Goal: Task Accomplishment & Management: Use online tool/utility

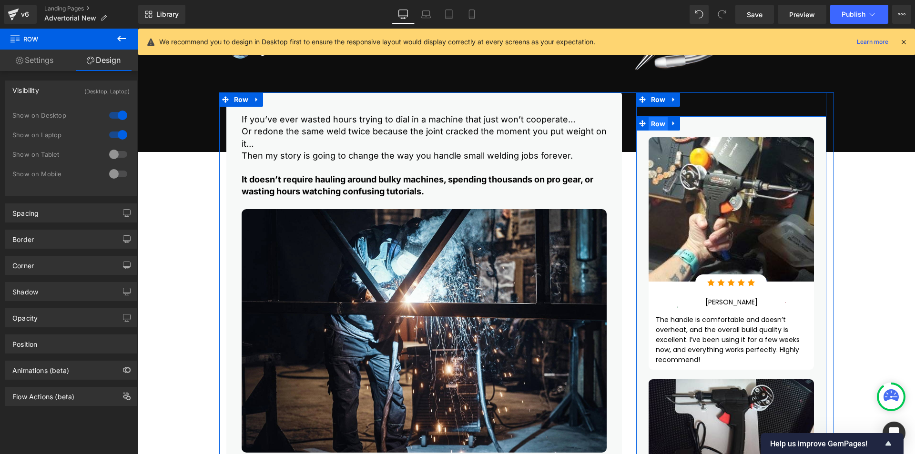
click at [660, 123] on span "Row" at bounding box center [659, 124] width 20 height 14
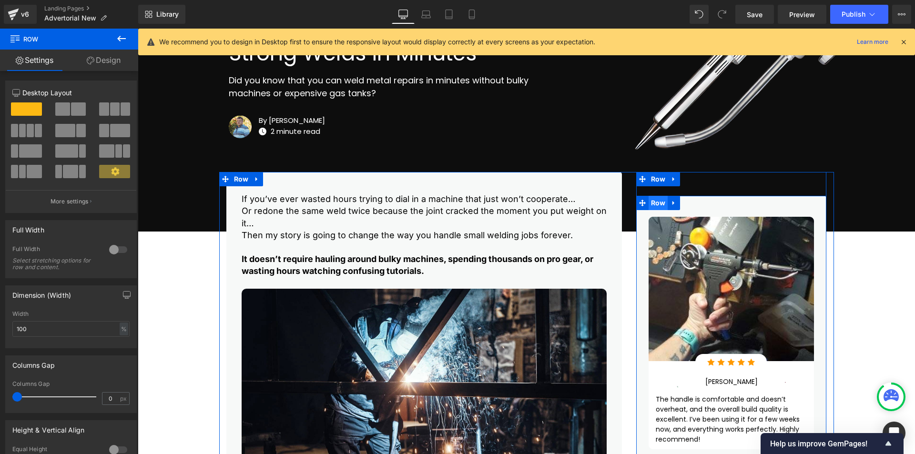
scroll to position [70, 0]
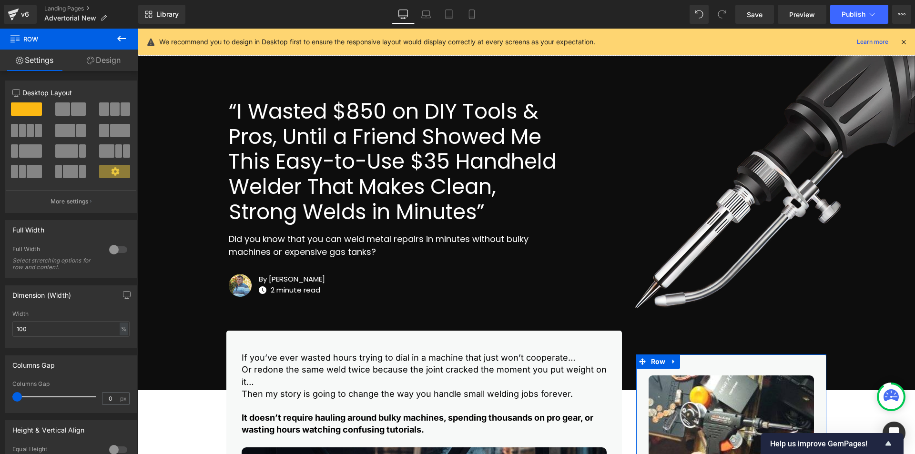
click at [103, 63] on link "Design" at bounding box center [103, 60] width 69 height 21
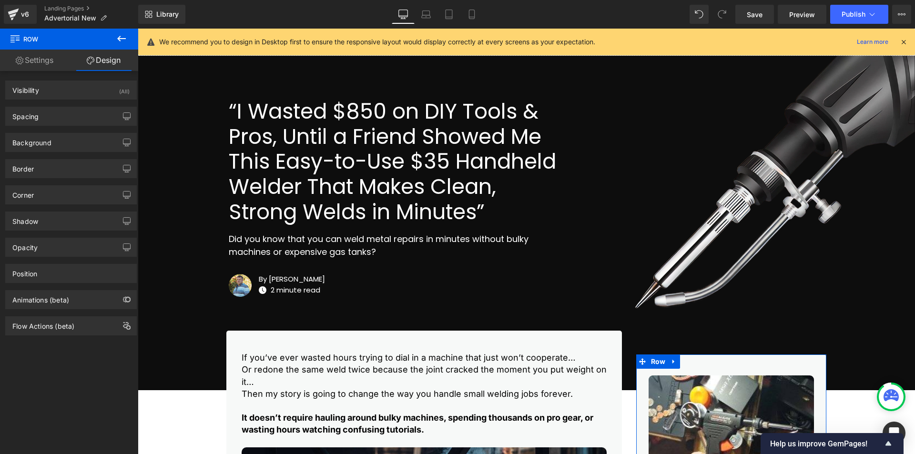
click at [27, 63] on link "Settings" at bounding box center [34, 60] width 69 height 21
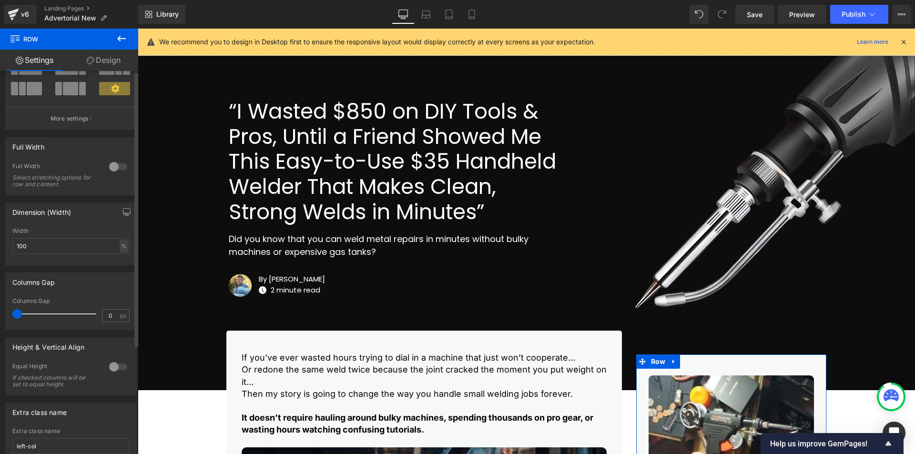
scroll to position [152, 0]
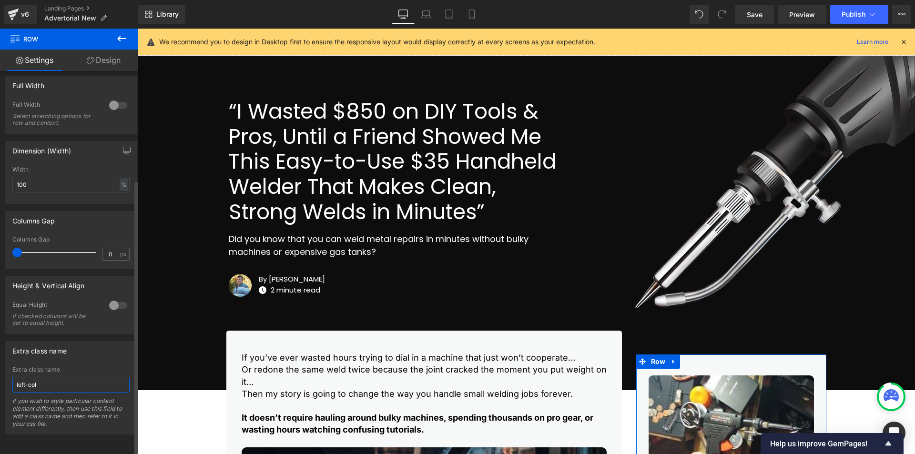
click at [56, 384] on input "left-col" at bounding box center [70, 385] width 117 height 16
click at [68, 378] on input "left-col" at bounding box center [70, 385] width 117 height 16
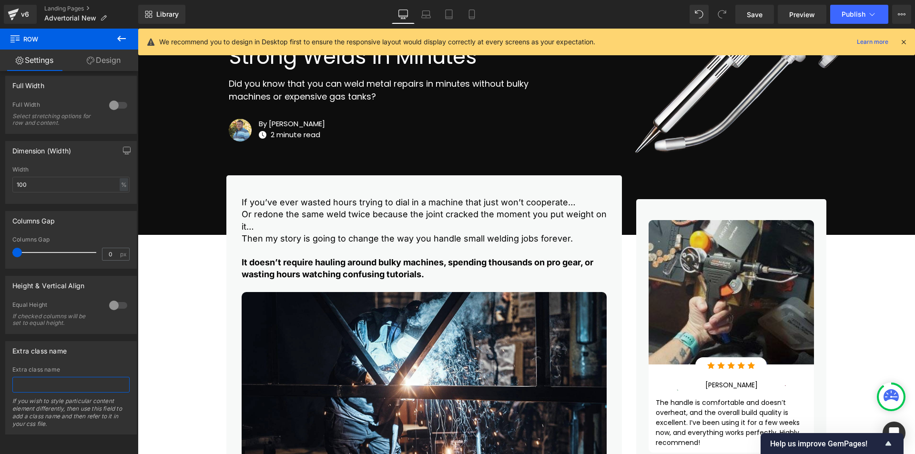
scroll to position [228, 0]
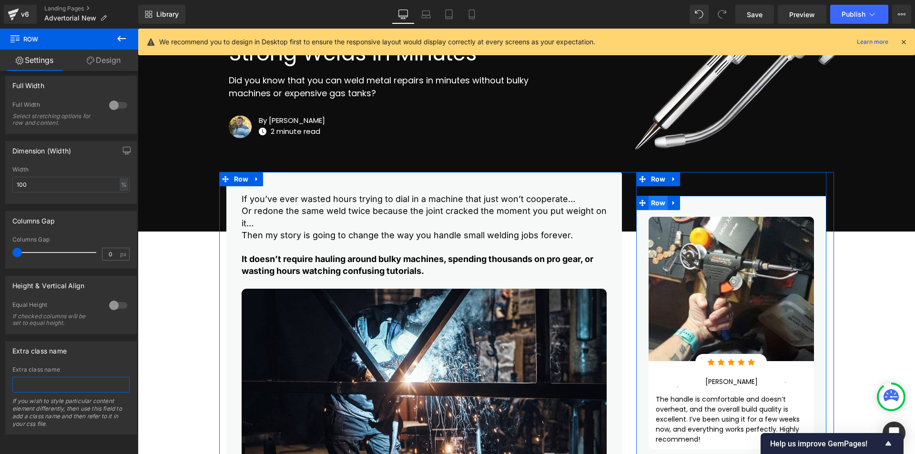
click at [655, 197] on span "Row" at bounding box center [659, 203] width 20 height 14
click at [654, 203] on span "Row" at bounding box center [659, 203] width 20 height 14
click at [655, 205] on span "Row" at bounding box center [659, 203] width 20 height 14
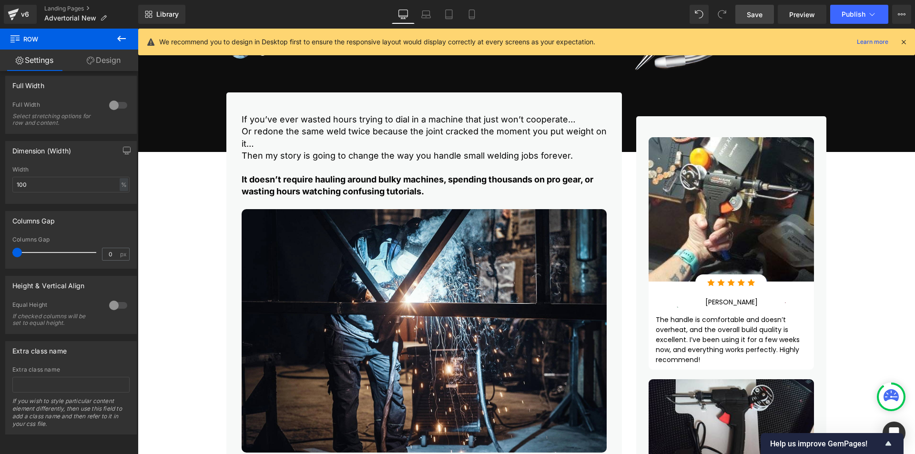
click at [750, 17] on span "Save" at bounding box center [755, 15] width 16 height 10
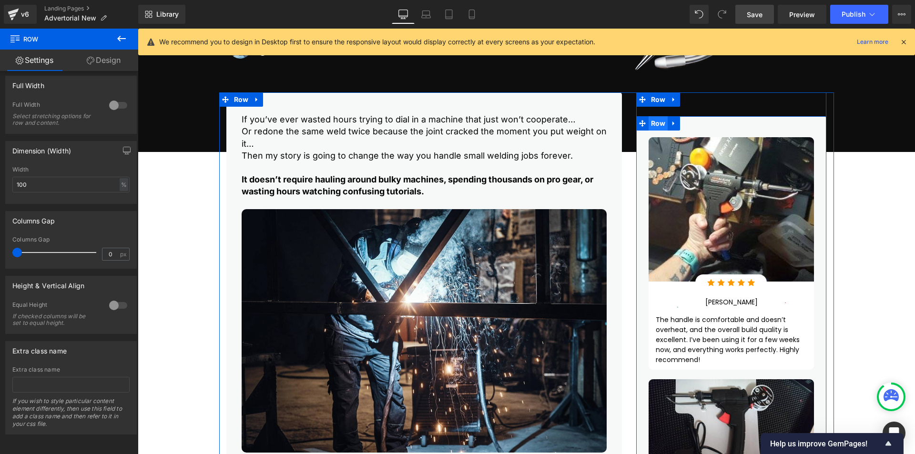
click at [654, 125] on span "Row" at bounding box center [659, 123] width 20 height 14
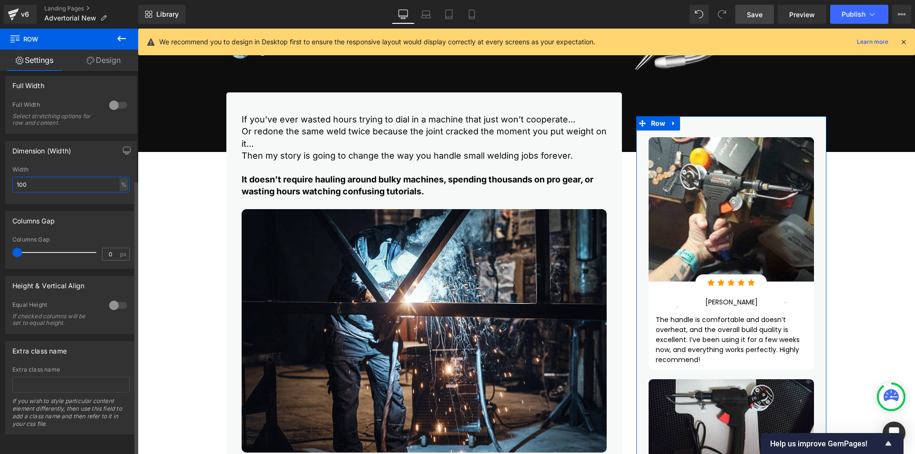
click at [59, 183] on input "100" at bounding box center [70, 185] width 117 height 16
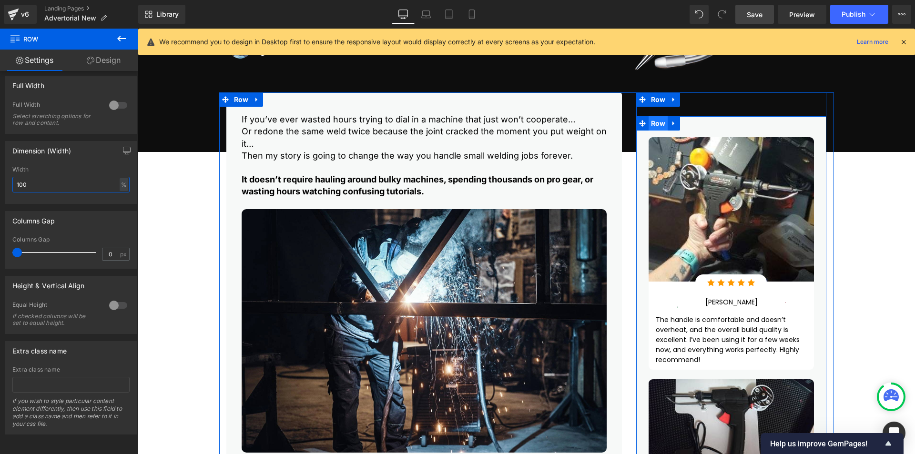
click at [657, 124] on span "Row" at bounding box center [659, 123] width 20 height 14
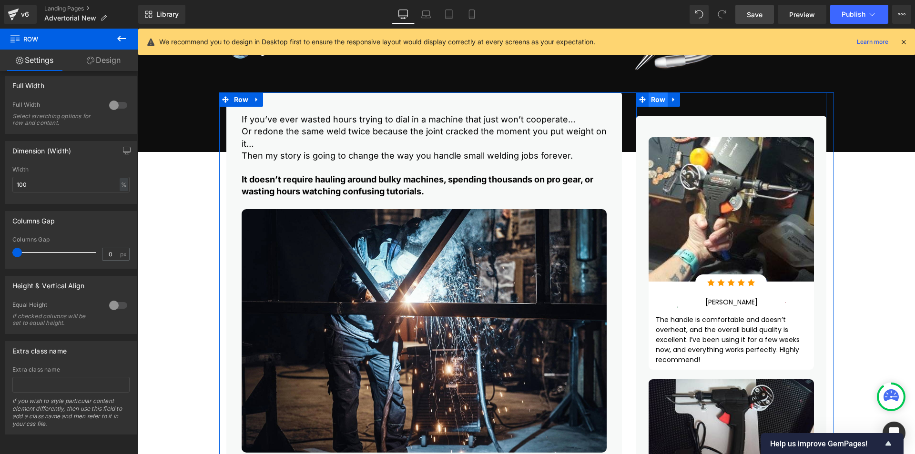
click at [652, 99] on span "Row" at bounding box center [659, 100] width 20 height 14
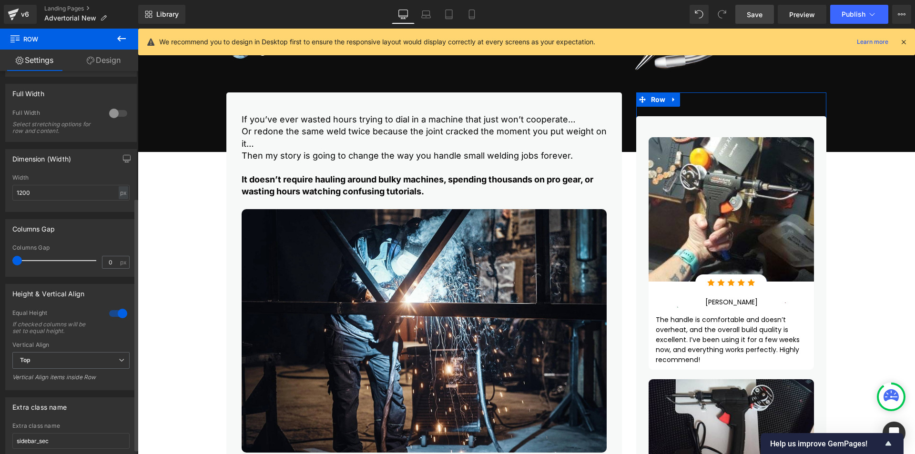
scroll to position [200, 0]
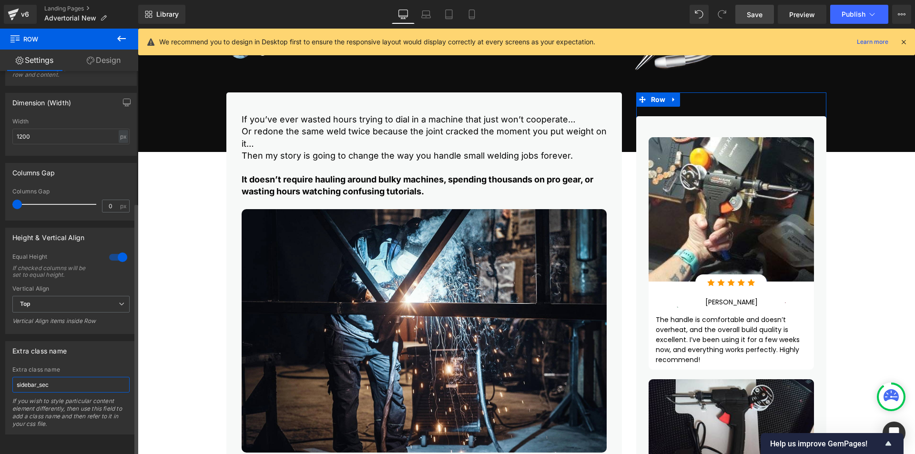
click at [72, 377] on input "sidebar_sec" at bounding box center [70, 385] width 117 height 16
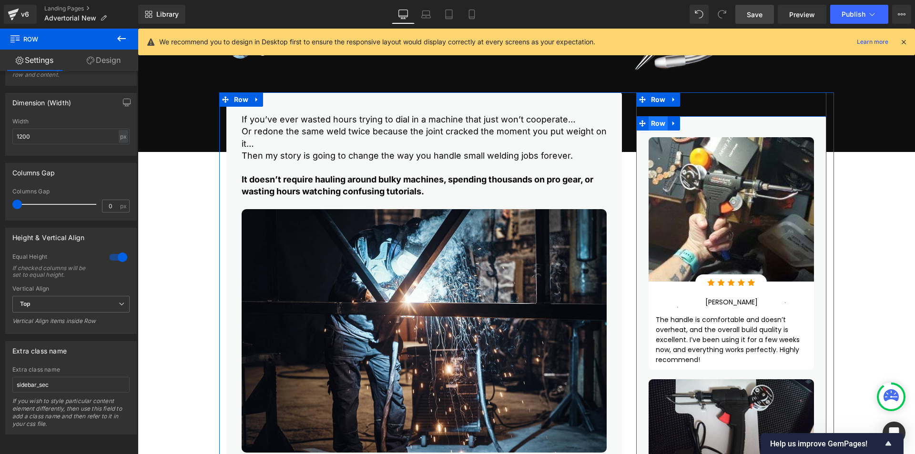
click at [659, 121] on span "Row" at bounding box center [659, 123] width 20 height 14
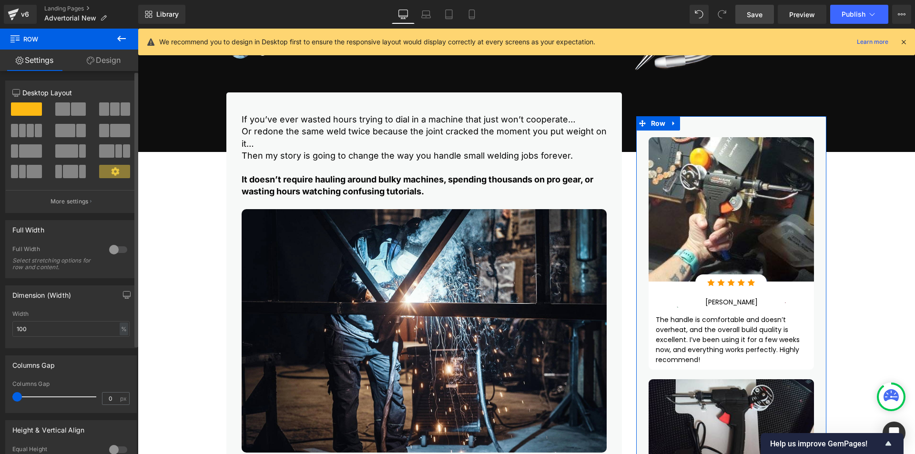
scroll to position [152, 0]
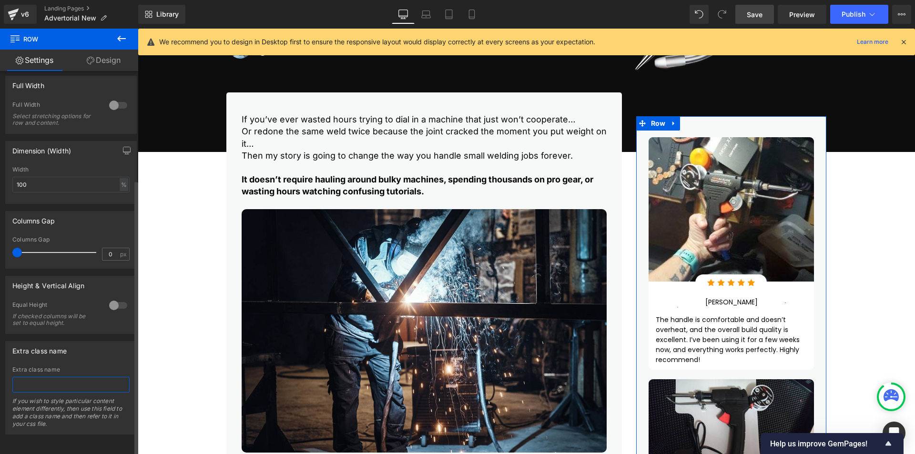
click at [70, 381] on input "text" at bounding box center [70, 385] width 117 height 16
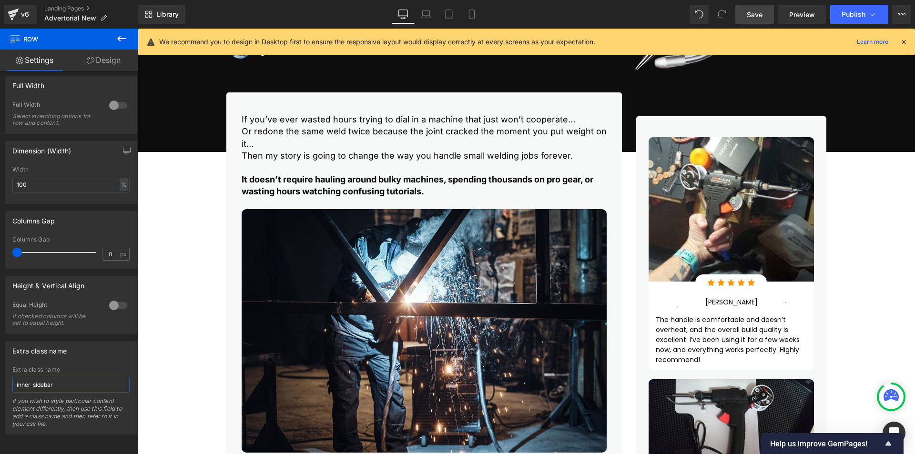
type input "inner_sidebar"
click at [759, 17] on span "Save" at bounding box center [755, 15] width 16 height 10
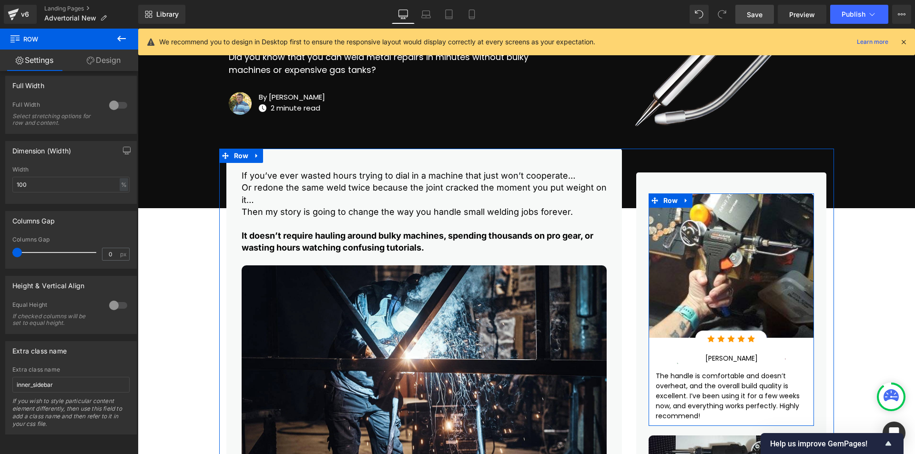
scroll to position [228, 0]
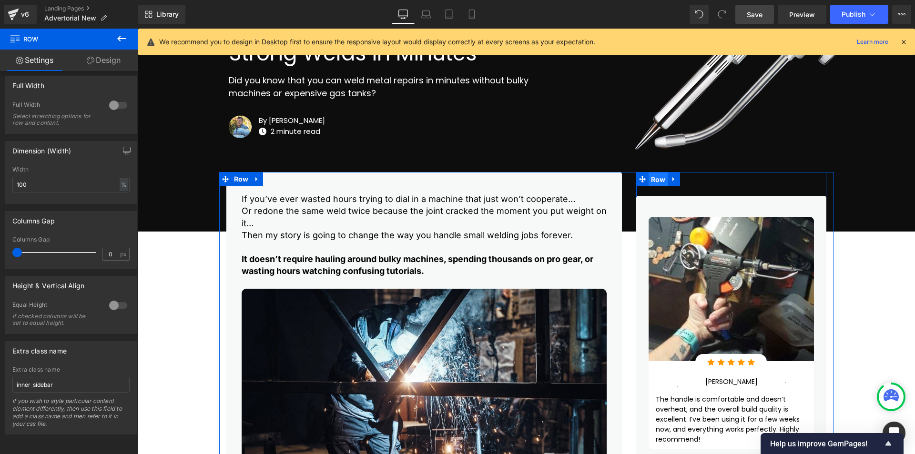
click at [656, 177] on span "Row" at bounding box center [659, 180] width 20 height 14
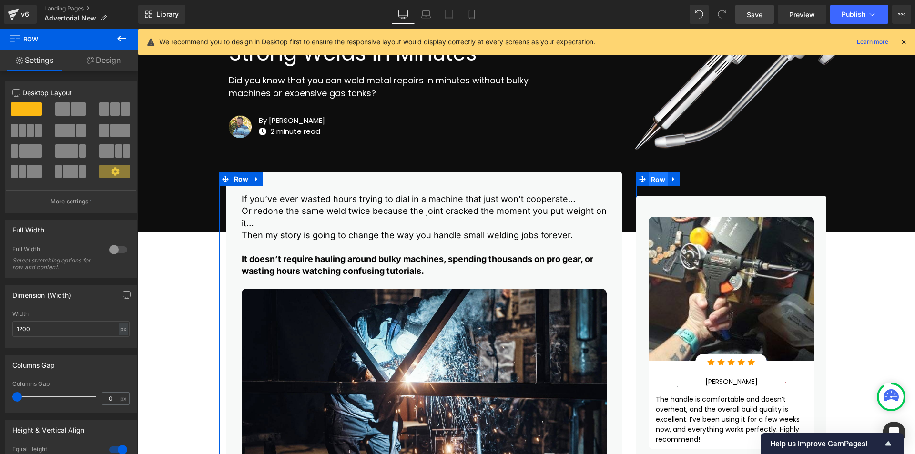
click at [656, 177] on span "Row" at bounding box center [659, 180] width 20 height 14
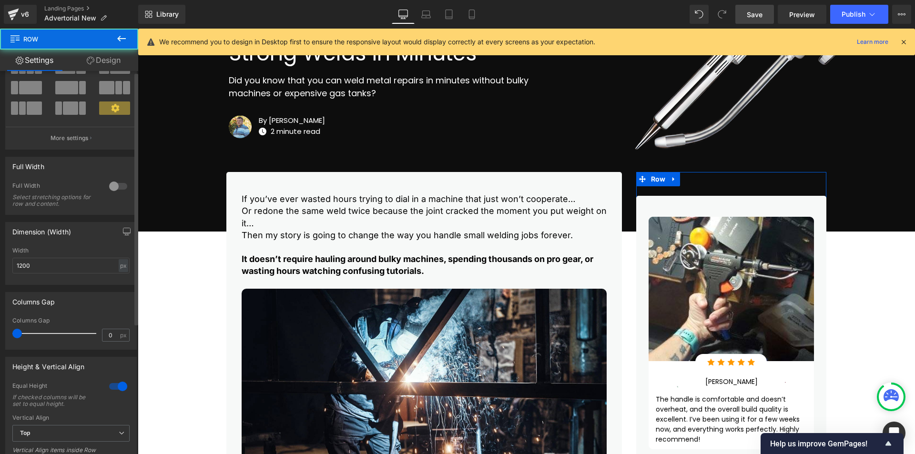
scroll to position [200, 0]
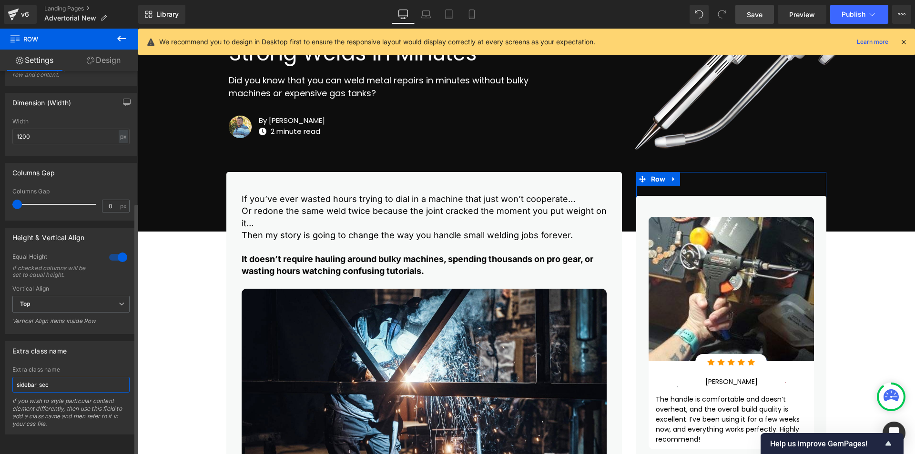
click at [59, 377] on input "sidebar_sec" at bounding box center [70, 385] width 117 height 16
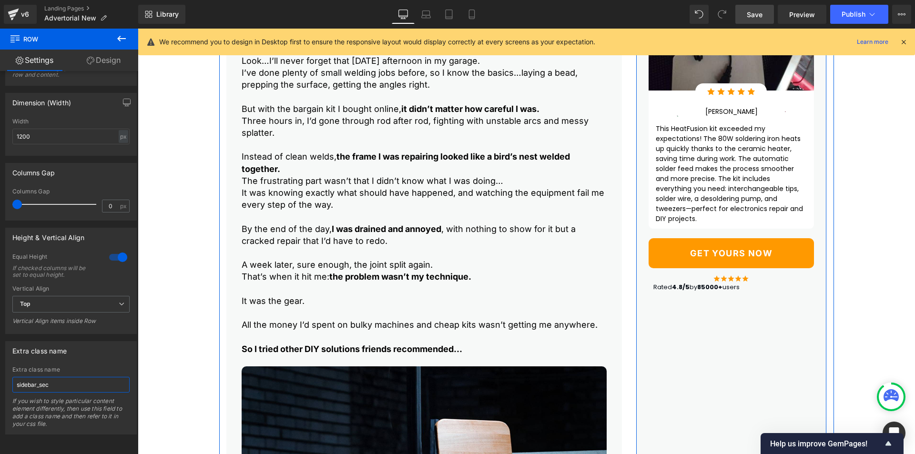
scroll to position [785, 0]
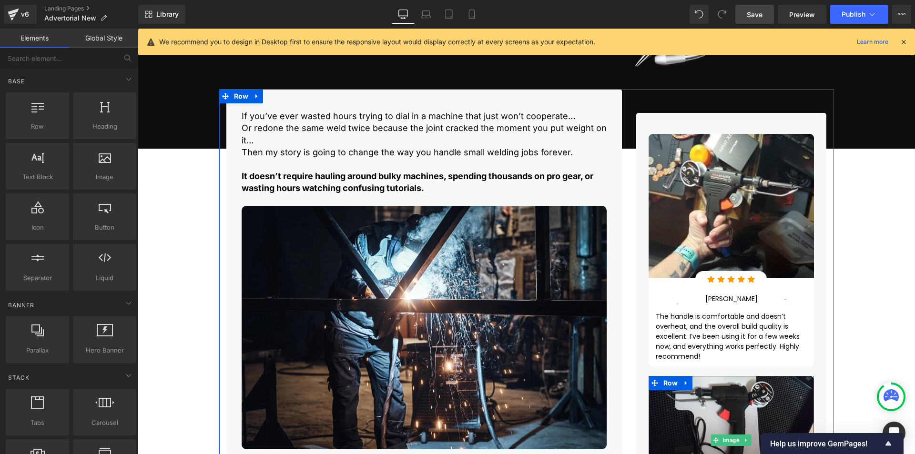
scroll to position [308, 0]
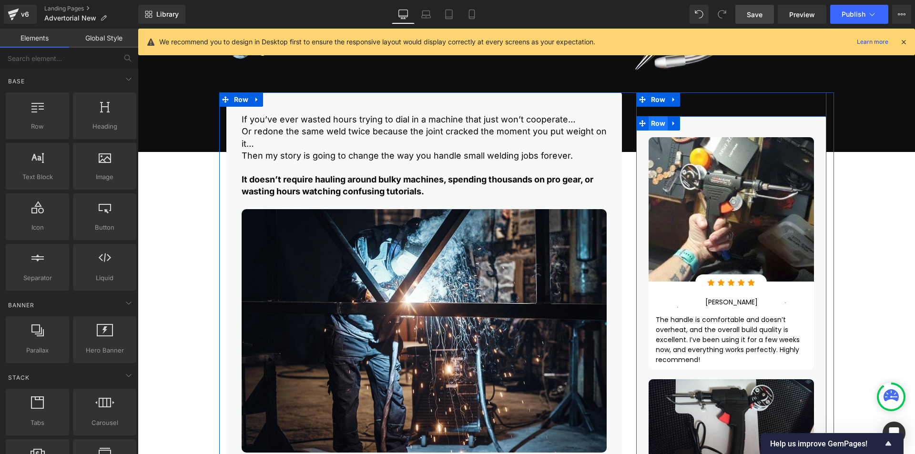
click at [658, 122] on span "Row" at bounding box center [659, 123] width 20 height 14
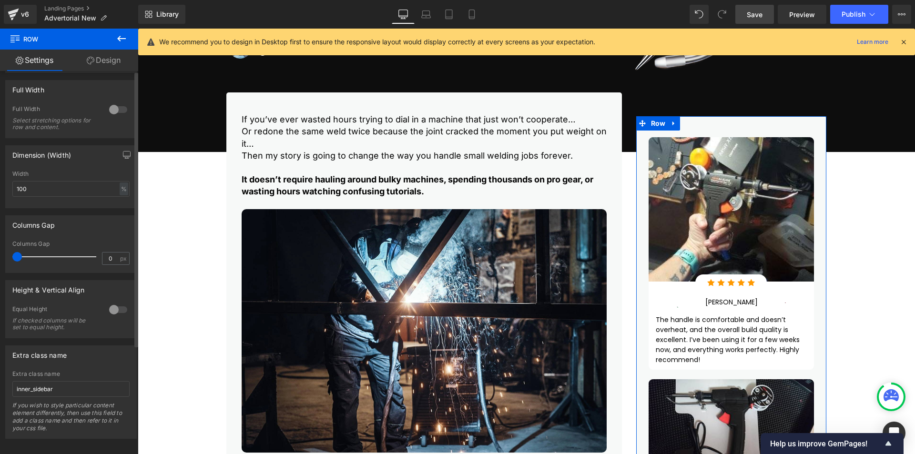
scroll to position [152, 0]
click at [57, 378] on input "inner_sidebar" at bounding box center [70, 385] width 117 height 16
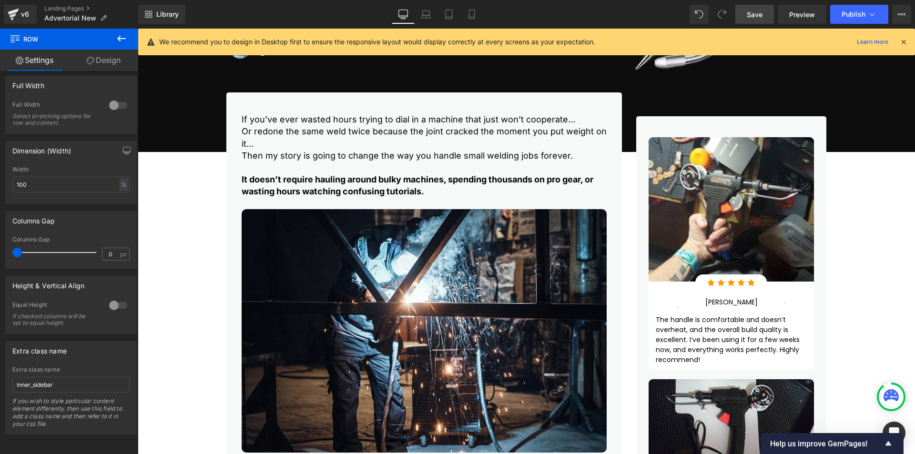
click at [752, 10] on span "Save" at bounding box center [755, 15] width 16 height 10
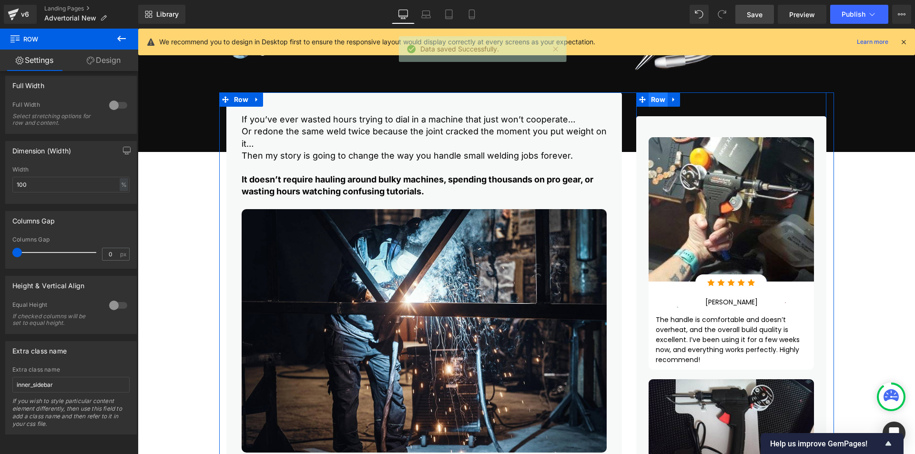
click at [658, 102] on span "Row" at bounding box center [659, 100] width 20 height 14
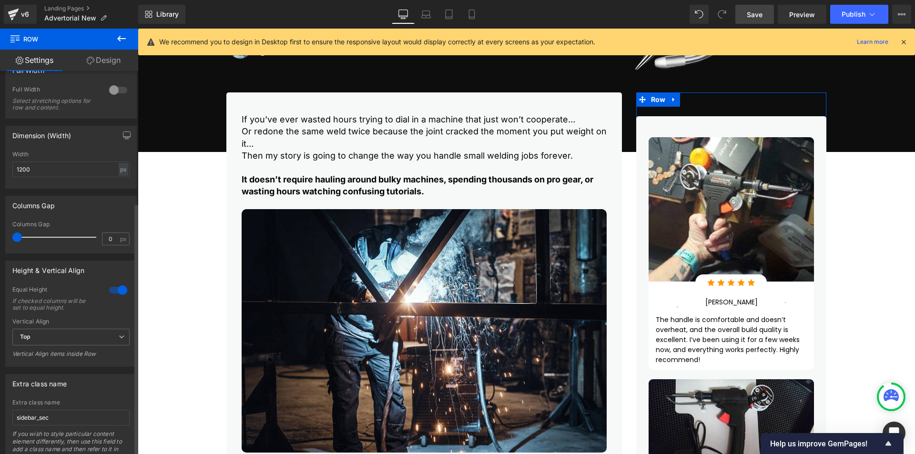
scroll to position [200, 0]
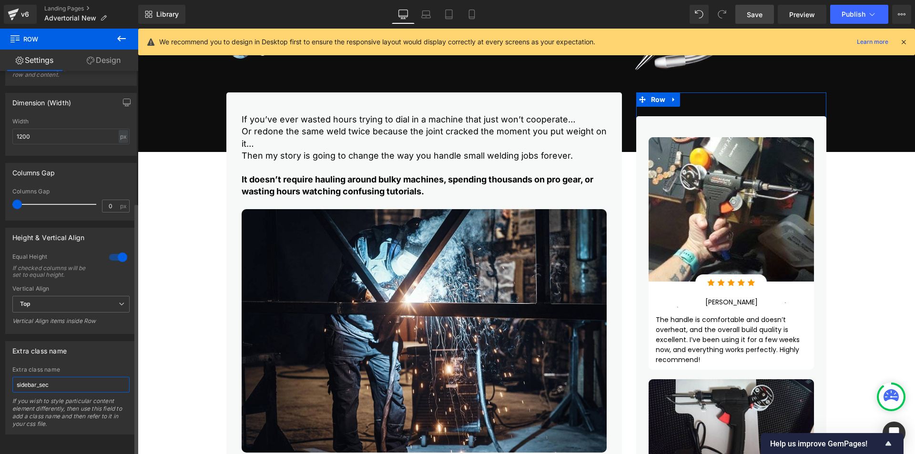
click at [54, 381] on input "sidebar_sec" at bounding box center [70, 385] width 117 height 16
click at [753, 14] on span "Save" at bounding box center [755, 15] width 16 height 10
click at [62, 381] on input "sidebar_sec" at bounding box center [70, 385] width 117 height 16
click at [123, 37] on icon at bounding box center [121, 38] width 11 height 11
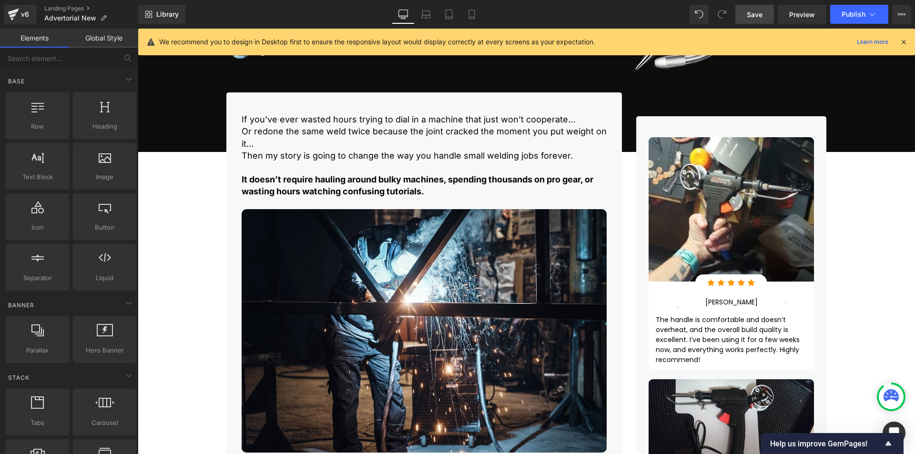
scroll to position [0, 0]
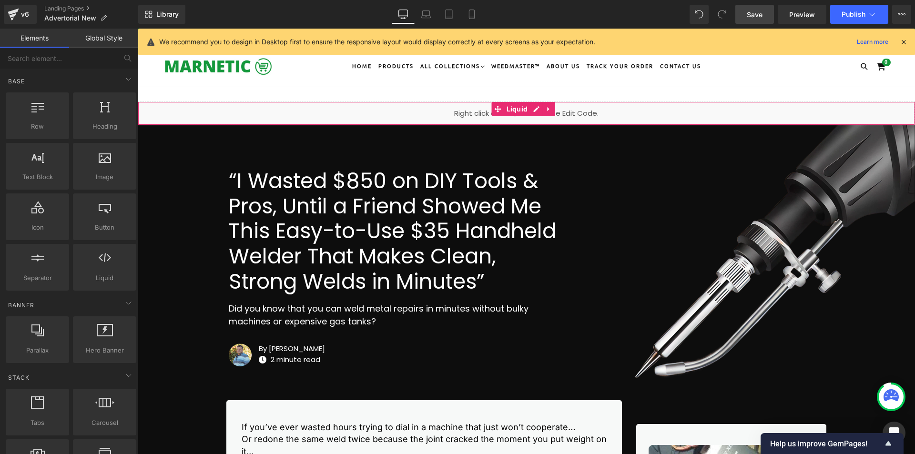
click at [527, 116] on li "Liquid" at bounding box center [511, 109] width 39 height 14
click at [531, 113] on div "Liquid" at bounding box center [527, 114] width 778 height 24
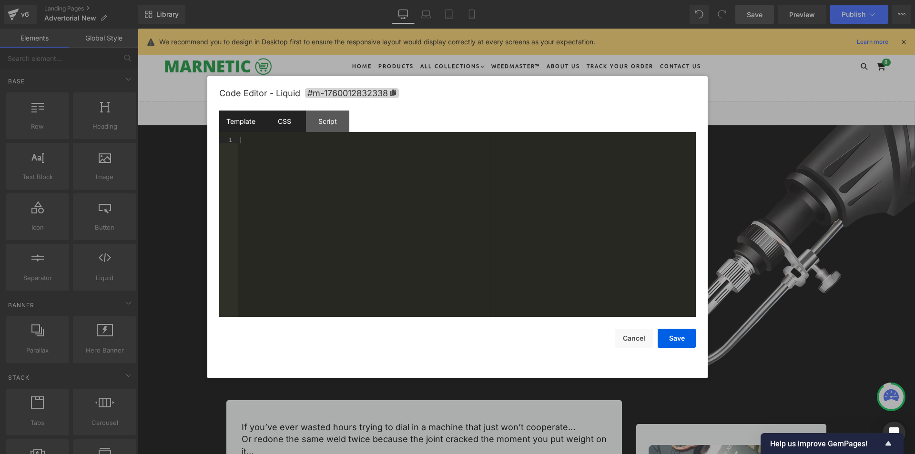
click at [295, 128] on div "CSS" at bounding box center [284, 121] width 43 height 21
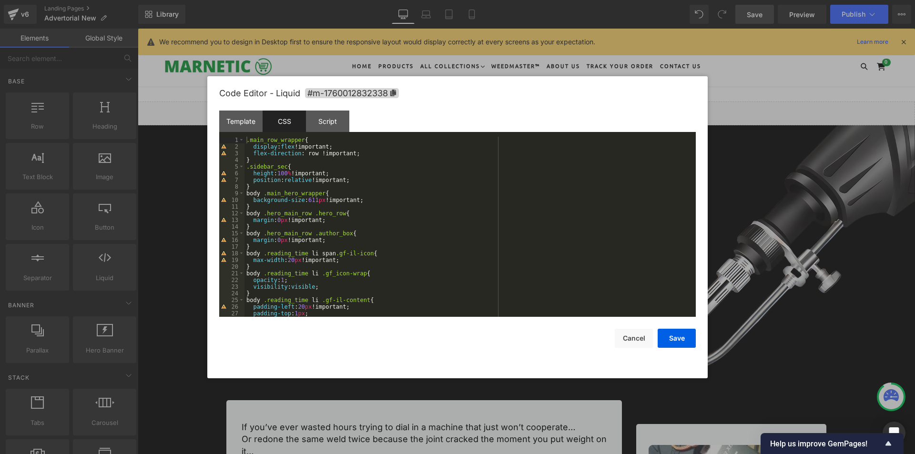
click at [260, 182] on div ".main_row_wrapper { display : flex !important; flex-direction : row !important;…" at bounding box center [469, 234] width 448 height 194
click at [263, 191] on div ".main_row_wrapper { display : flex !important; flex-direction : row !important;…" at bounding box center [469, 234] width 448 height 194
click at [267, 188] on div ".main_row_wrapper { display : flex !important; flex-direction : row !important;…" at bounding box center [469, 234] width 448 height 194
click at [268, 162] on div ".main_row_wrapper { display : flex !important; flex-direction : row !important;…" at bounding box center [469, 234] width 448 height 194
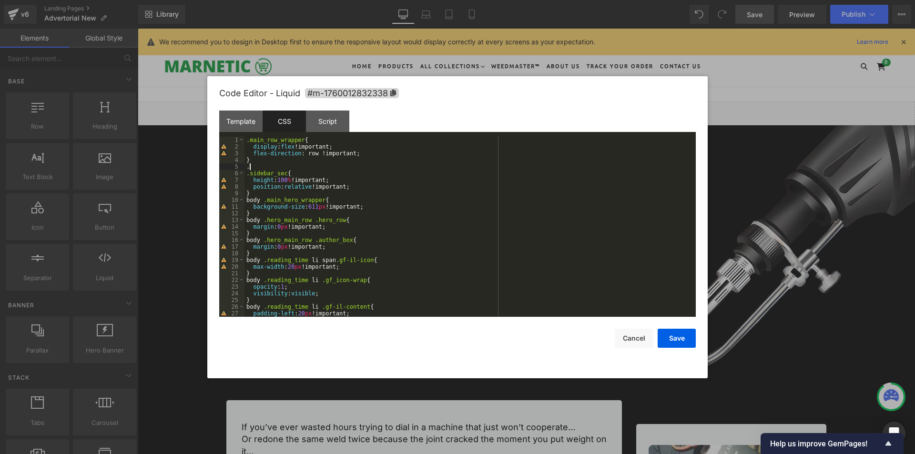
paste textarea
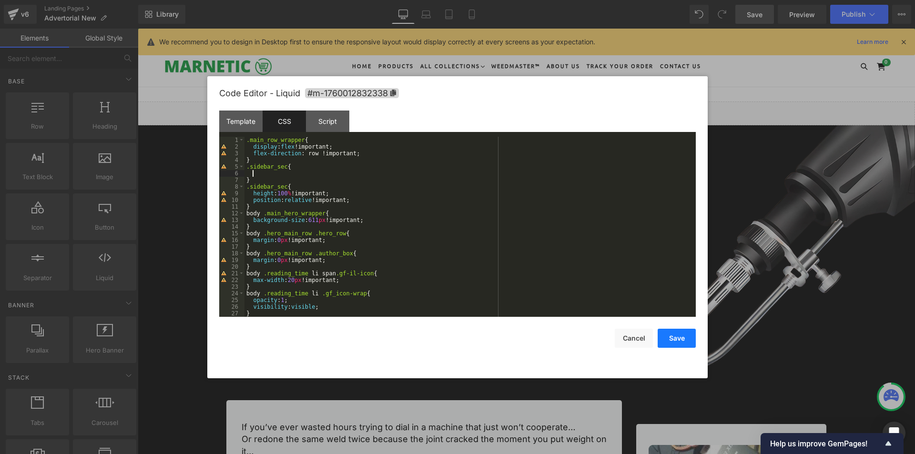
click at [684, 339] on button "Save" at bounding box center [677, 338] width 38 height 19
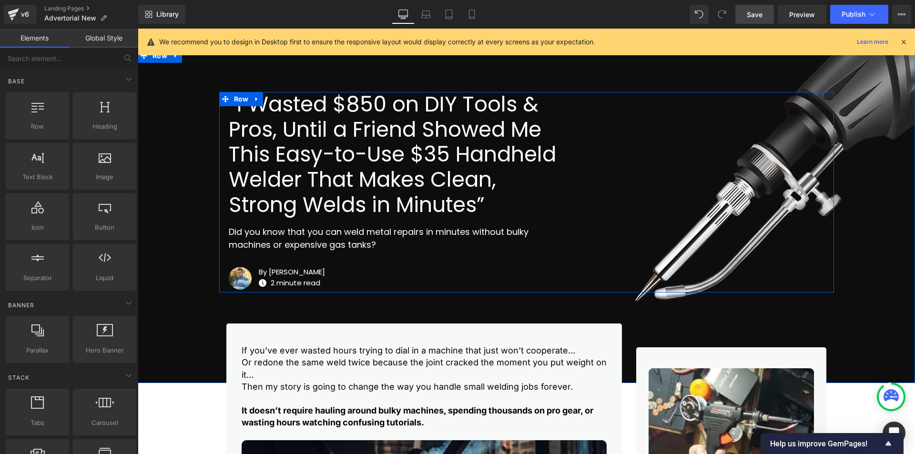
scroll to position [238, 0]
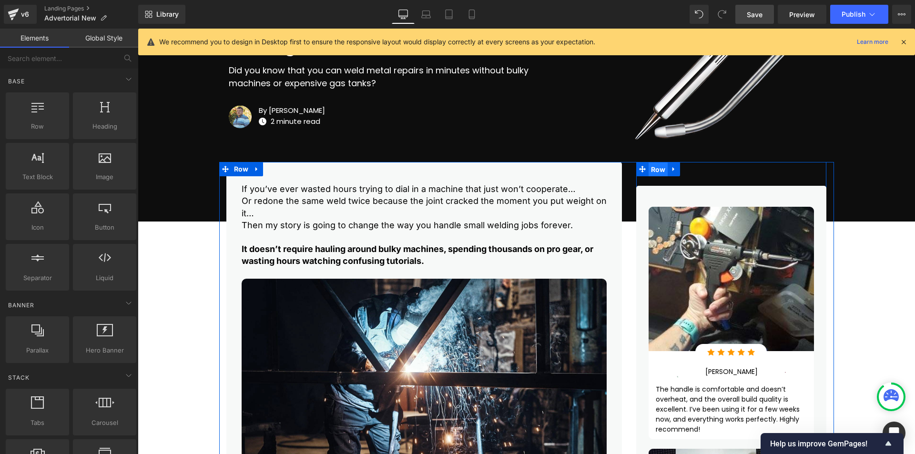
click at [657, 171] on span "Row" at bounding box center [659, 170] width 20 height 14
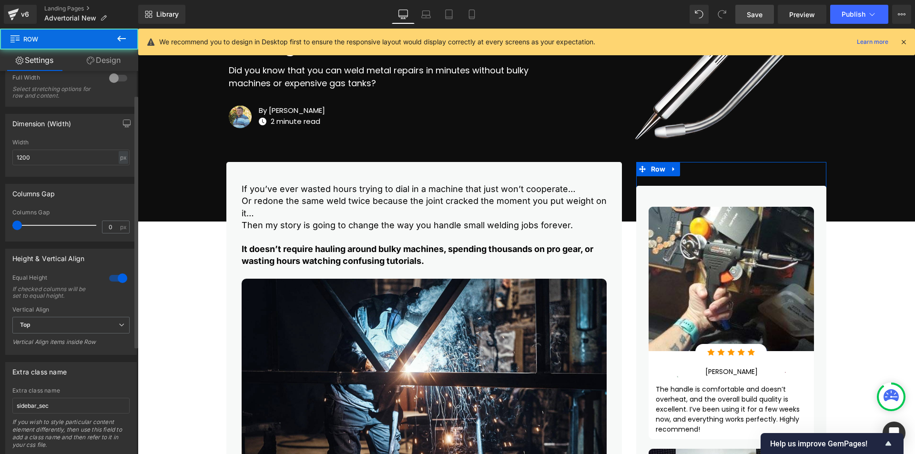
scroll to position [200, 0]
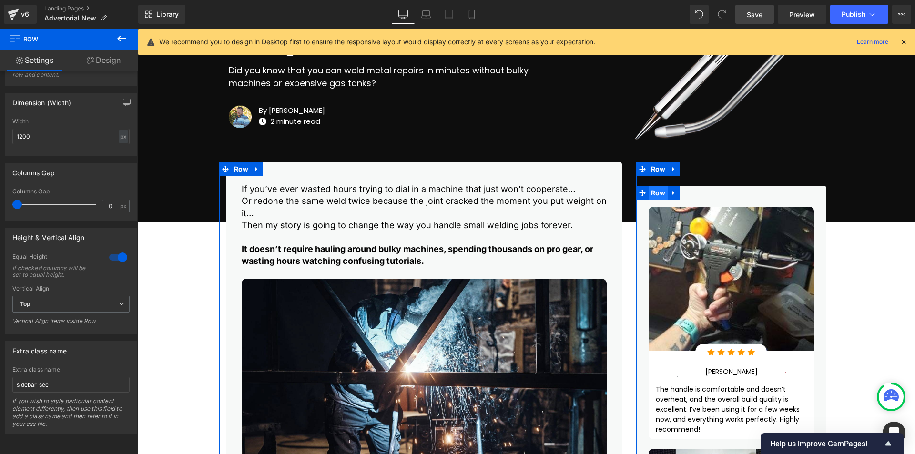
click at [659, 189] on span "Row" at bounding box center [659, 193] width 20 height 14
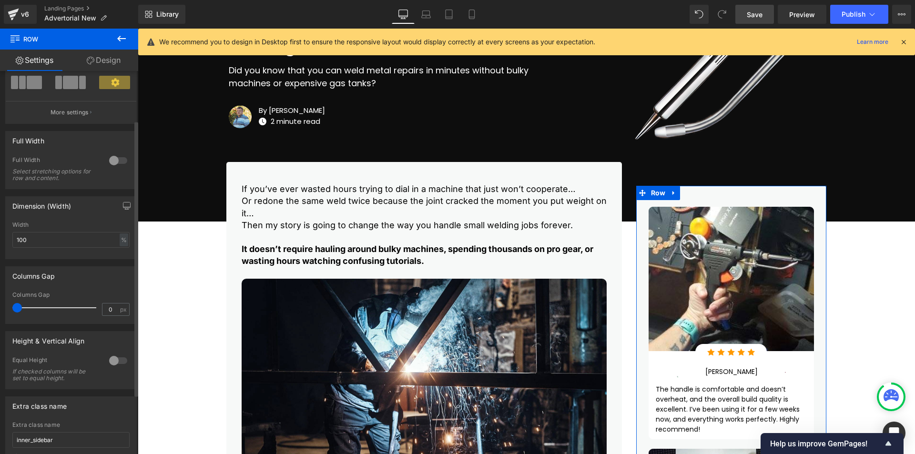
scroll to position [152, 0]
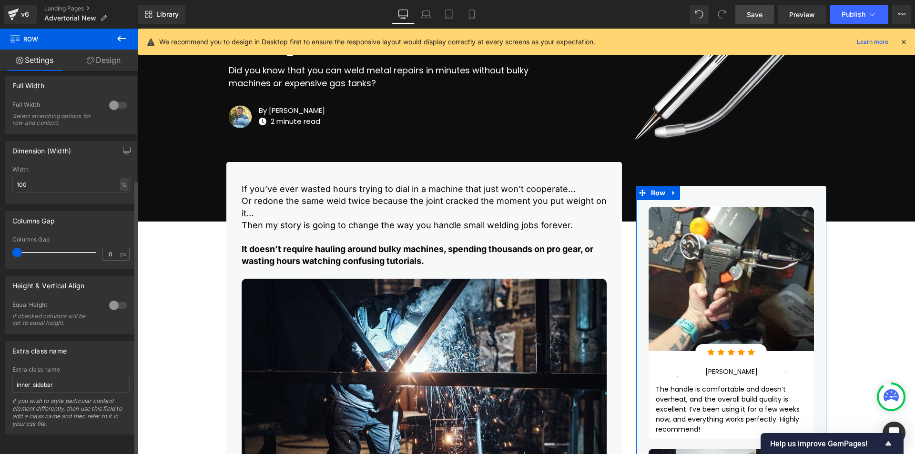
click at [58, 386] on div "Extra class name inner_sidebar If you wish to style particular content element …" at bounding box center [70, 401] width 117 height 68
click at [59, 381] on input "inner_sidebar" at bounding box center [70, 385] width 117 height 16
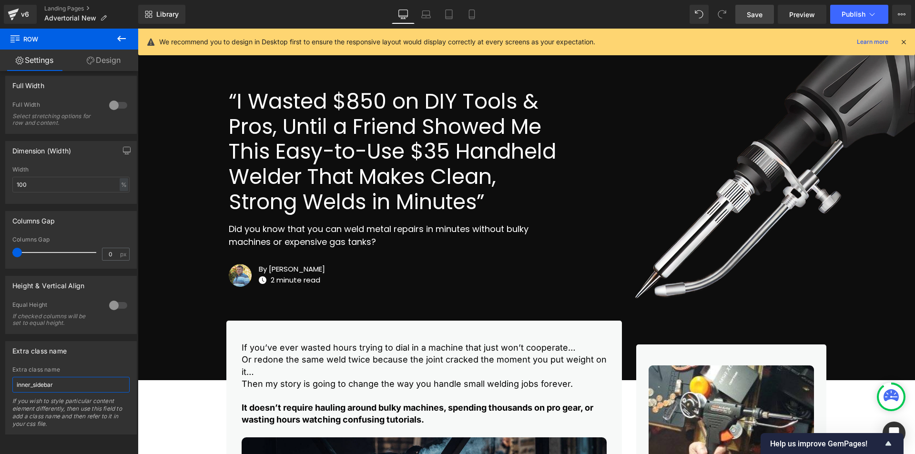
scroll to position [0, 0]
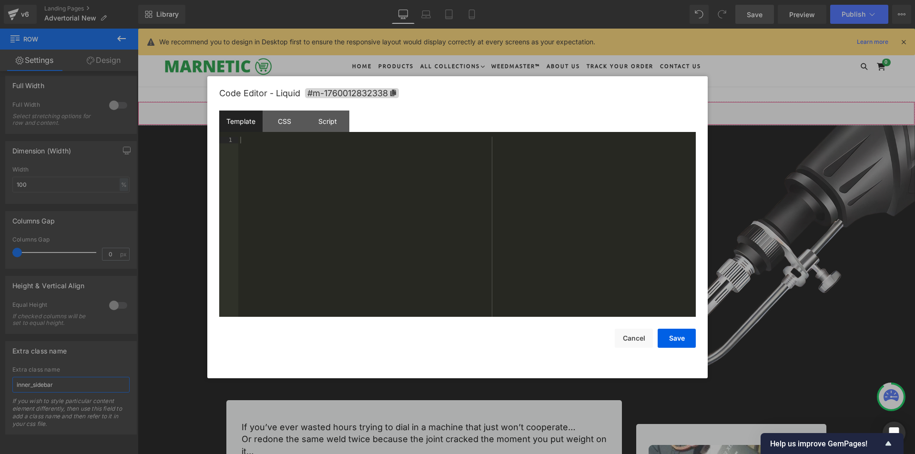
click at [533, 109] on div "Liquid" at bounding box center [527, 114] width 778 height 24
click at [291, 123] on div "CSS" at bounding box center [284, 121] width 43 height 21
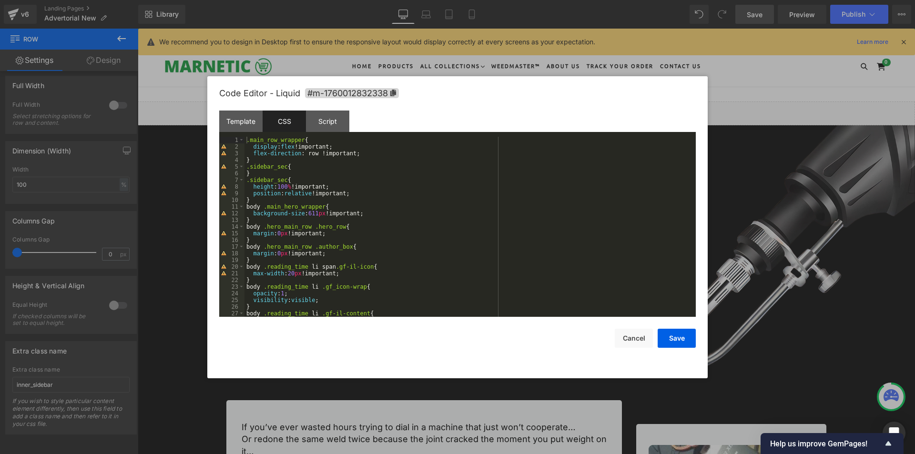
click at [304, 171] on div ".main_row_wrapper { display : flex !important; flex-direction : row !important;…" at bounding box center [469, 234] width 448 height 194
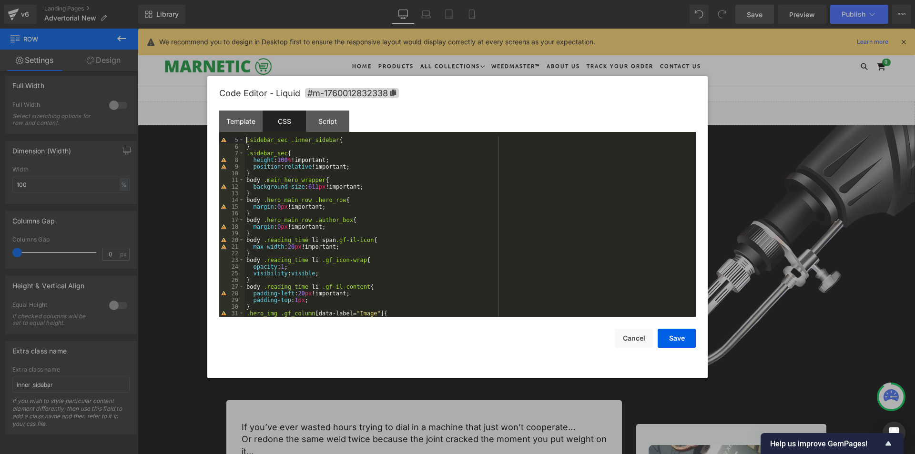
scroll to position [27, 0]
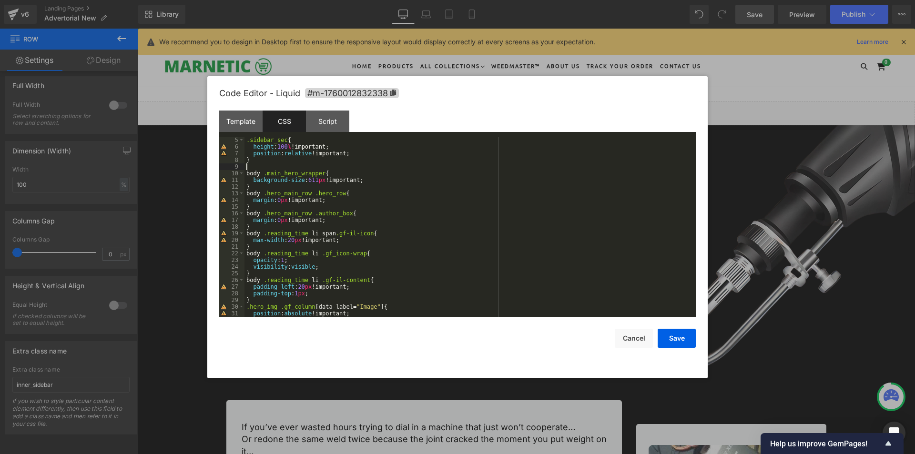
paste textarea
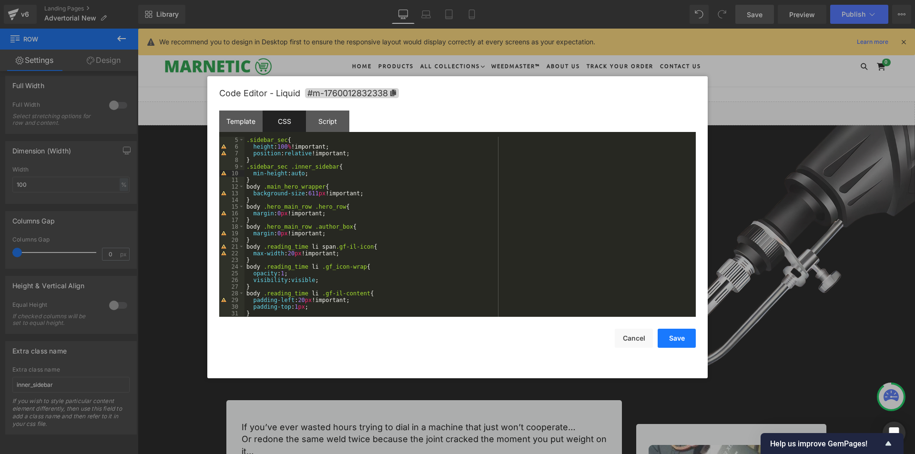
click at [677, 340] on button "Save" at bounding box center [677, 338] width 38 height 19
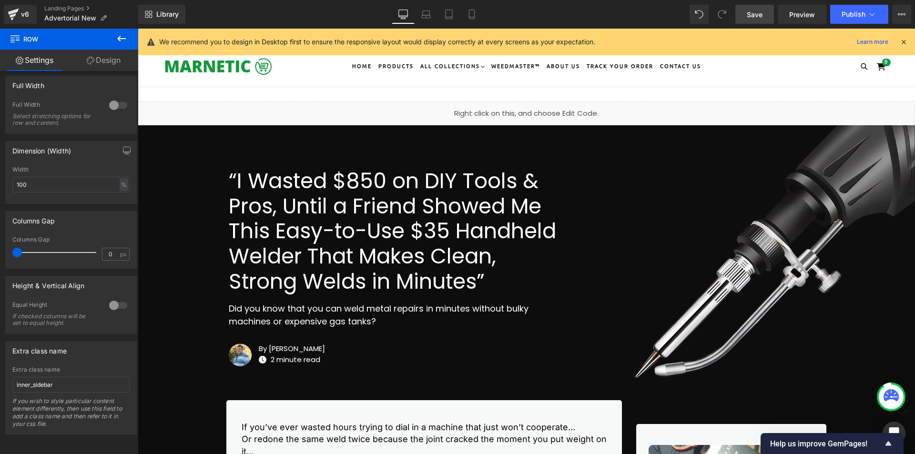
click at [758, 12] on span "Save" at bounding box center [755, 15] width 16 height 10
click at [807, 16] on span "Preview" at bounding box center [803, 15] width 26 height 10
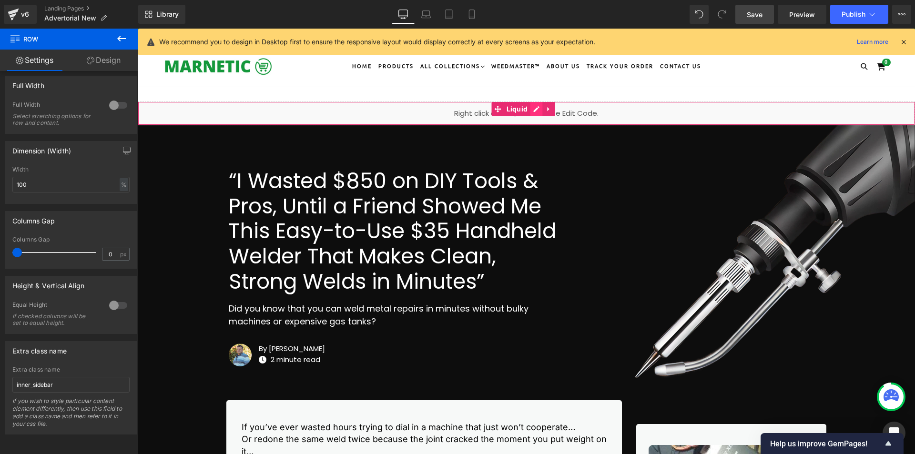
click at [537, 108] on div "Liquid" at bounding box center [527, 114] width 778 height 24
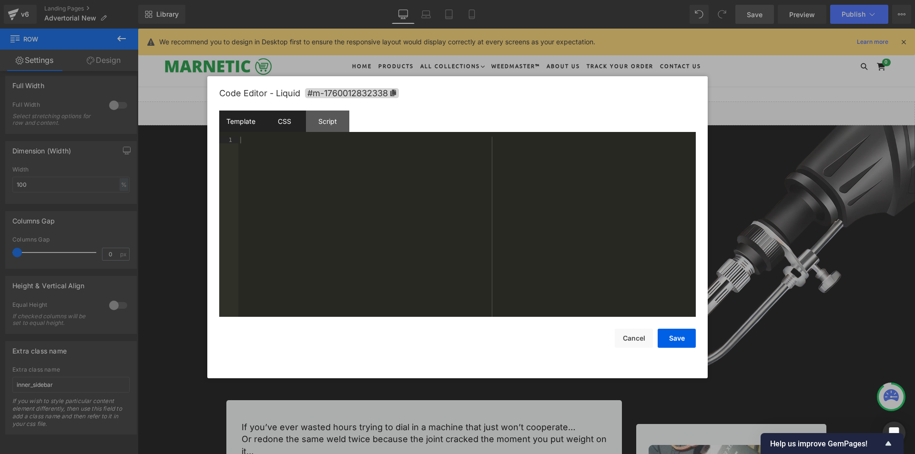
click at [285, 123] on div "CSS" at bounding box center [284, 121] width 43 height 21
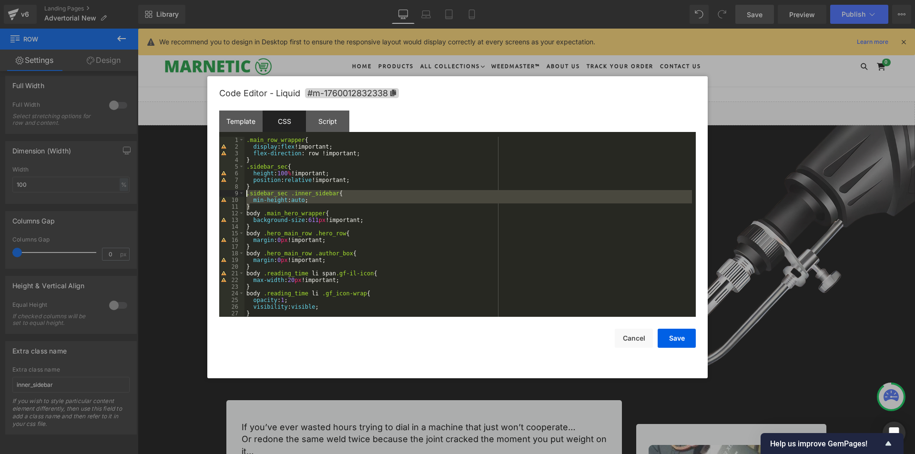
drag, startPoint x: 253, startPoint y: 207, endPoint x: 244, endPoint y: 195, distance: 15.0
click at [244, 195] on pre "1 2 3 4 5 6 7 8 9 10 11 12 13 14 15 16 17 18 19 20 21 22 23 24 25 26 27 28 .mai…" at bounding box center [457, 227] width 477 height 180
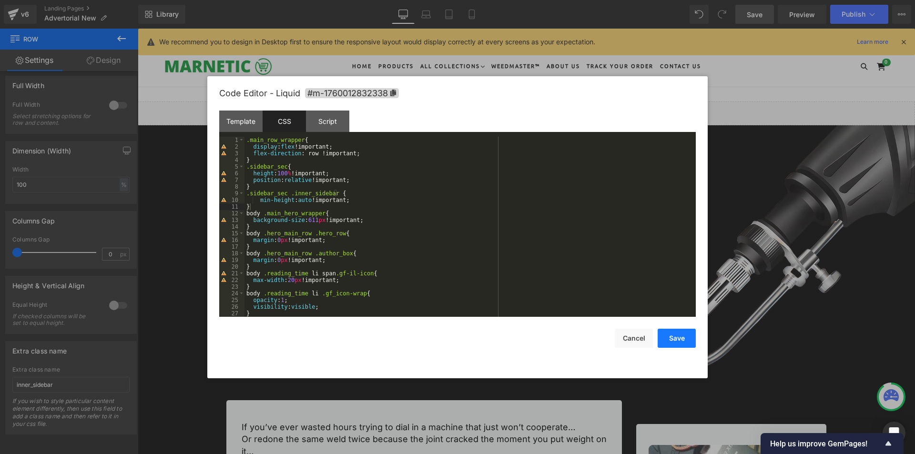
click at [674, 342] on button "Save" at bounding box center [677, 338] width 38 height 19
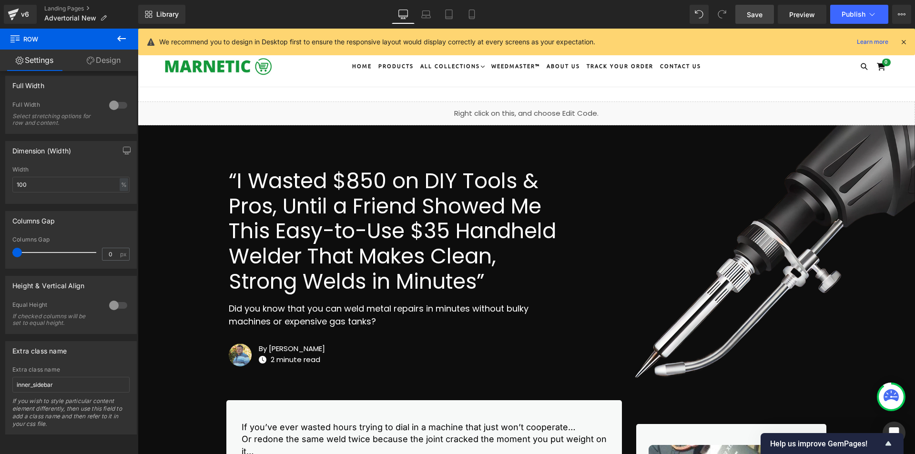
click at [763, 14] on span "Save" at bounding box center [755, 15] width 16 height 10
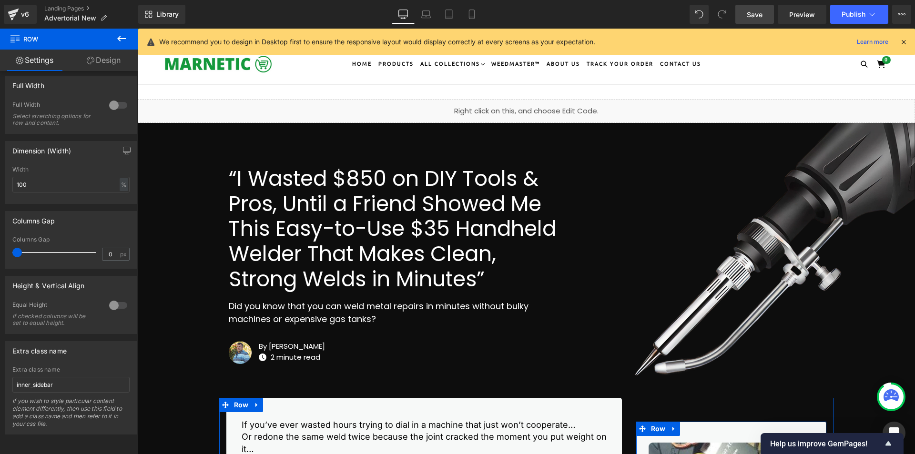
scroll to position [0, 0]
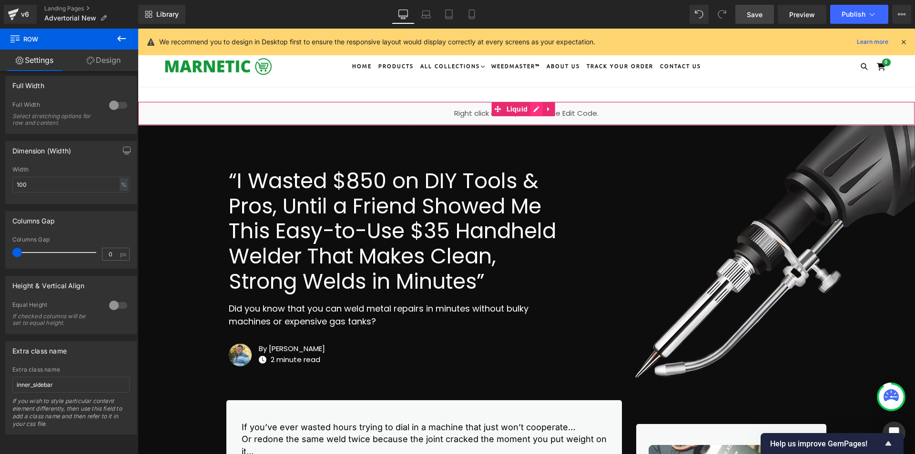
click at [534, 108] on icon at bounding box center [536, 108] width 7 height 7
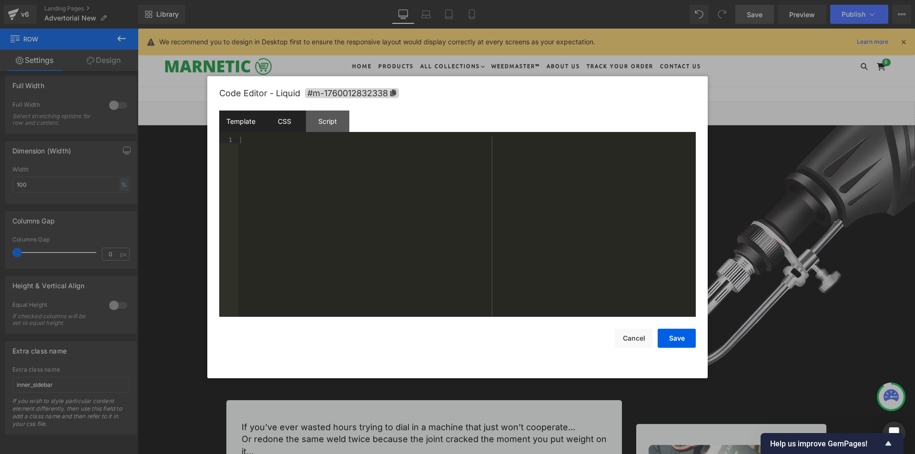
click at [293, 127] on div "CSS" at bounding box center [284, 121] width 43 height 21
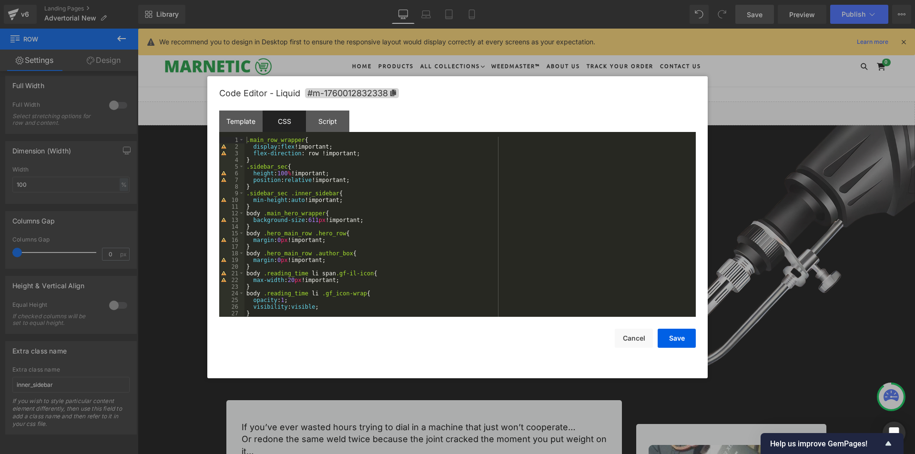
click at [256, 207] on div ".main_row_wrapper { display : flex !important; flex-direction : row !important;…" at bounding box center [469, 234] width 448 height 194
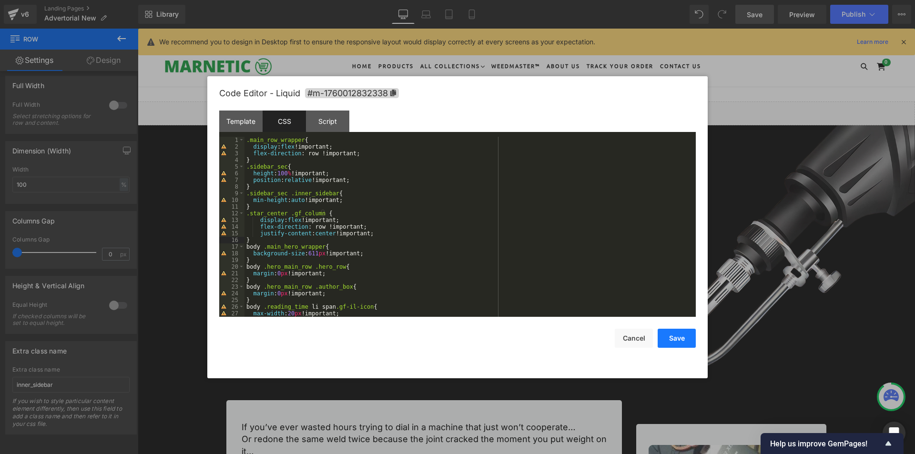
click at [675, 340] on button "Save" at bounding box center [677, 338] width 38 height 19
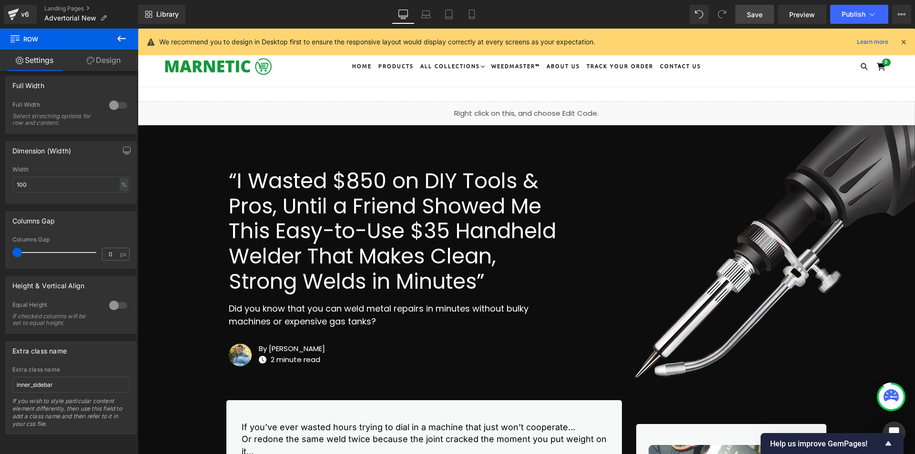
click at [754, 23] on link "Save" at bounding box center [755, 14] width 39 height 19
click at [752, 17] on span "Save" at bounding box center [755, 15] width 16 height 10
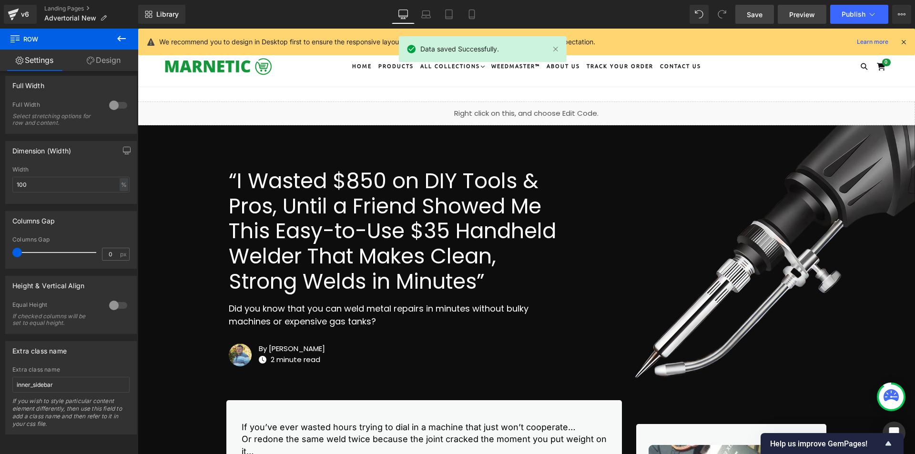
click at [802, 17] on span "Preview" at bounding box center [803, 15] width 26 height 10
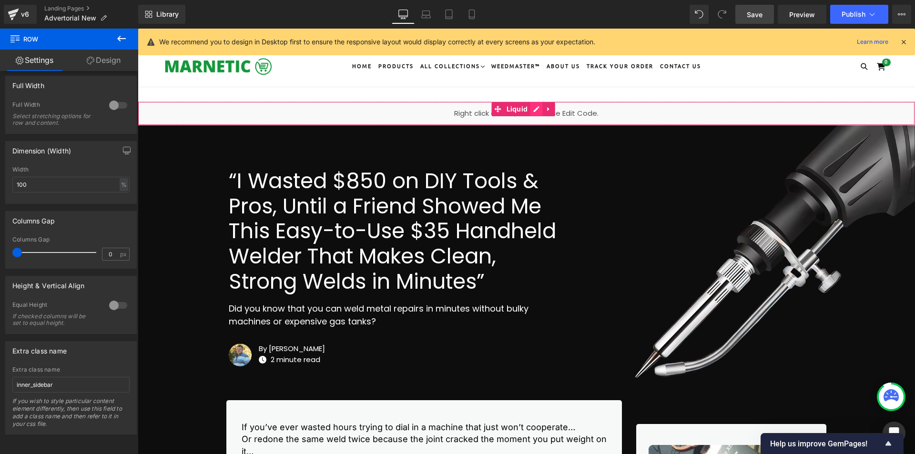
click at [538, 107] on div "Liquid" at bounding box center [527, 114] width 778 height 24
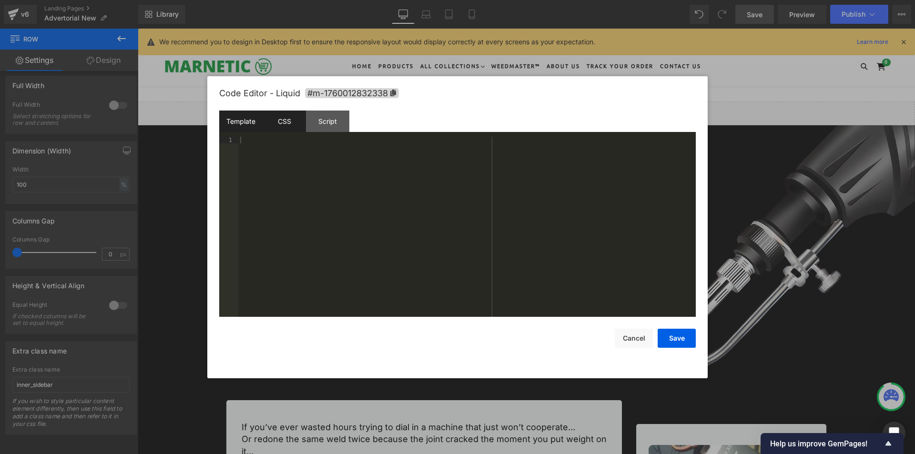
click at [287, 124] on div "CSS" at bounding box center [284, 121] width 43 height 21
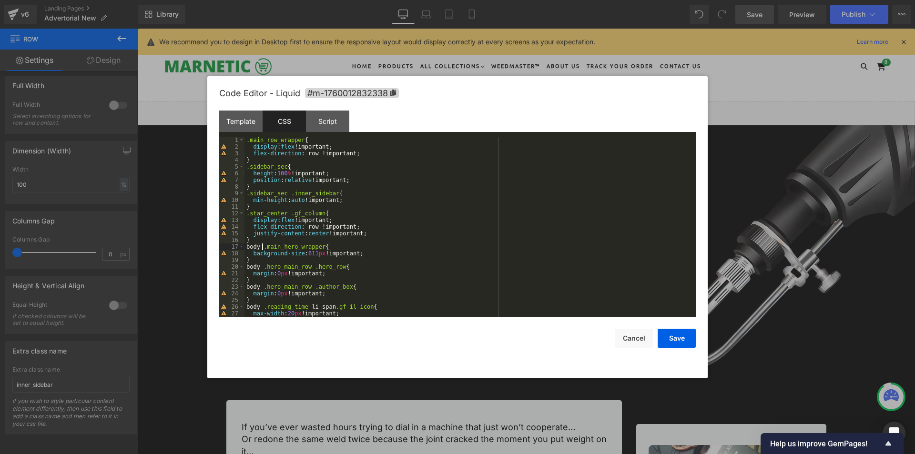
click at [263, 244] on div ".main_row_wrapper { display : flex !important; flex-direction : row !important;…" at bounding box center [469, 234] width 448 height 194
click at [266, 241] on div ".main_row_wrapper { display : flex !important; flex-direction : row !important;…" at bounding box center [469, 234] width 448 height 194
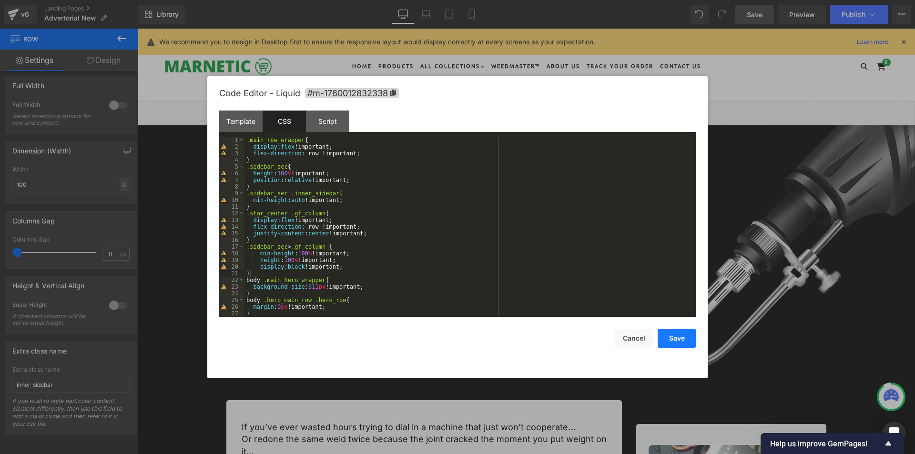
click at [671, 337] on button "Save" at bounding box center [677, 338] width 38 height 19
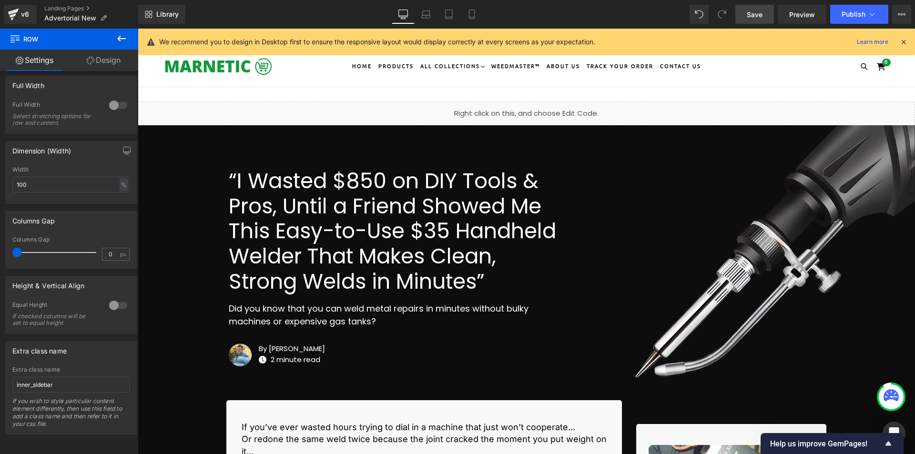
click at [769, 10] on link "Save" at bounding box center [755, 14] width 39 height 19
click at [765, 17] on link "Save" at bounding box center [755, 14] width 39 height 19
click at [814, 12] on span "Preview" at bounding box center [803, 15] width 26 height 10
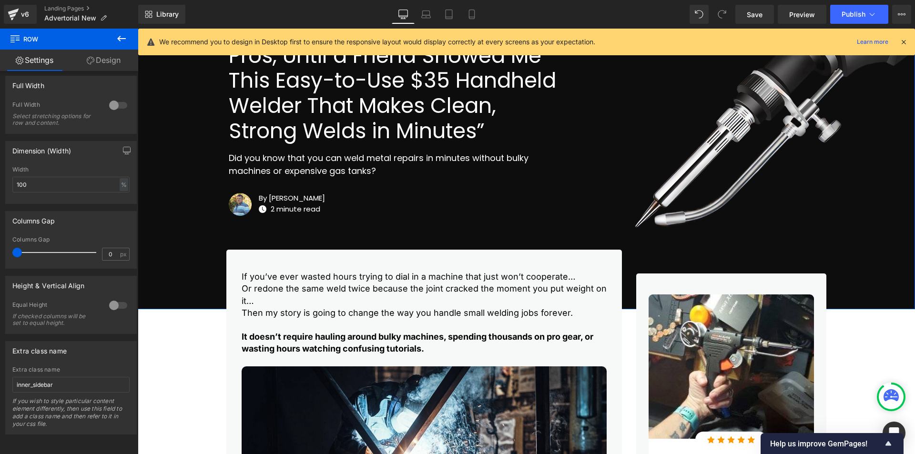
scroll to position [238, 0]
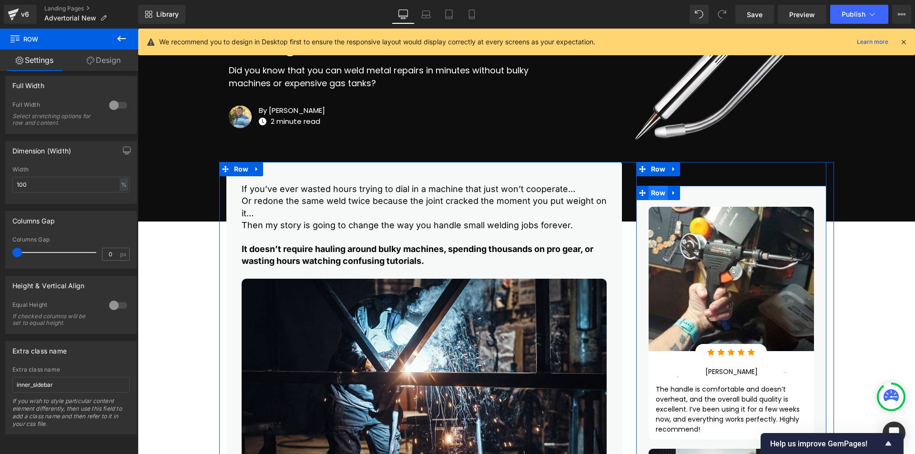
click at [657, 193] on span "Row" at bounding box center [659, 193] width 20 height 14
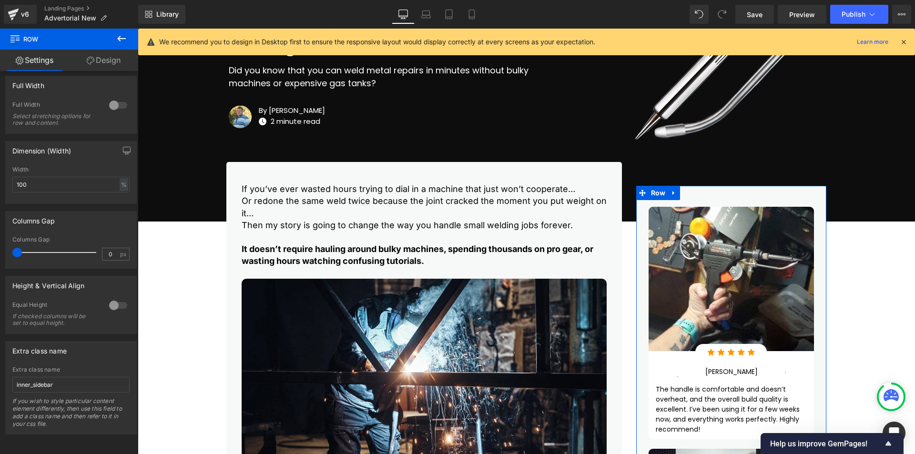
click at [101, 62] on link "Design" at bounding box center [103, 60] width 69 height 21
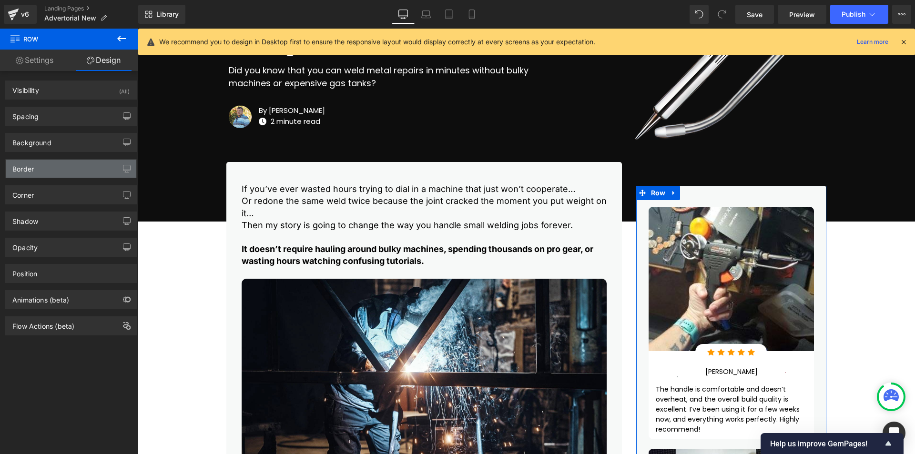
type input "0"
type input "44"
type input "26"
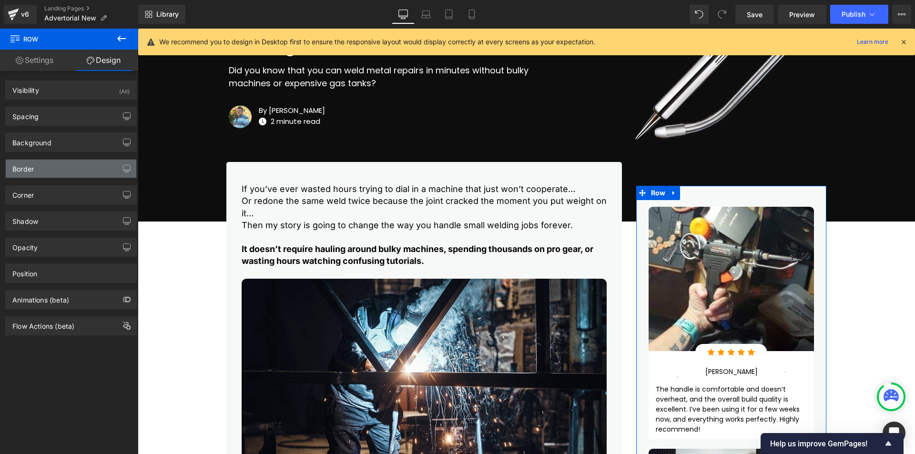
type input "26"
type input "#f7f9f8"
type input "100"
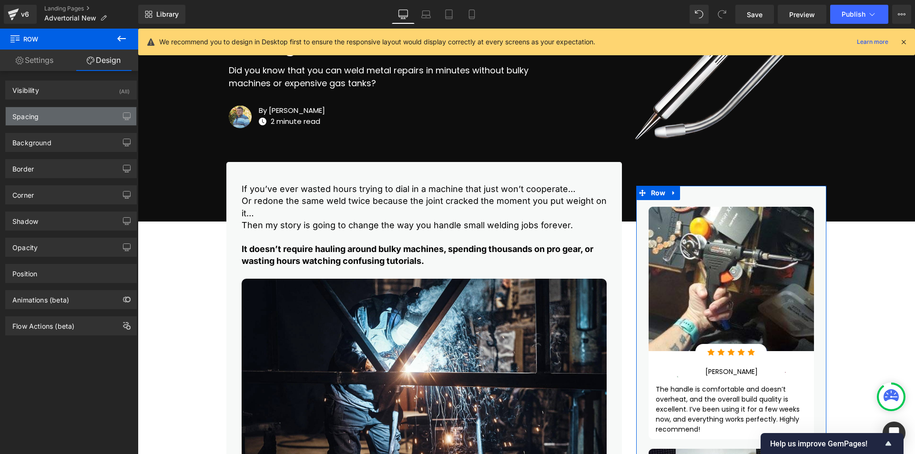
click at [61, 115] on div "Spacing" at bounding box center [71, 116] width 131 height 18
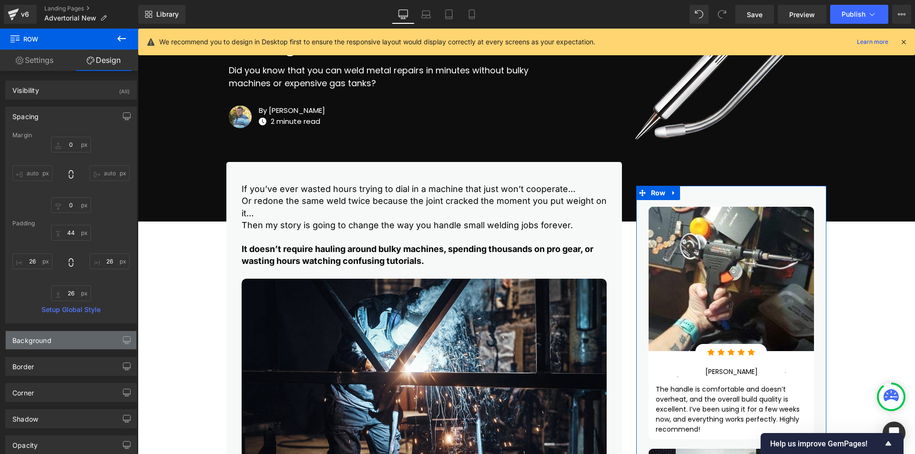
click at [66, 343] on div "Background" at bounding box center [71, 340] width 131 height 18
click at [57, 401] on input "#f7f9f8" at bounding box center [60, 401] width 61 height 10
click at [56, 398] on input "#f7f9f8" at bounding box center [60, 401] width 61 height 10
type input "#c"
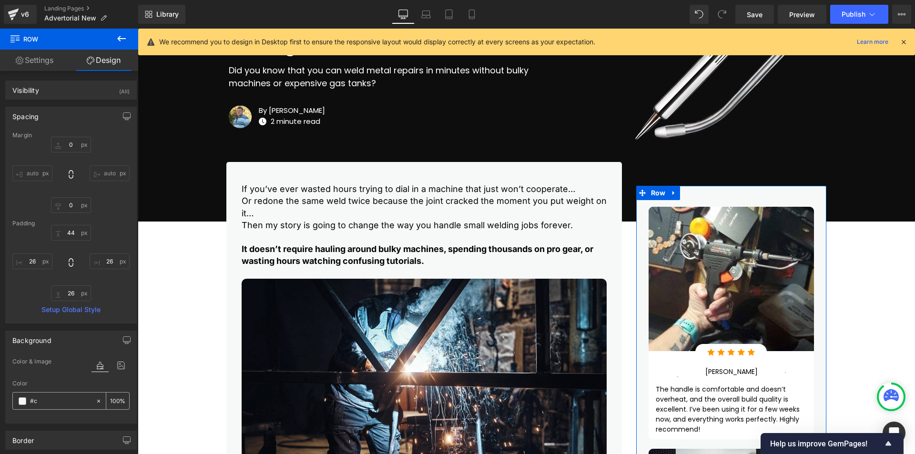
type input "0"
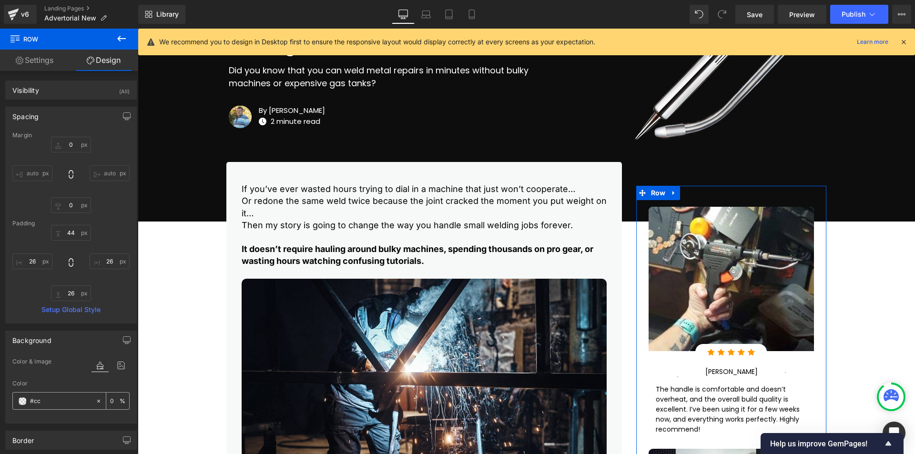
type input "#ccc"
type input "100"
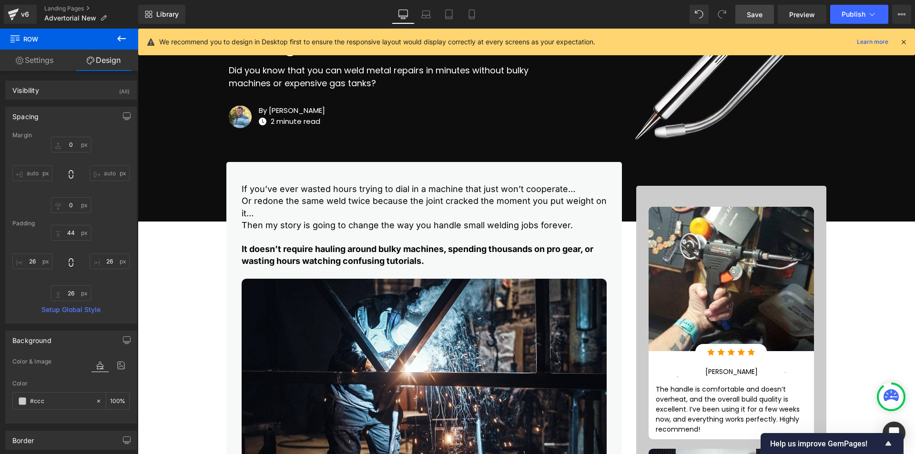
type input "#cccccc"
click at [756, 11] on span "Save" at bounding box center [755, 15] width 16 height 10
click at [798, 12] on span "Preview" at bounding box center [803, 15] width 26 height 10
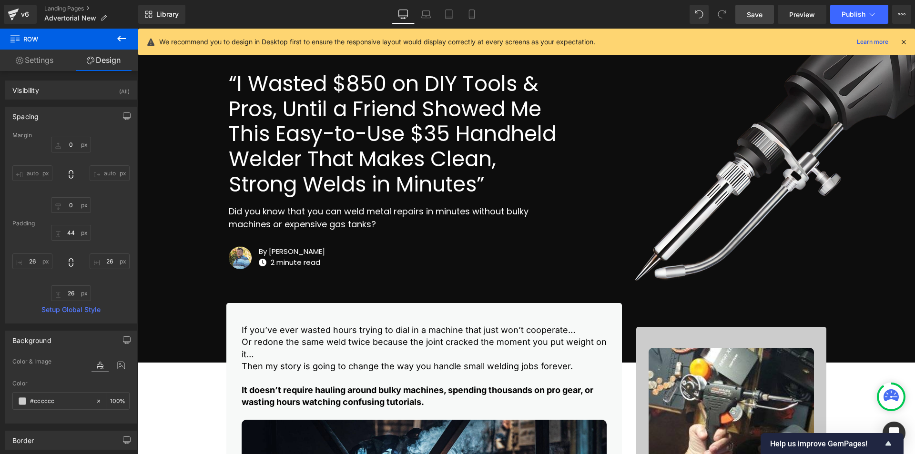
scroll to position [0, 0]
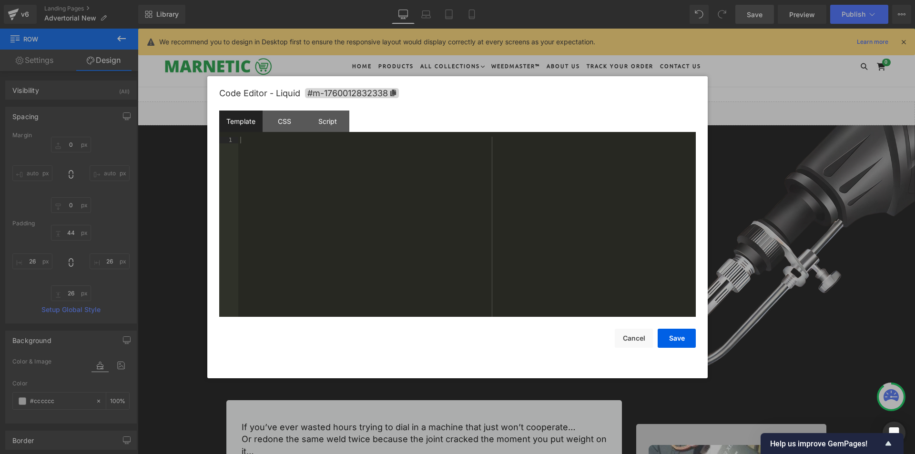
click at [536, 111] on div "Liquid" at bounding box center [527, 114] width 778 height 24
click at [283, 121] on div "CSS" at bounding box center [284, 121] width 43 height 21
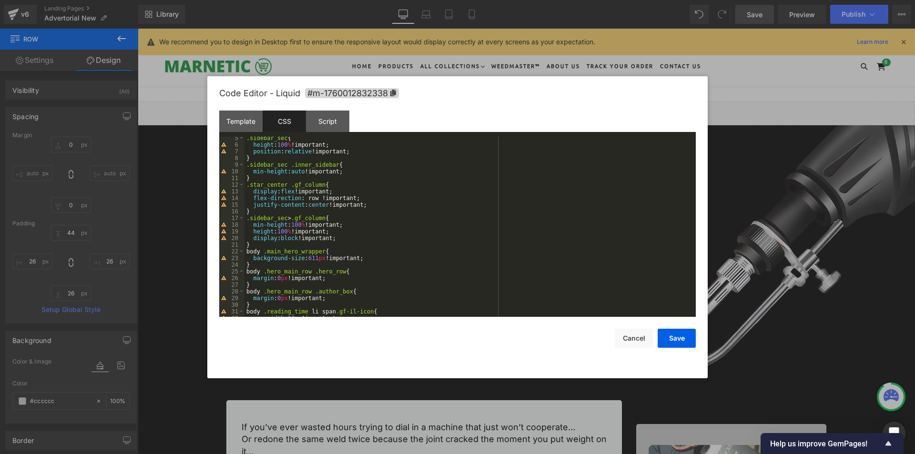
scroll to position [29, 0]
click at [280, 245] on div ".sidebar_sec { height : 100 % !important; position : relative !important; } .si…" at bounding box center [469, 232] width 448 height 194
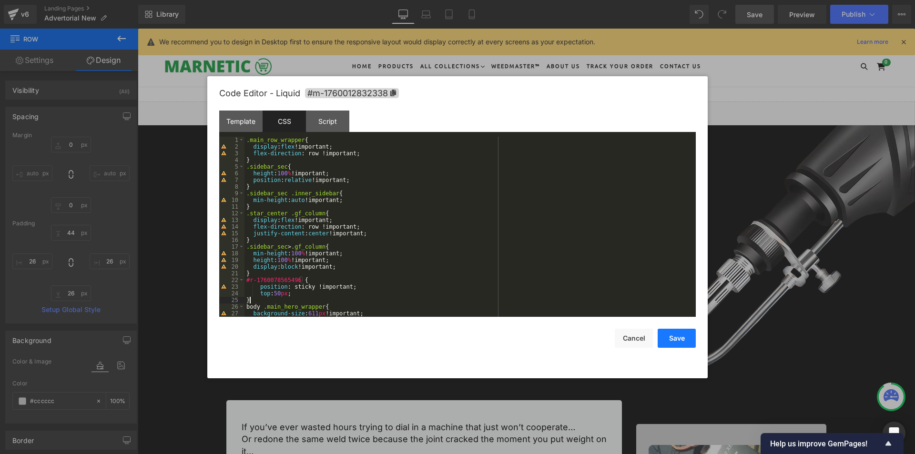
click at [673, 336] on button "Save" at bounding box center [677, 338] width 38 height 19
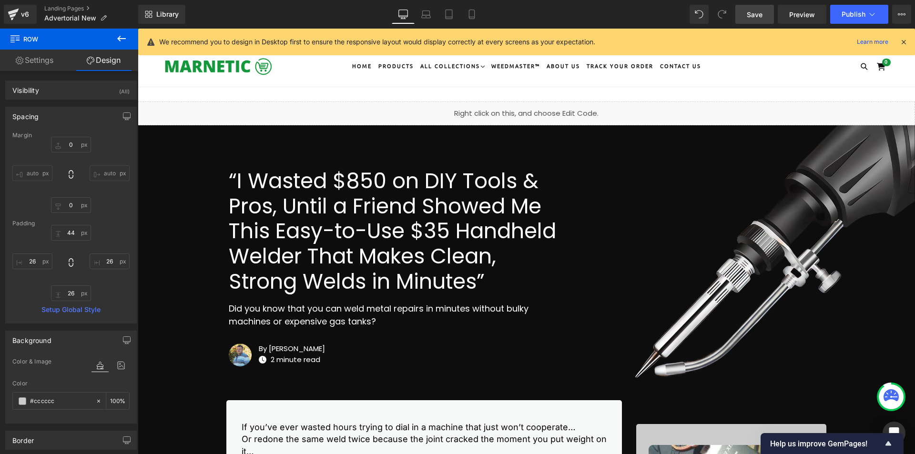
click at [738, 13] on link "Save" at bounding box center [755, 14] width 39 height 19
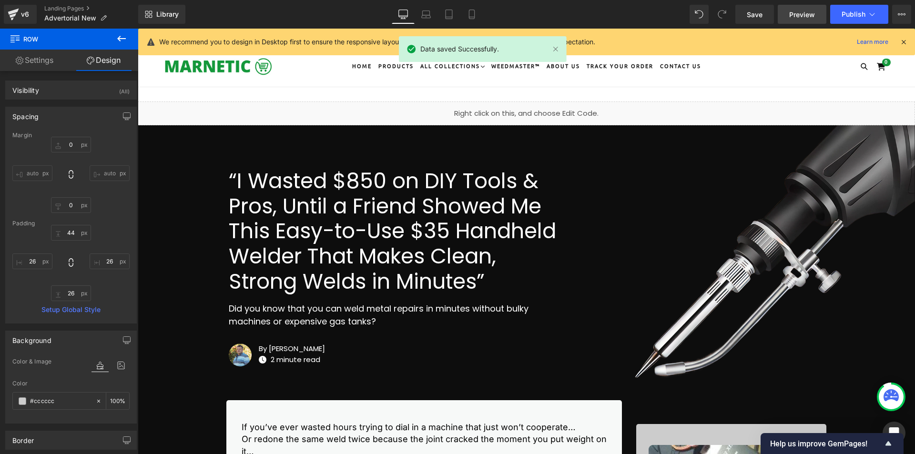
click at [794, 10] on span "Preview" at bounding box center [803, 15] width 26 height 10
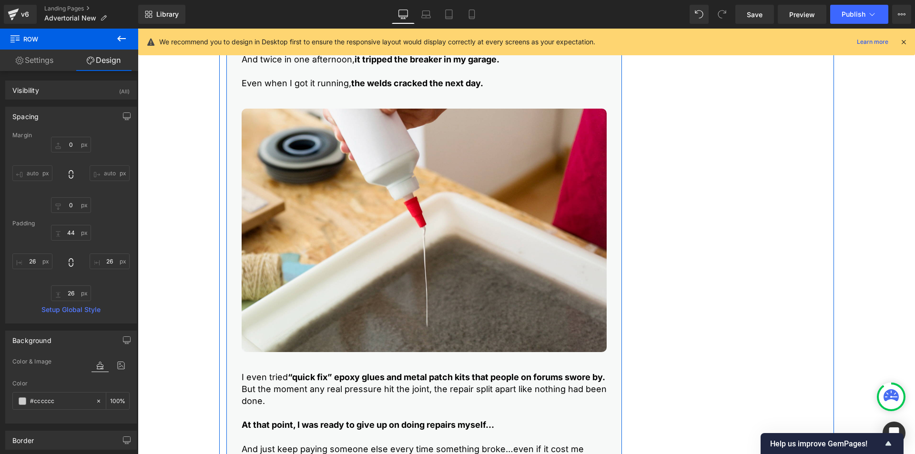
scroll to position [1510, 0]
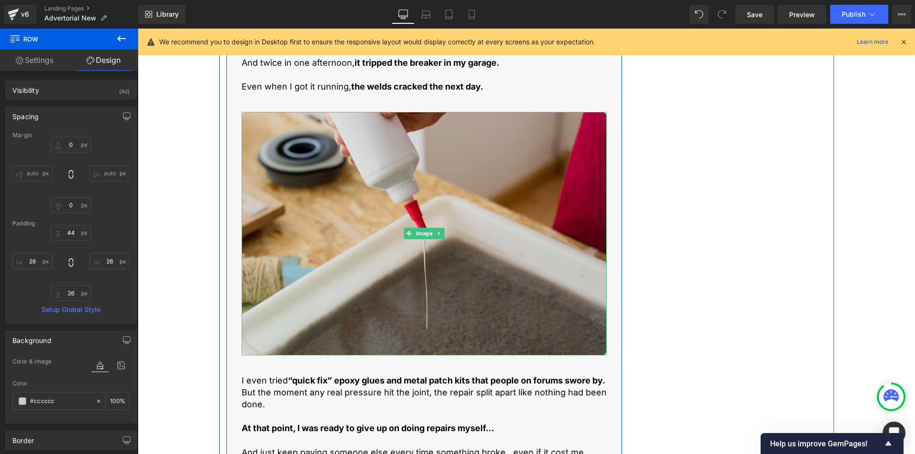
click at [396, 202] on img at bounding box center [424, 234] width 365 height 244
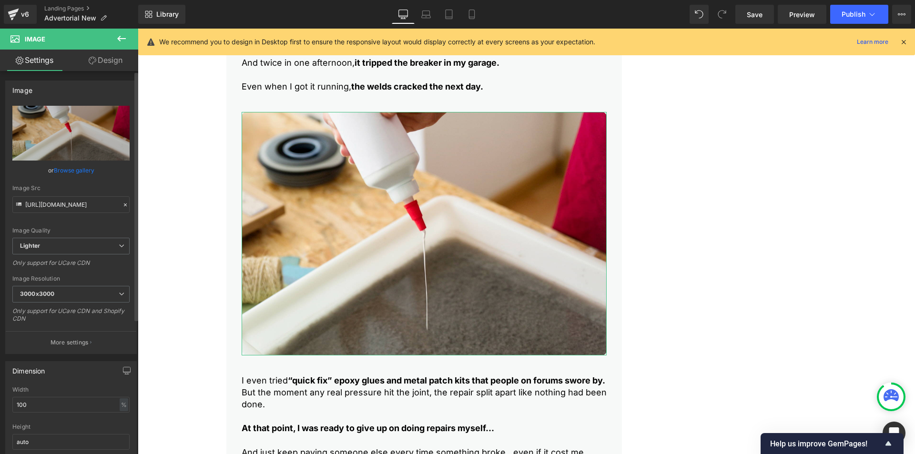
click at [80, 172] on link "Browse gallery" at bounding box center [74, 170] width 41 height 17
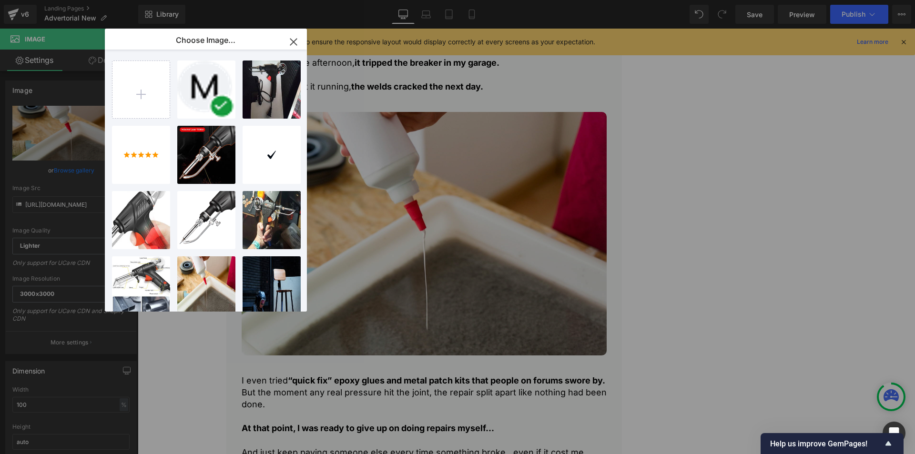
type input "C:\fakepath\img-4-68e933c133001.webp"
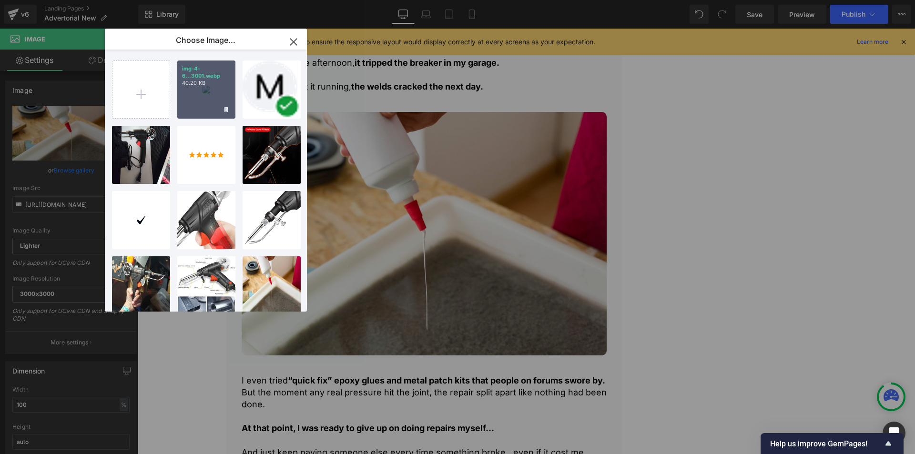
click at [207, 93] on div "img-4-6...3001.webp 40.20 KB" at bounding box center [206, 90] width 58 height 58
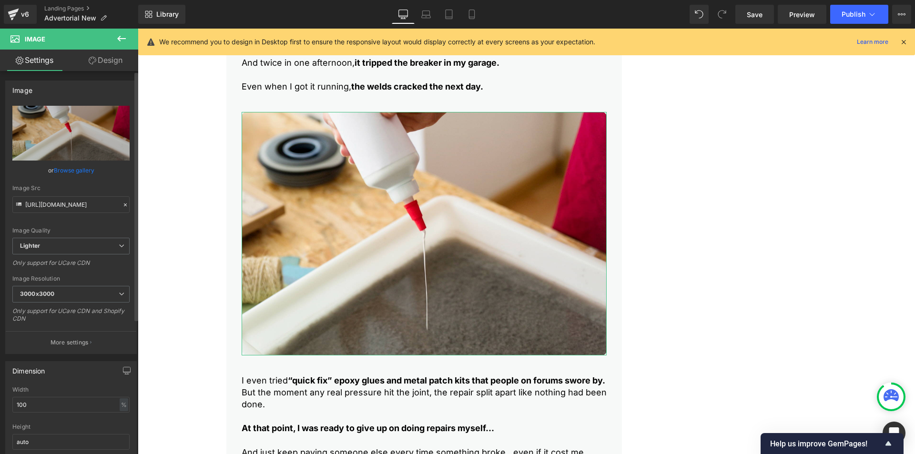
click at [68, 170] on link "Browse gallery" at bounding box center [74, 170] width 41 height 17
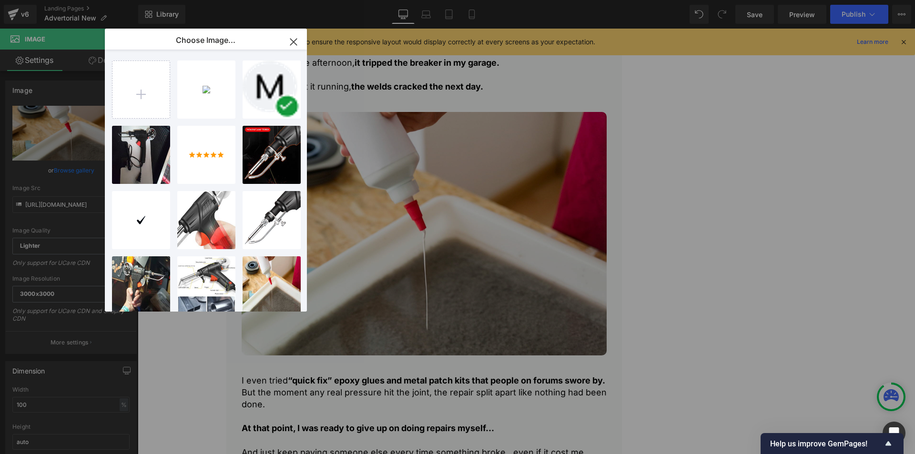
type input "C:\fakepath\img-1-68e933c1d00ae.webp"
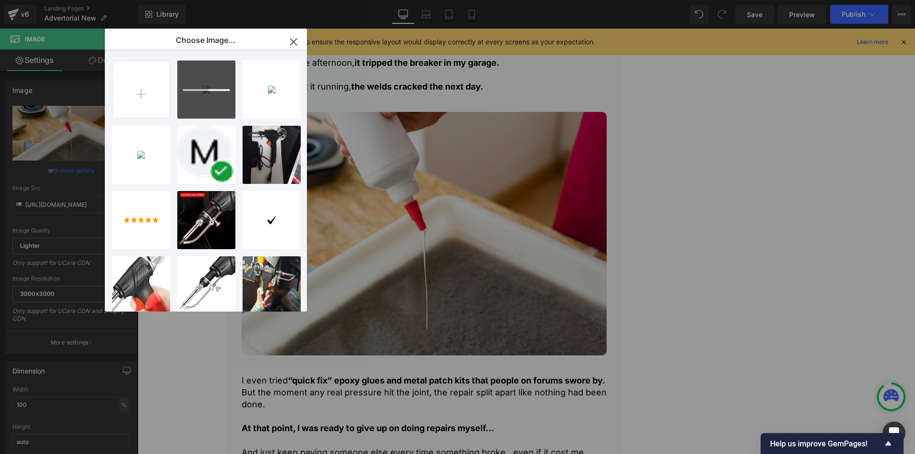
type input "C:\fakepath\img-2-68e933bedffba.webp"
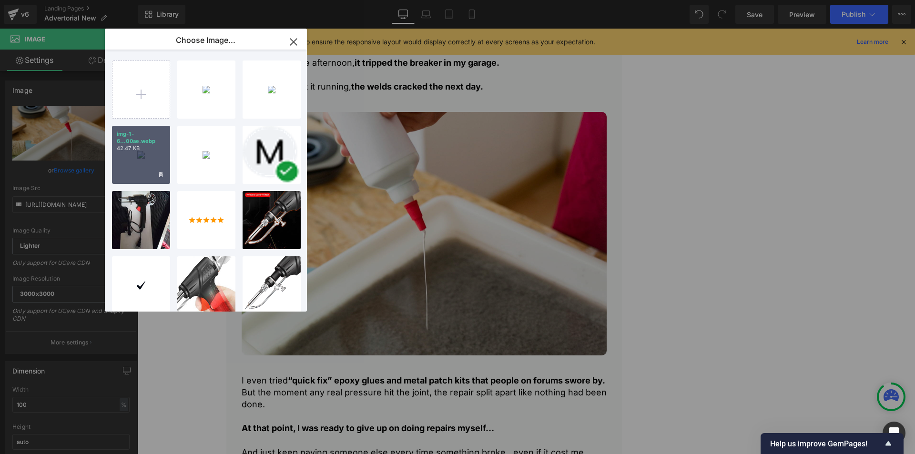
click at [132, 154] on div "img-1-6...00ae.webp 42.47 KB" at bounding box center [141, 155] width 58 height 58
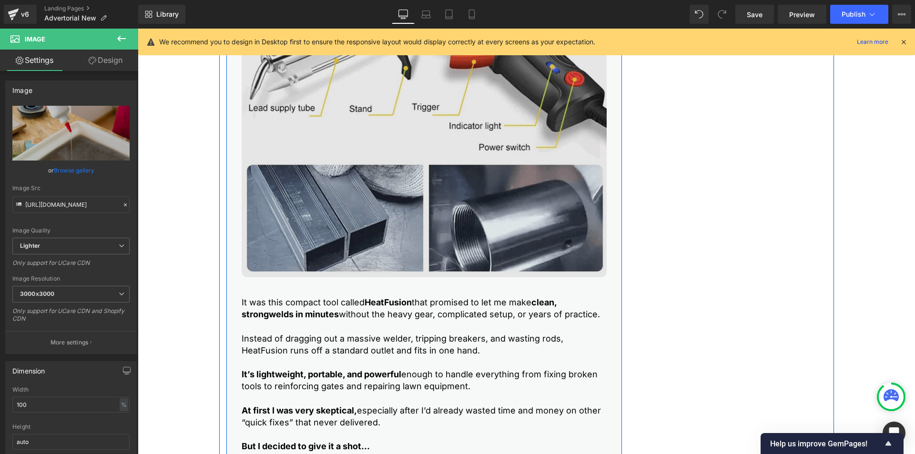
scroll to position [2225, 0]
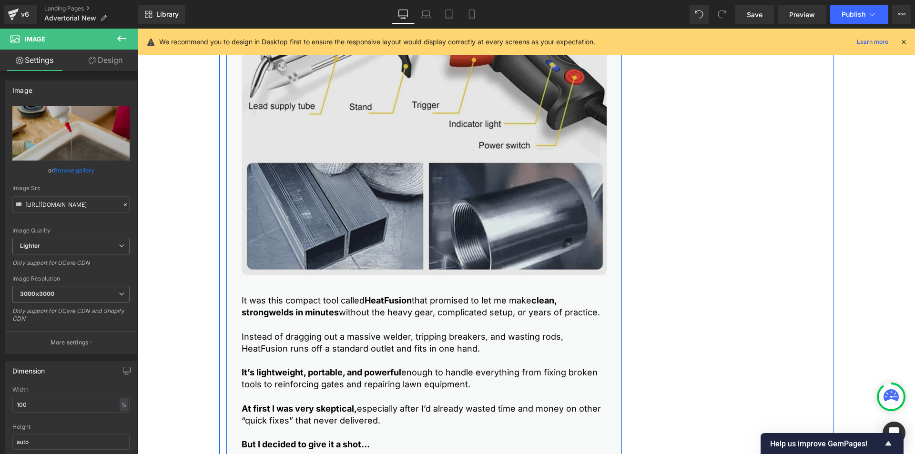
click at [466, 198] on img at bounding box center [424, 92] width 365 height 365
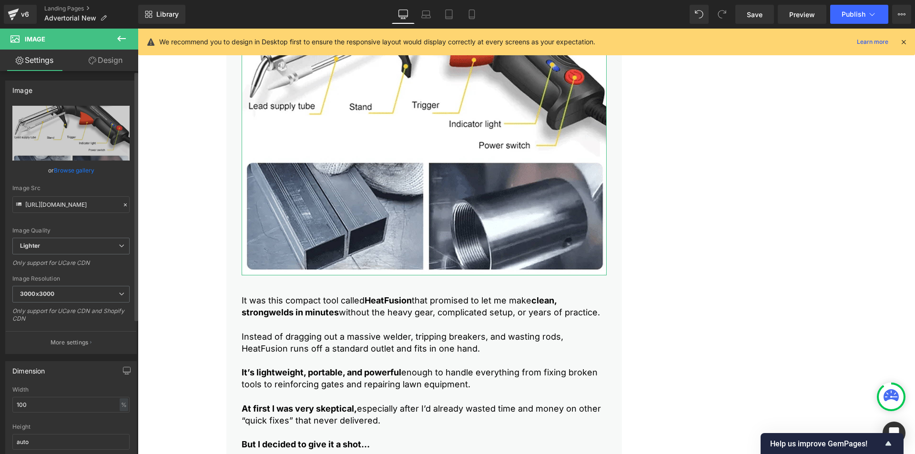
click at [64, 168] on link "Browse gallery" at bounding box center [74, 170] width 41 height 17
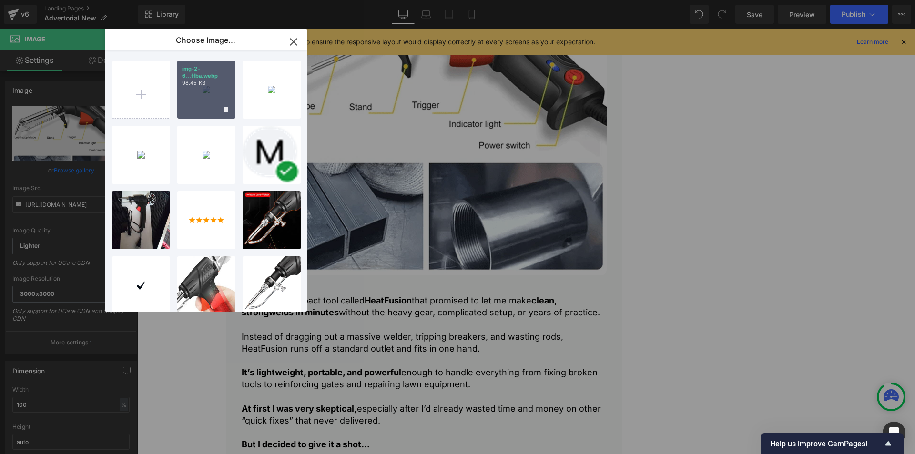
click at [215, 90] on div "img-2-6...ffba.webp 98.45 KB" at bounding box center [206, 90] width 58 height 58
type input "[URL][DOMAIN_NAME]"
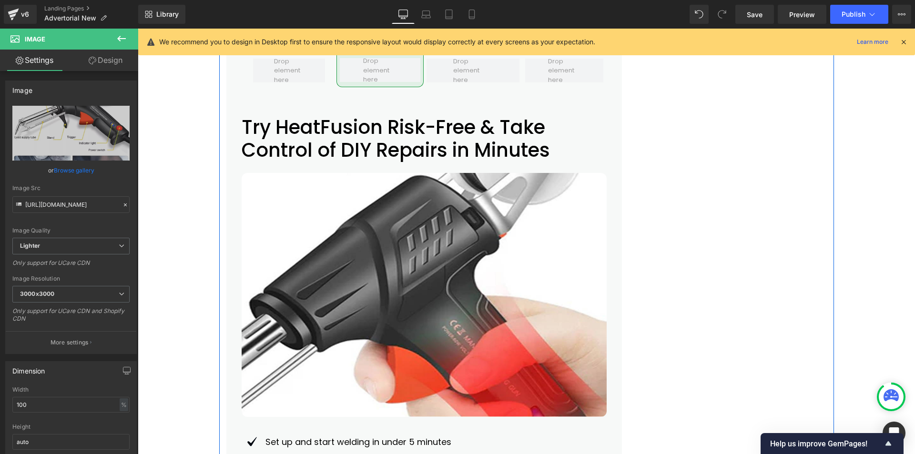
scroll to position [4371, 0]
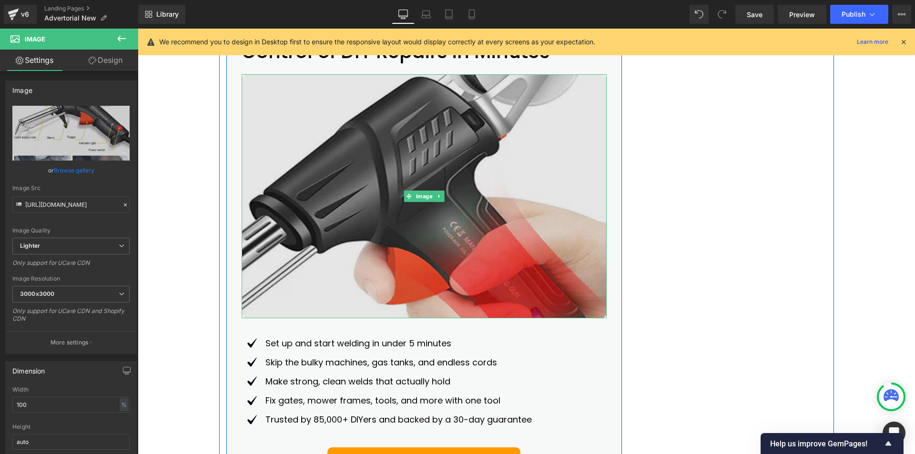
click at [469, 226] on img at bounding box center [424, 196] width 365 height 244
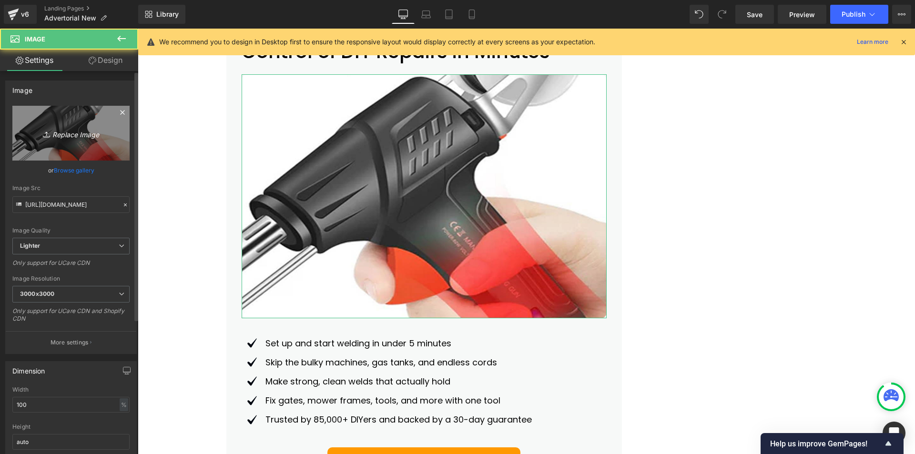
click at [82, 145] on link "Replace Image" at bounding box center [70, 133] width 117 height 55
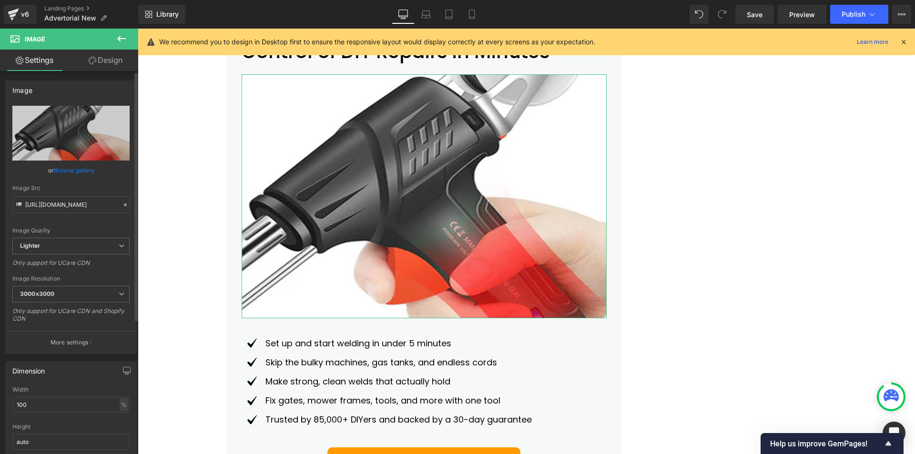
click at [86, 172] on link "Browse gallery" at bounding box center [74, 170] width 41 height 17
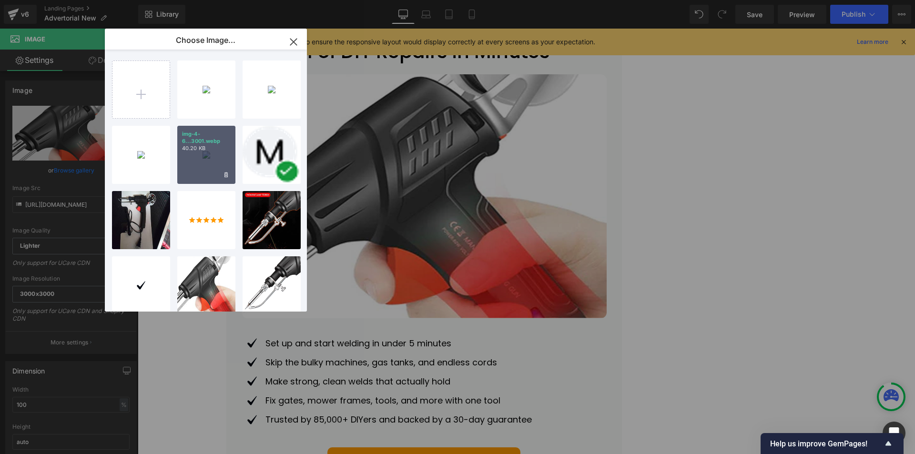
click at [200, 155] on div "img-4-6...3001.webp 40.20 KB" at bounding box center [206, 155] width 58 height 58
type input "[URL][DOMAIN_NAME]"
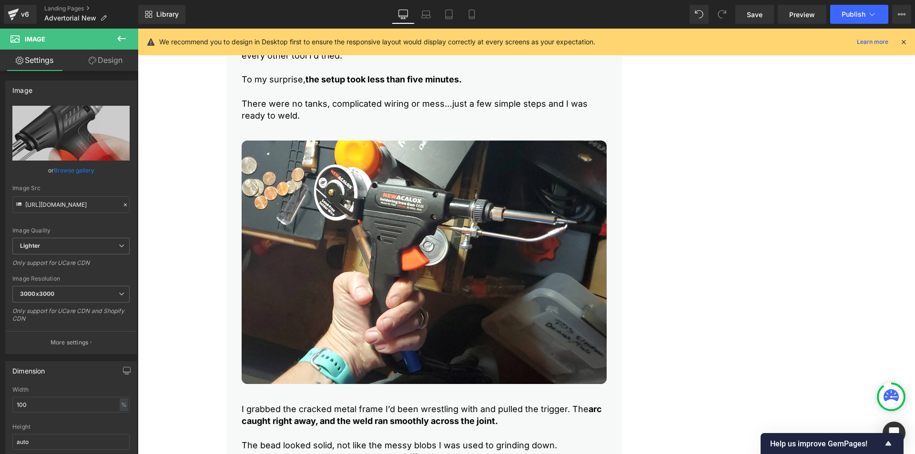
scroll to position [2781, 0]
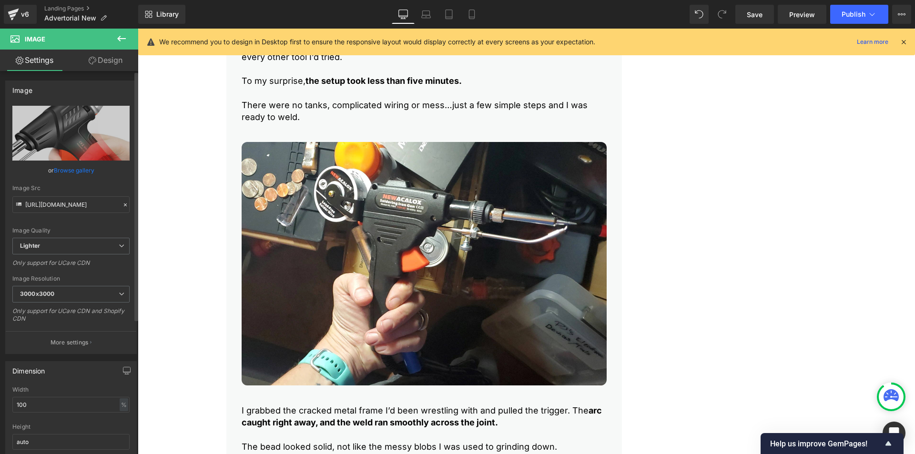
click at [76, 171] on link "Browse gallery" at bounding box center [74, 170] width 41 height 17
click at [757, 15] on span "Save" at bounding box center [755, 15] width 16 height 10
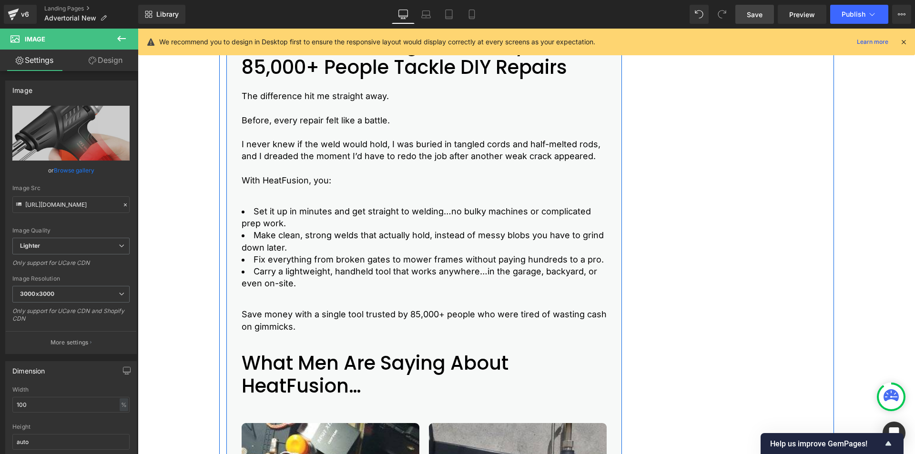
scroll to position [3338, 0]
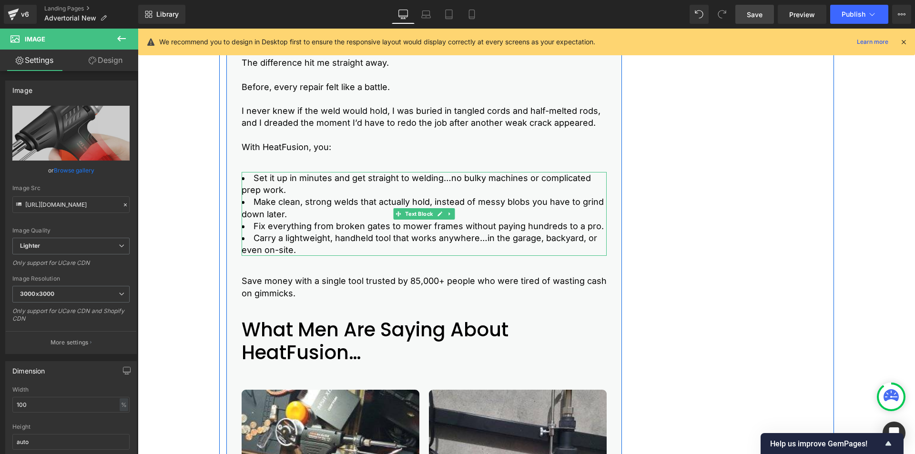
click at [302, 195] on li "Set it up in minutes and get straight to welding…no bulky machines or complicat…" at bounding box center [424, 184] width 365 height 24
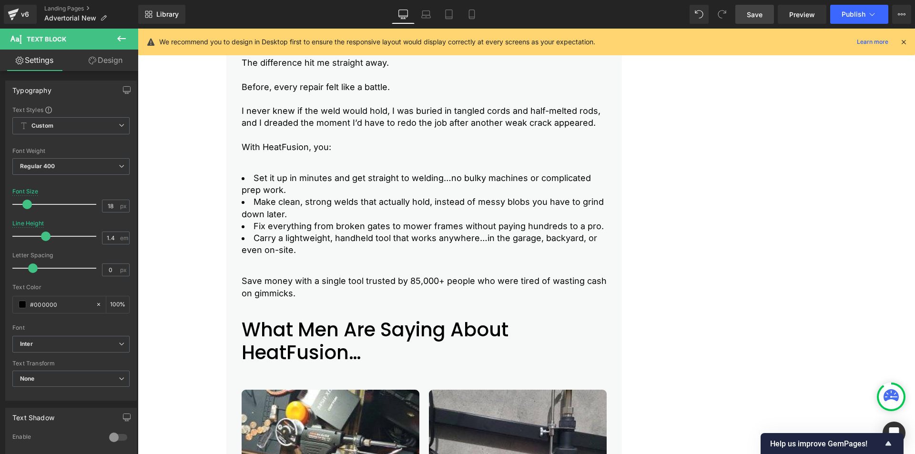
click at [103, 63] on link "Design" at bounding box center [105, 60] width 69 height 21
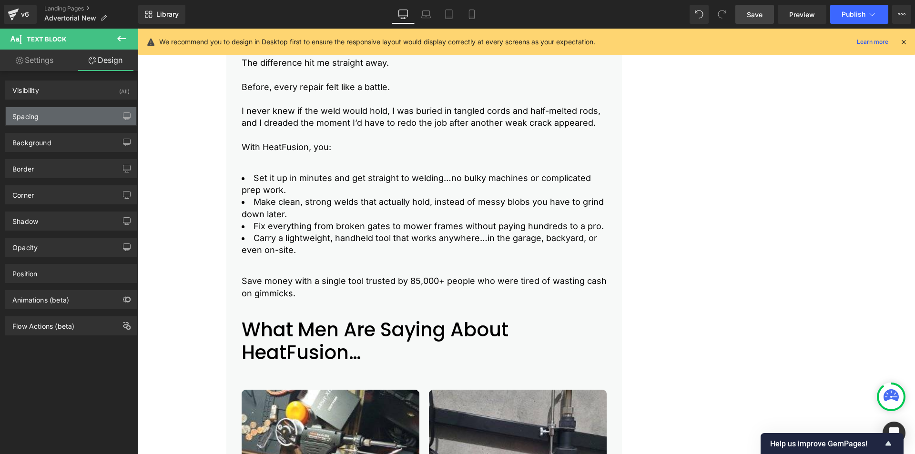
type input "0"
type input "40"
type input "0"
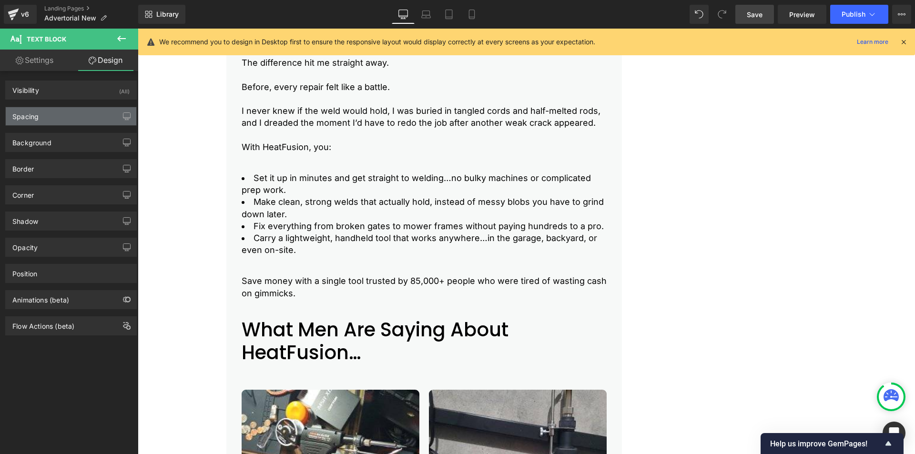
type input "0"
click at [80, 113] on div "Spacing" at bounding box center [71, 116] width 131 height 18
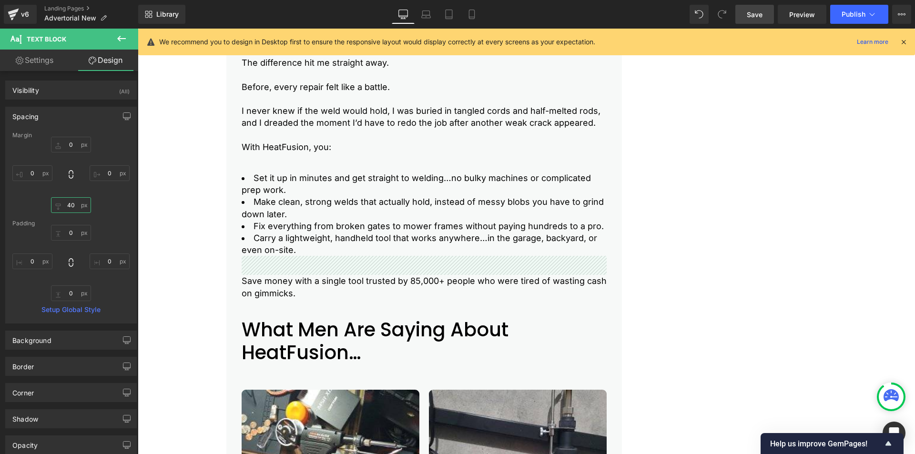
click at [70, 204] on input "40" at bounding box center [71, 205] width 40 height 16
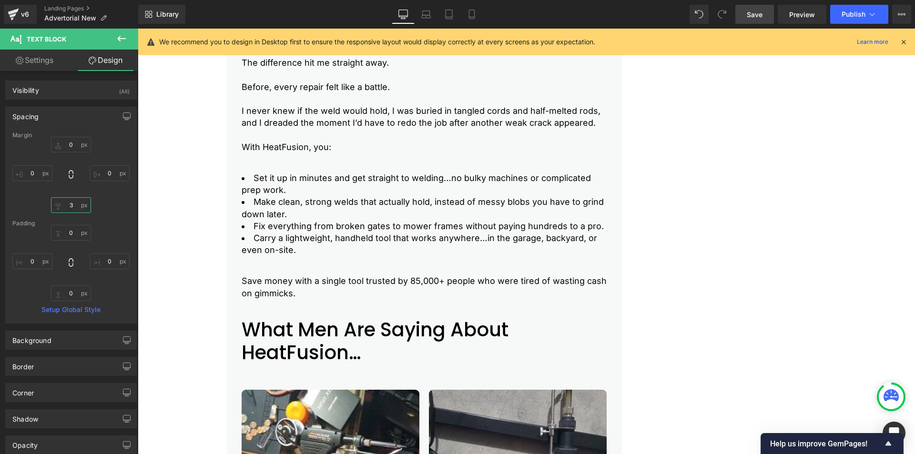
type input "30"
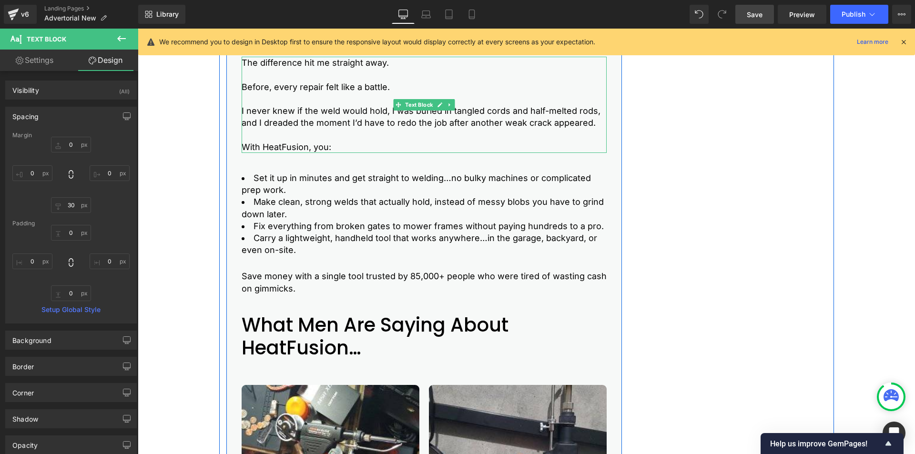
click at [336, 144] on p "With HeatFusion, you:" at bounding box center [424, 147] width 365 height 12
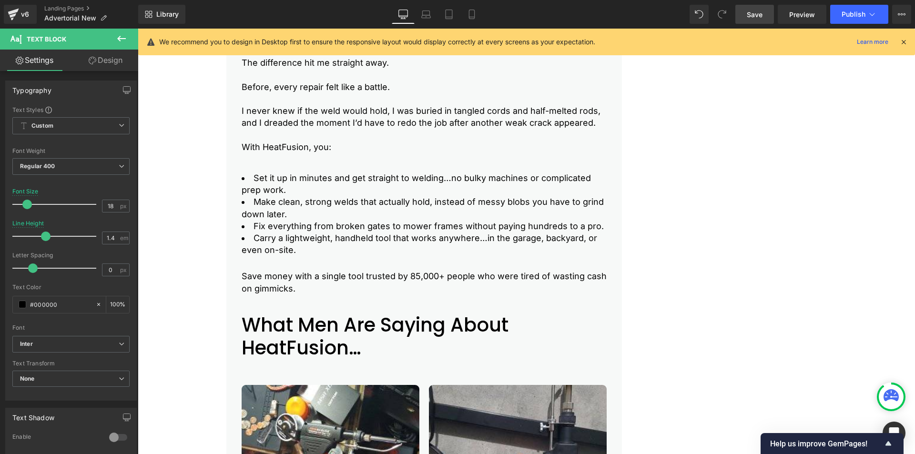
click at [103, 67] on link "Design" at bounding box center [105, 60] width 69 height 21
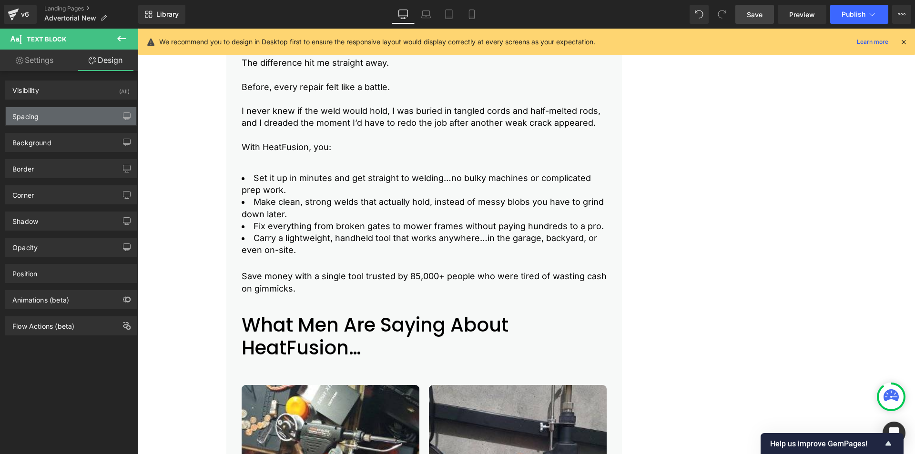
type input "0"
type input "40"
type input "0"
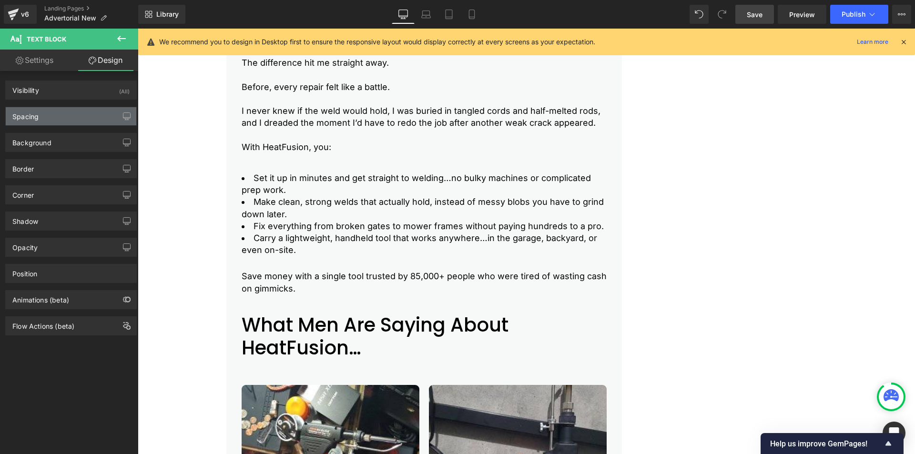
type input "0"
click at [91, 121] on div "Spacing" at bounding box center [71, 116] width 131 height 18
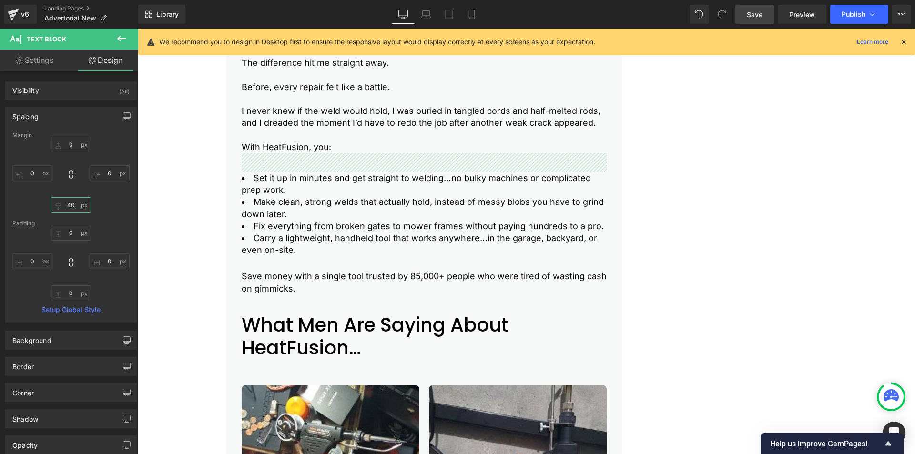
click at [68, 206] on input "40" at bounding box center [71, 205] width 40 height 16
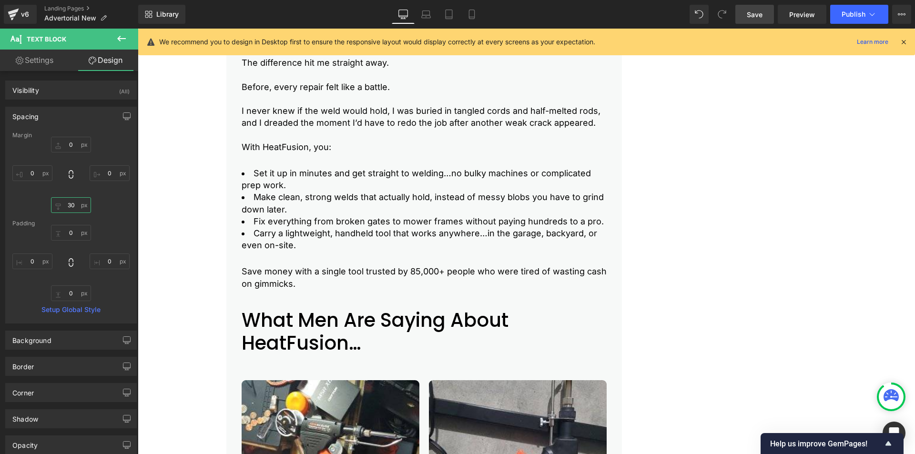
drag, startPoint x: 67, startPoint y: 205, endPoint x: 78, endPoint y: 180, distance: 27.5
click at [61, 206] on input "30" at bounding box center [71, 205] width 40 height 16
type input "30"
click at [425, 19] on icon at bounding box center [427, 15] width 10 height 10
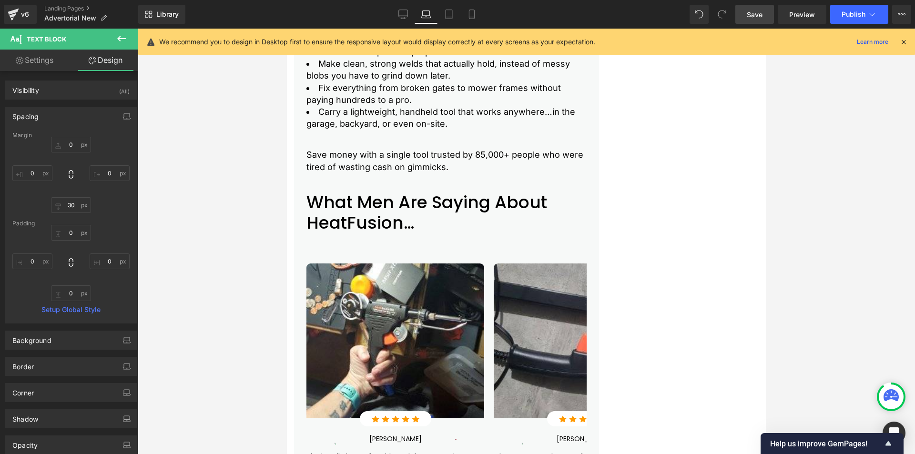
type input "0"
type input "40"
type input "0"
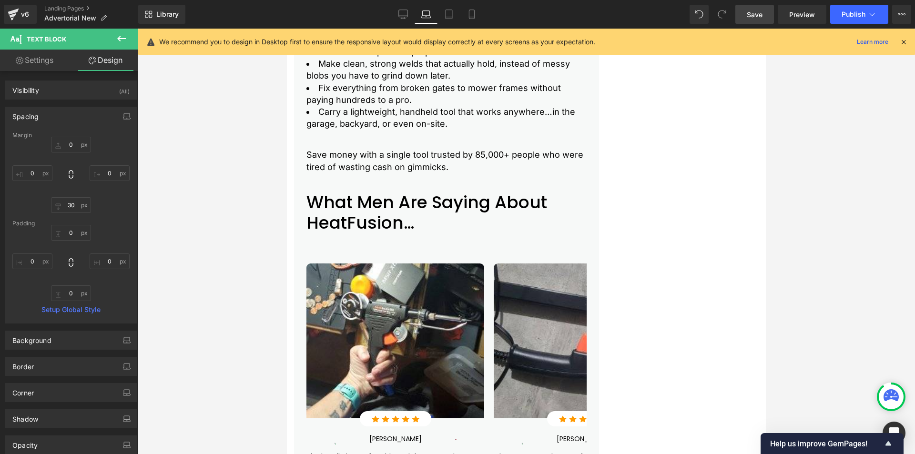
type input "0"
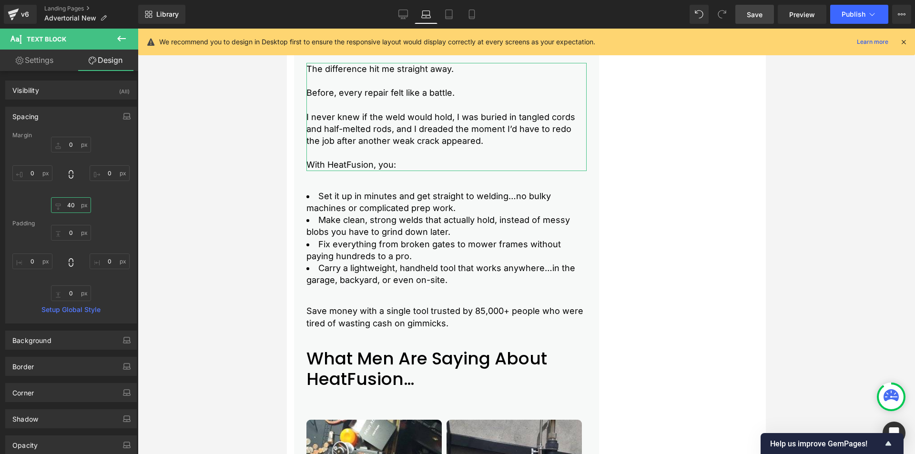
click at [67, 205] on input "40" at bounding box center [71, 205] width 40 height 16
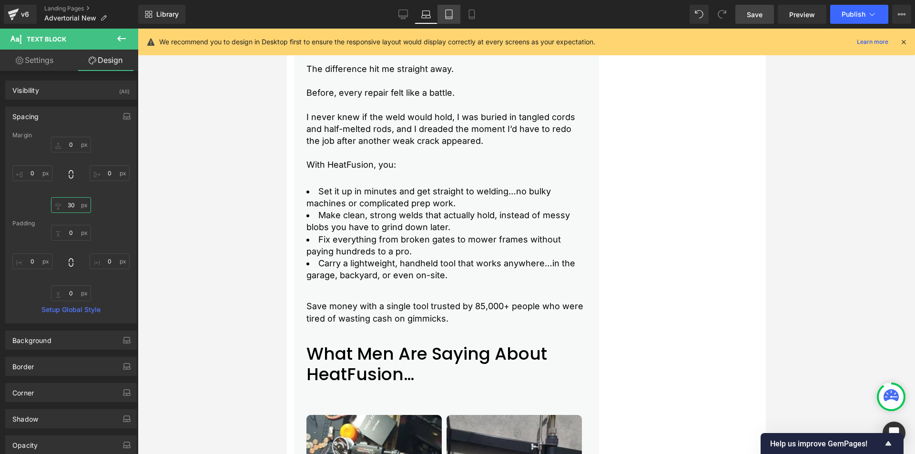
type input "30"
click at [449, 15] on icon at bounding box center [449, 15] width 10 height 10
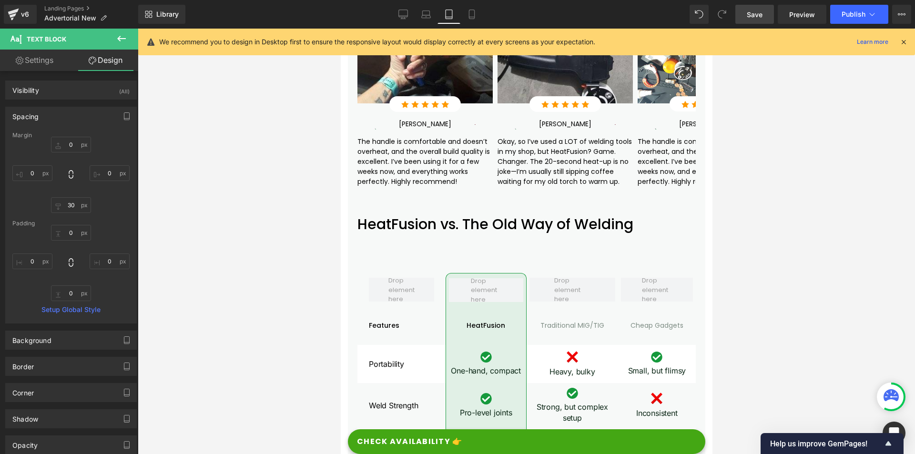
type input "0"
type input "40"
type input "0"
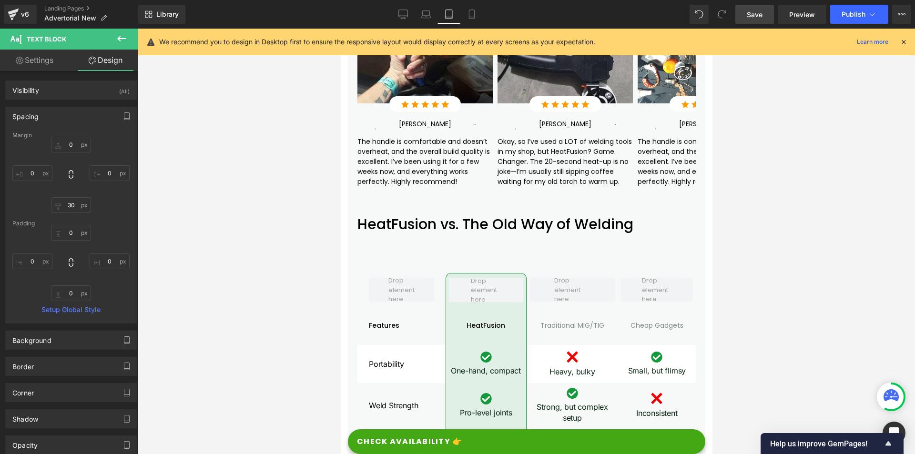
type input "0"
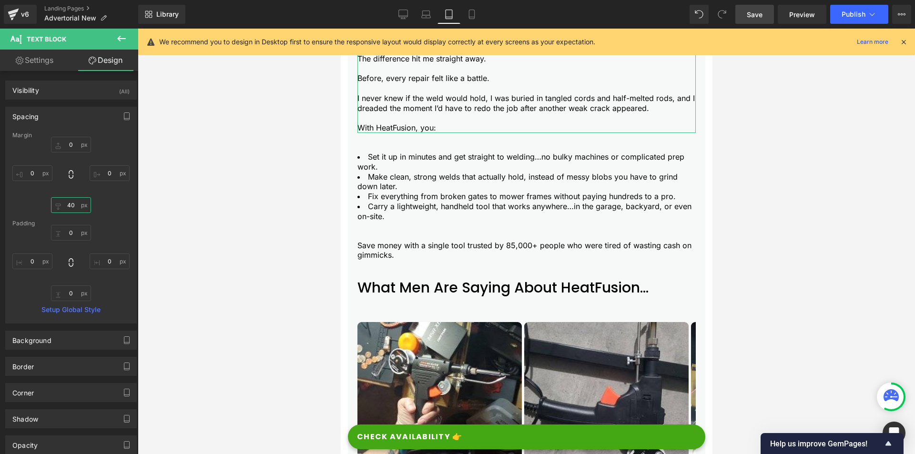
click at [69, 209] on input "40" at bounding box center [71, 205] width 40 height 16
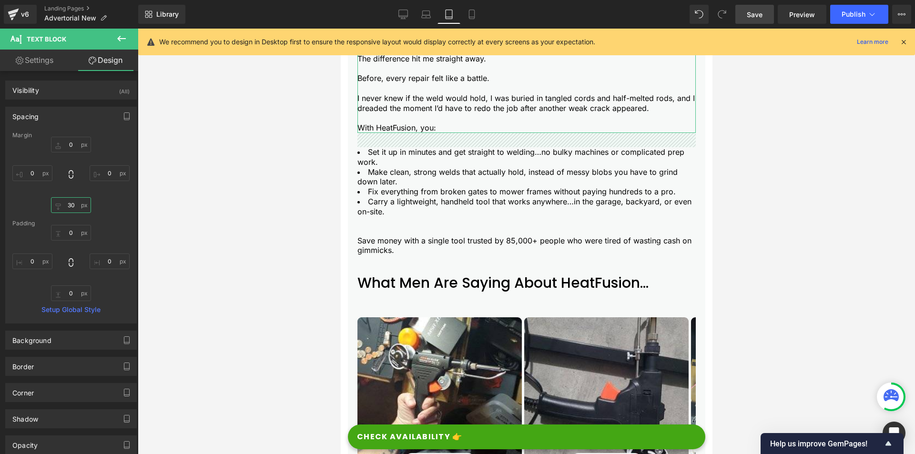
drag, startPoint x: 66, startPoint y: 206, endPoint x: 75, endPoint y: 206, distance: 9.1
click at [75, 206] on input "30" at bounding box center [71, 205] width 40 height 16
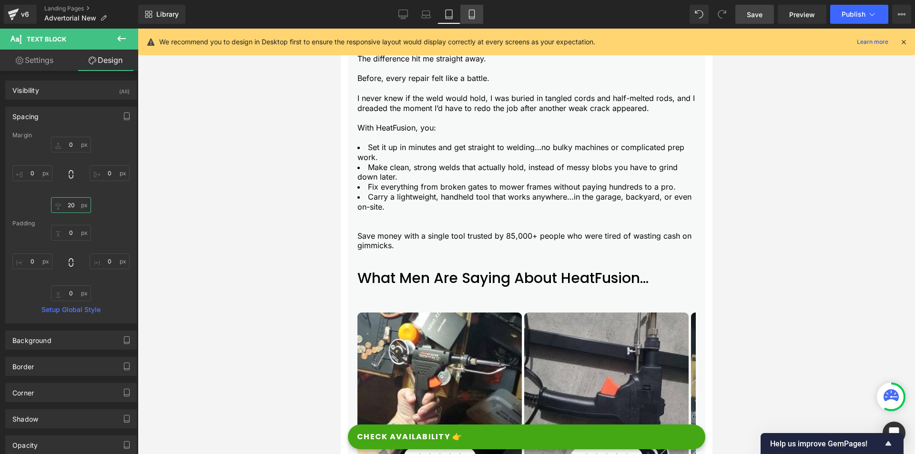
type input "20"
click at [473, 17] on icon at bounding box center [471, 17] width 5 height 0
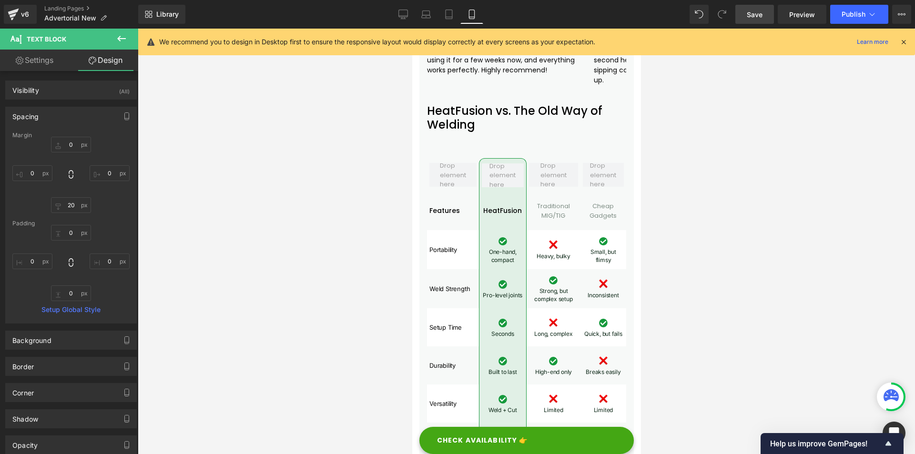
type input "0"
type input "20"
type input "0"
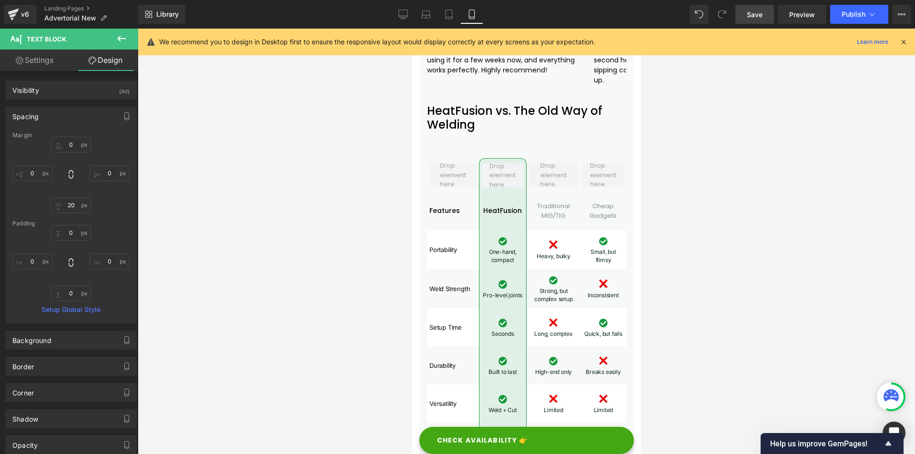
type input "0"
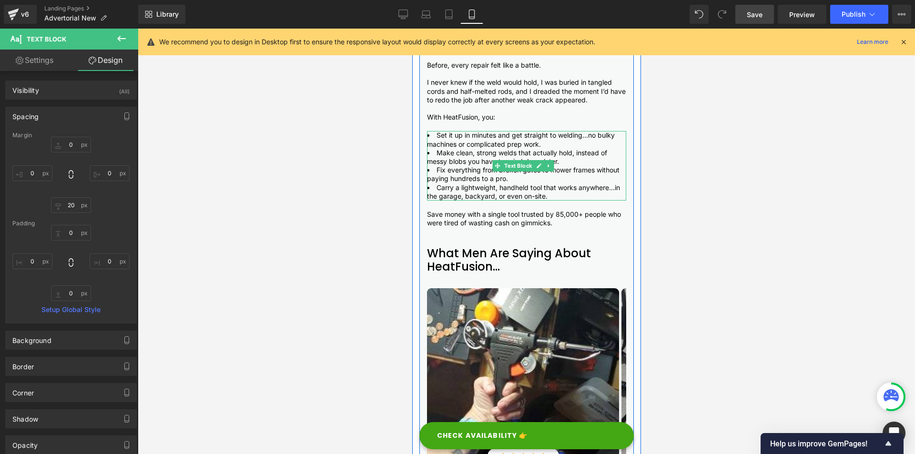
click at [490, 180] on span "Fix everything from broken gates to mower frames without paying hundreds to a p…" at bounding box center [524, 174] width 195 height 17
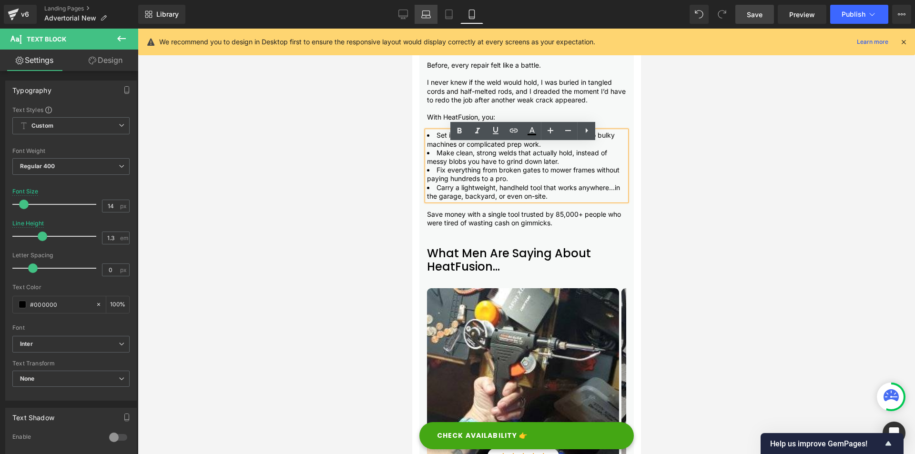
click at [419, 17] on link "Laptop" at bounding box center [426, 14] width 23 height 19
type input "18"
type input "1.4"
type input "100"
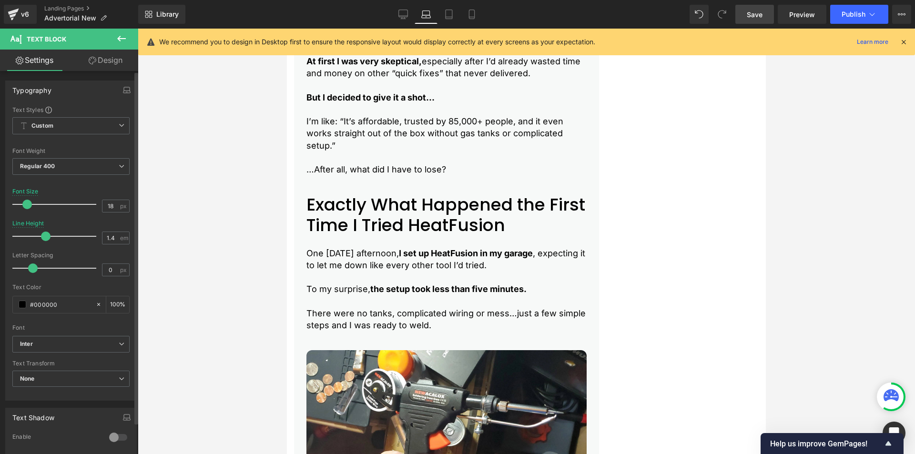
scroll to position [3217, 0]
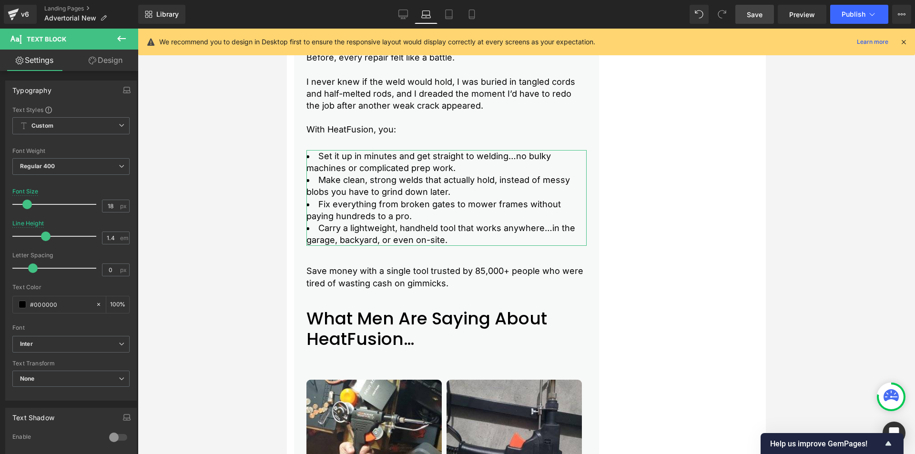
click at [117, 65] on link "Design" at bounding box center [105, 60] width 69 height 21
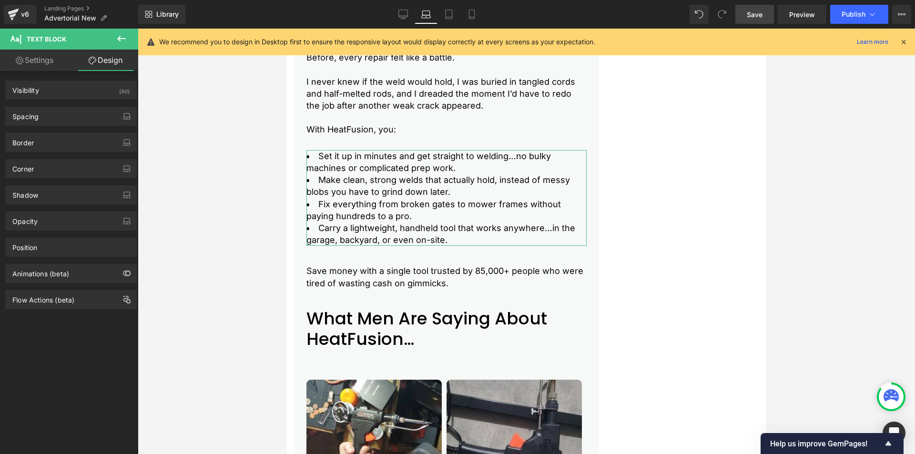
type input "0"
type input "40"
type input "0"
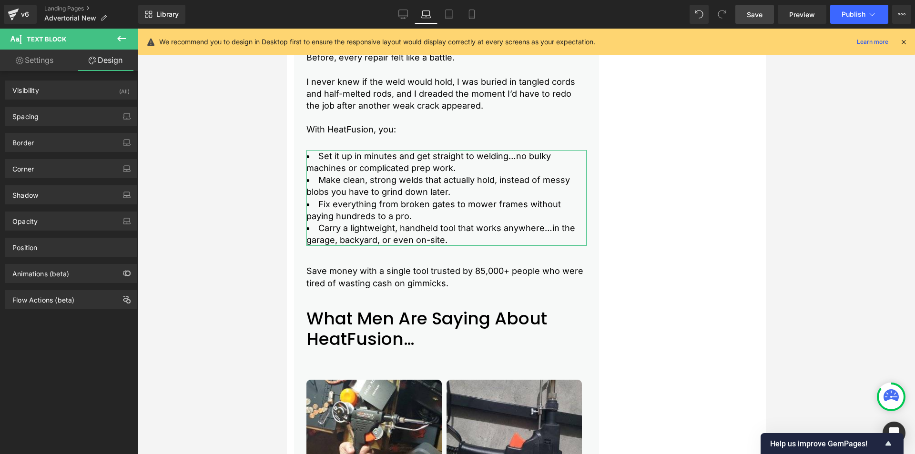
type input "0"
click at [95, 111] on div "Spacing" at bounding box center [71, 116] width 131 height 18
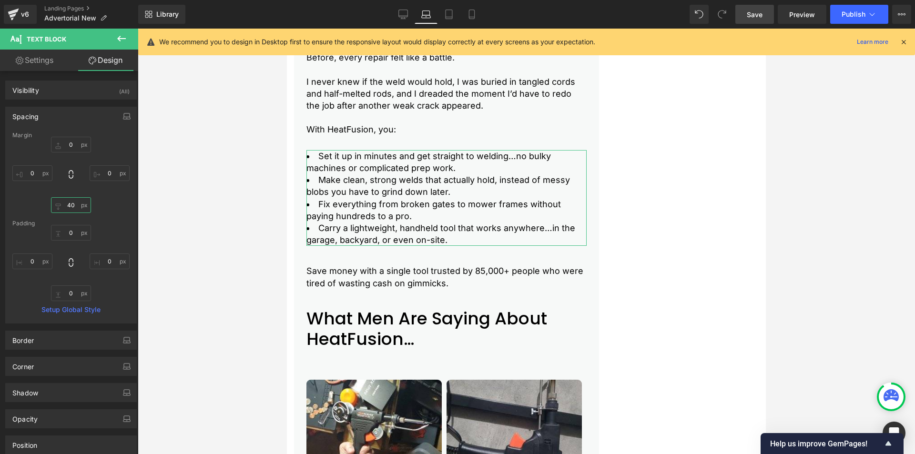
click at [68, 201] on input "40" at bounding box center [71, 205] width 40 height 16
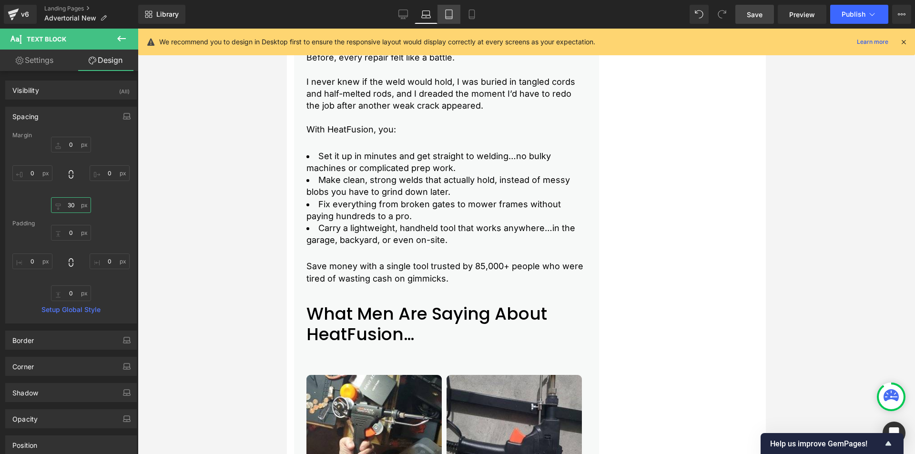
type input "30"
click at [446, 19] on link "Tablet" at bounding box center [449, 14] width 23 height 19
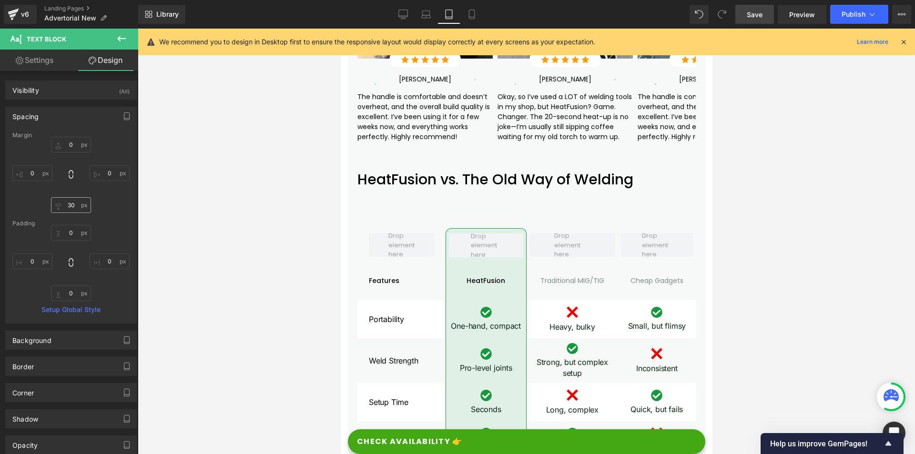
type input "0"
type input "40"
type input "0"
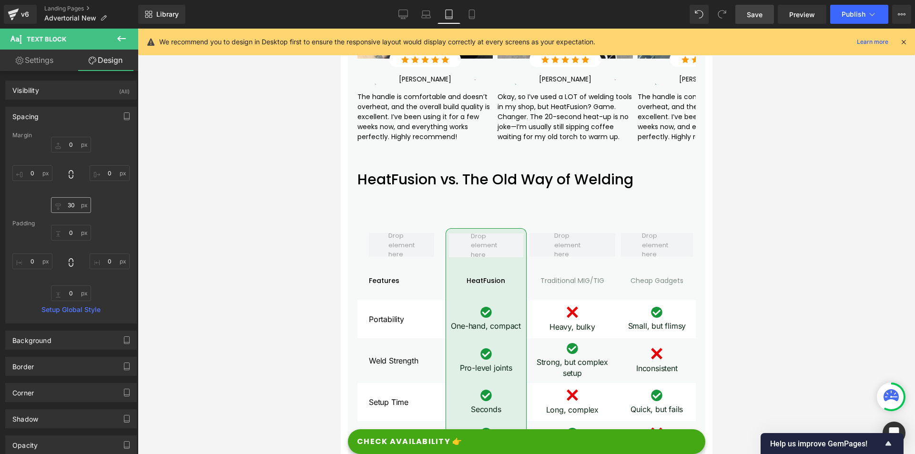
type input "0"
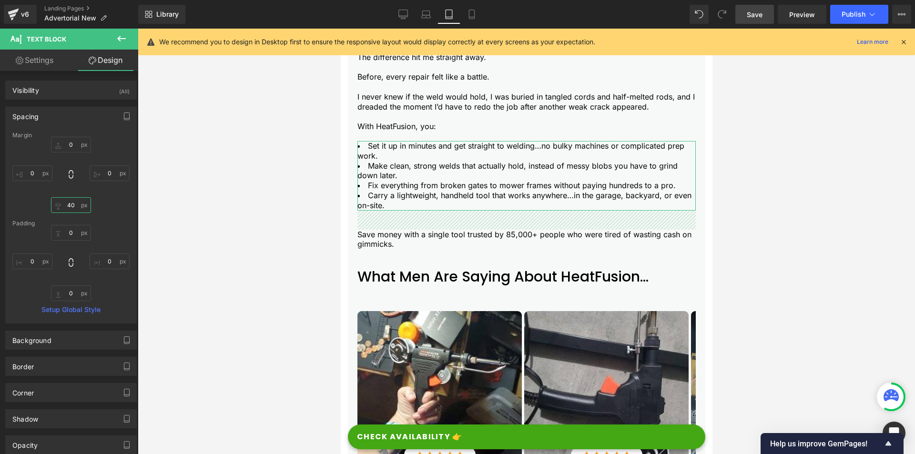
click at [66, 206] on input "40" at bounding box center [71, 205] width 40 height 16
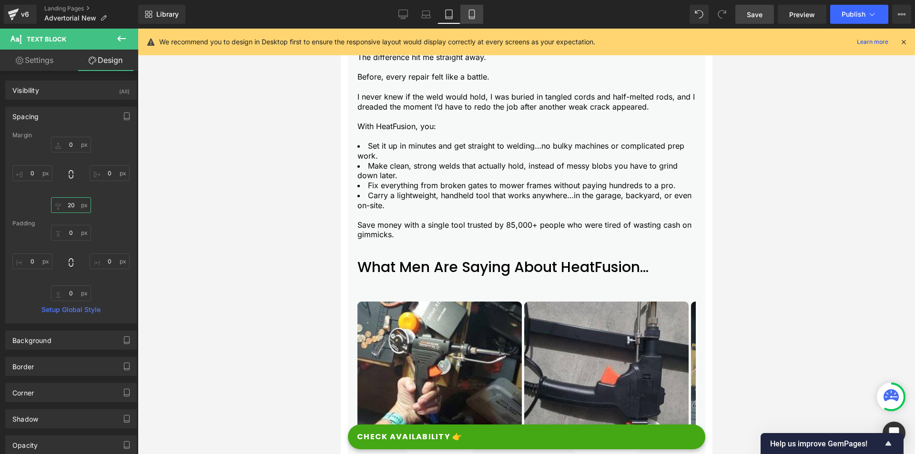
type input "20"
click at [473, 12] on icon at bounding box center [472, 15] width 10 height 10
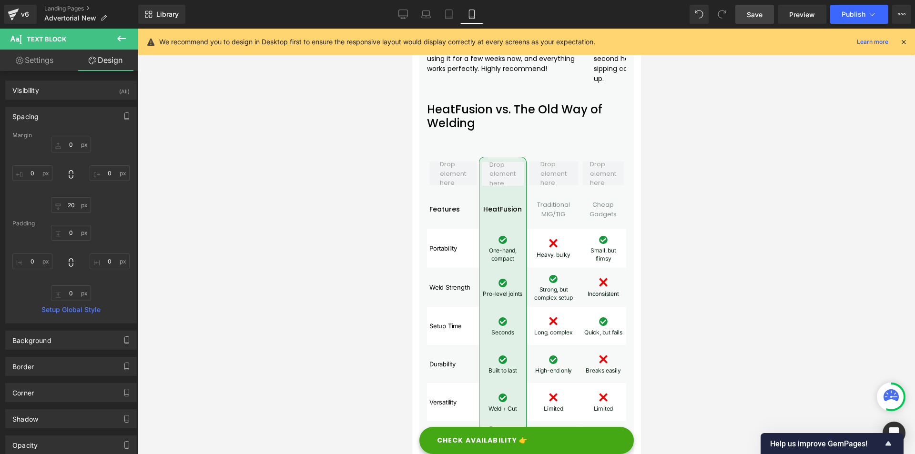
type input "0"
type input "20"
type input "0"
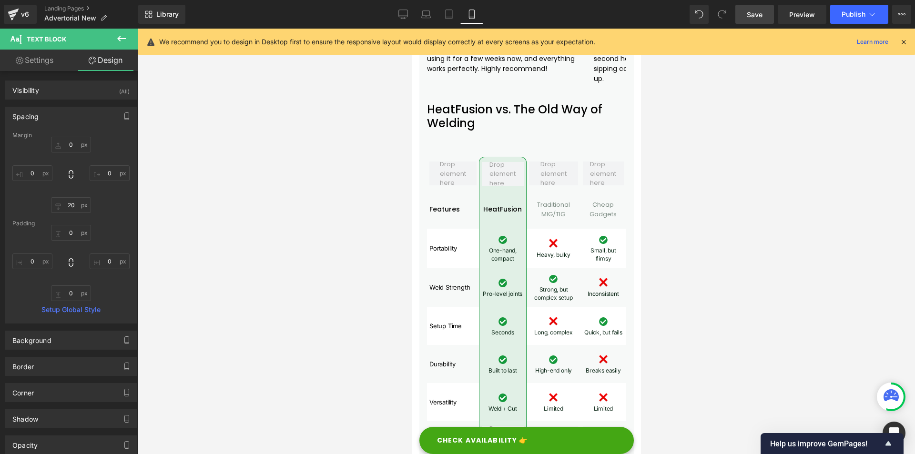
type input "0"
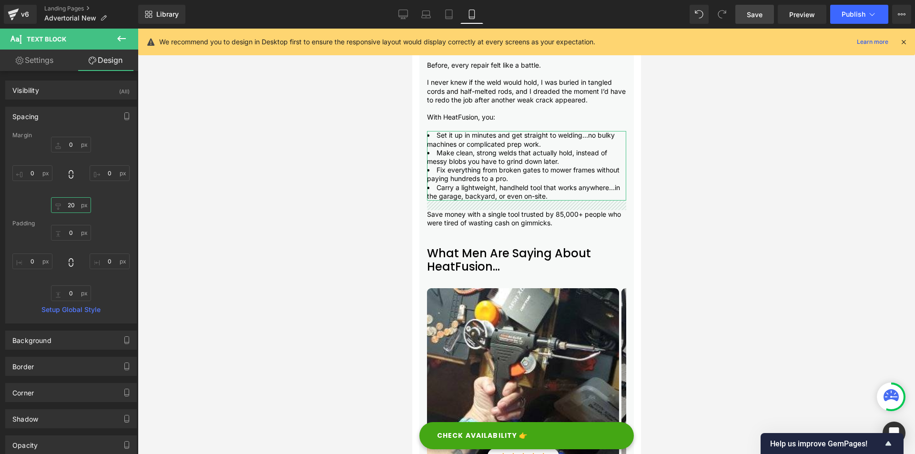
click at [69, 205] on input "20" at bounding box center [71, 205] width 40 height 16
click at [765, 11] on link "Save" at bounding box center [755, 14] width 39 height 19
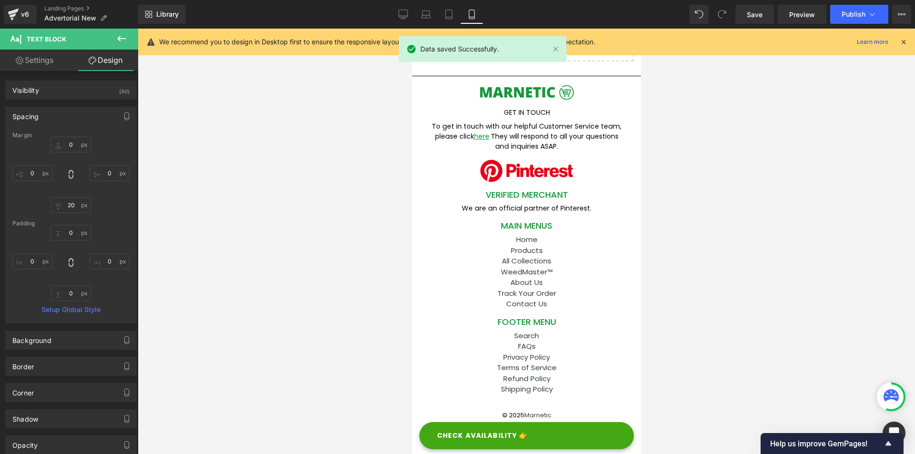
scroll to position [4674, 0]
click at [766, 16] on link "Save" at bounding box center [755, 14] width 39 height 19
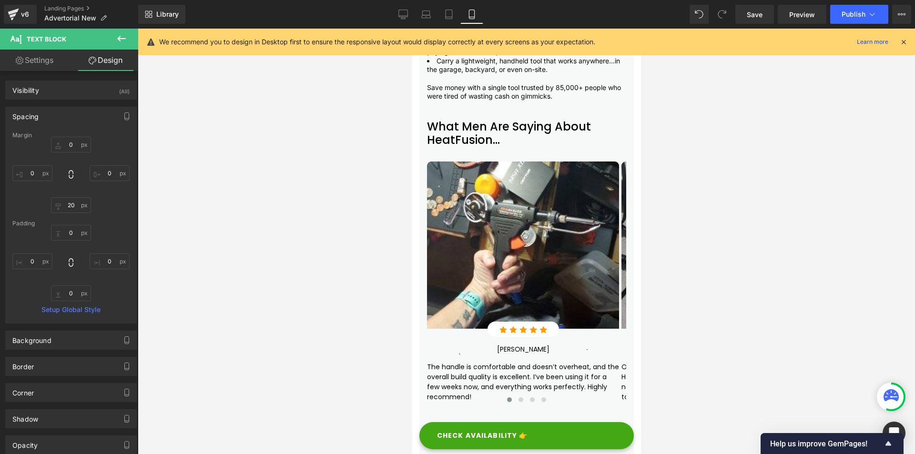
scroll to position [2449, 0]
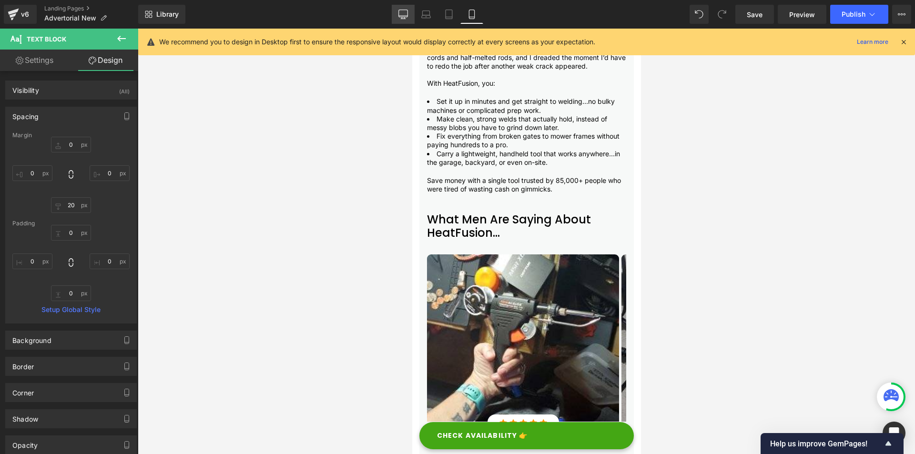
click at [400, 10] on icon at bounding box center [403, 13] width 9 height 7
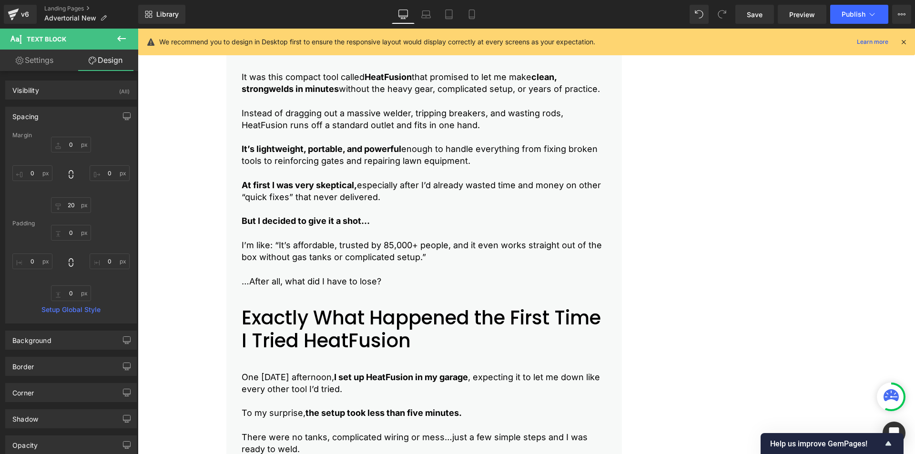
type input "0"
type input "30"
type input "0"
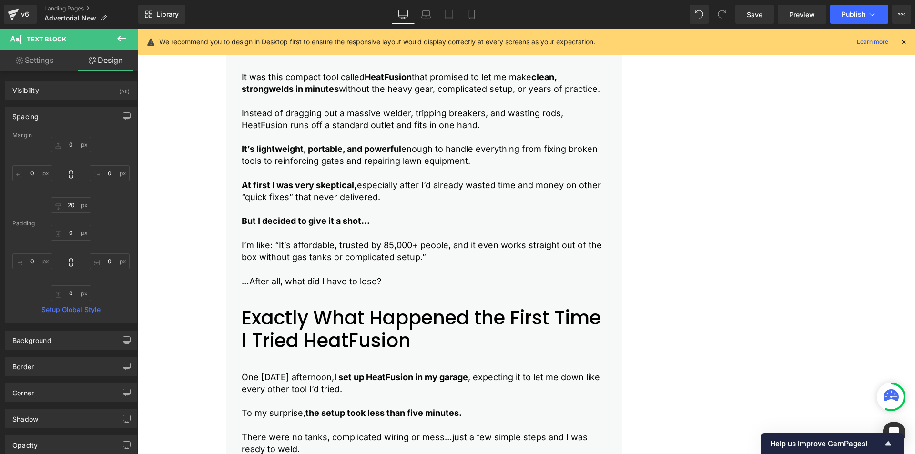
type input "0"
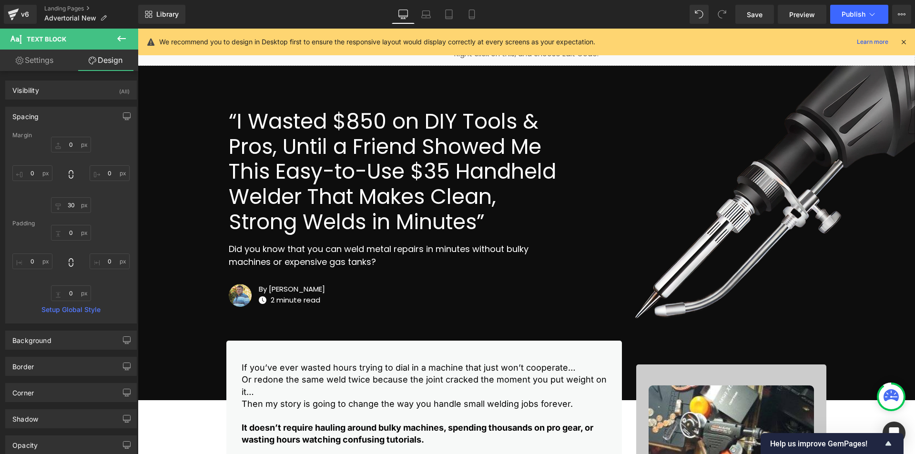
scroll to position [0, 0]
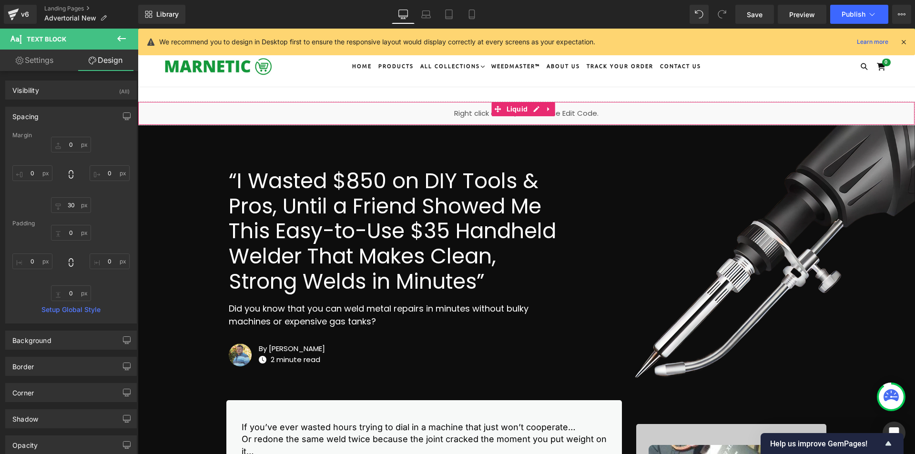
click at [502, 109] on span at bounding box center [498, 109] width 12 height 14
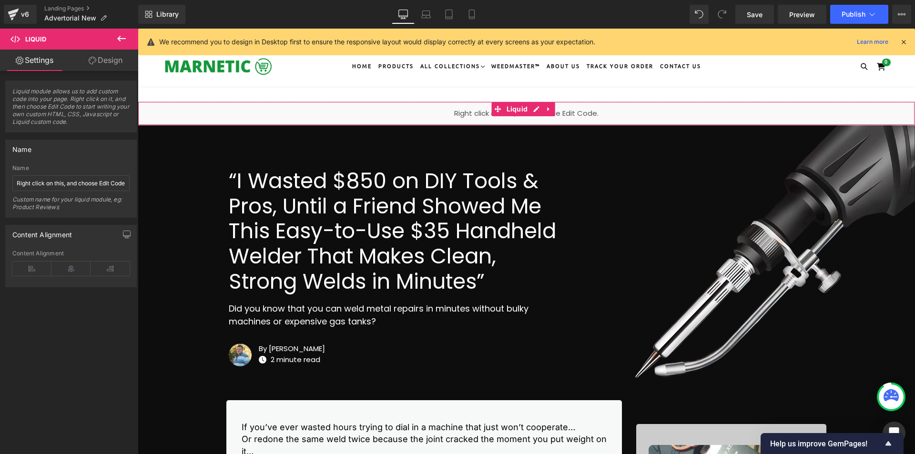
click at [98, 62] on link "Design" at bounding box center [105, 60] width 69 height 21
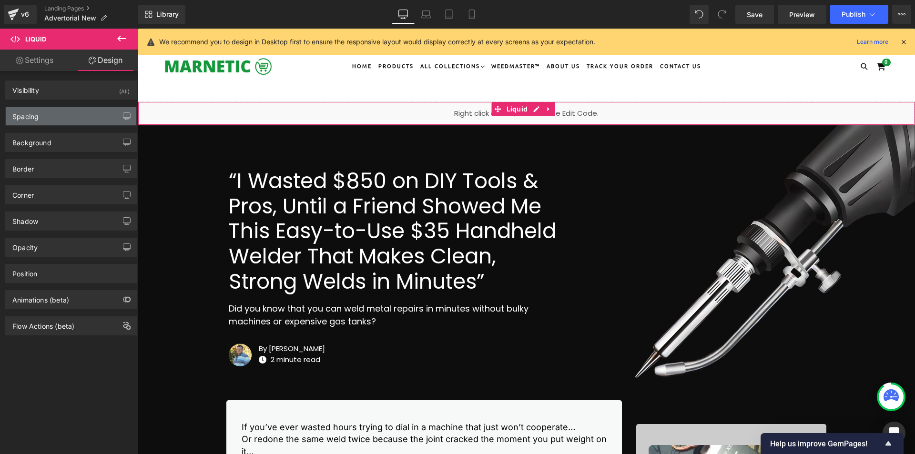
click at [48, 121] on div "Spacing" at bounding box center [71, 116] width 131 height 18
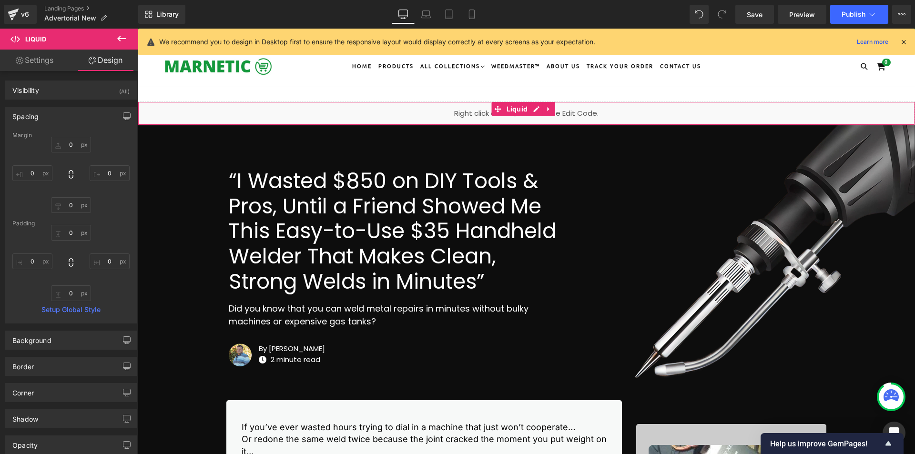
click at [23, 58] on link "Settings" at bounding box center [34, 60] width 69 height 21
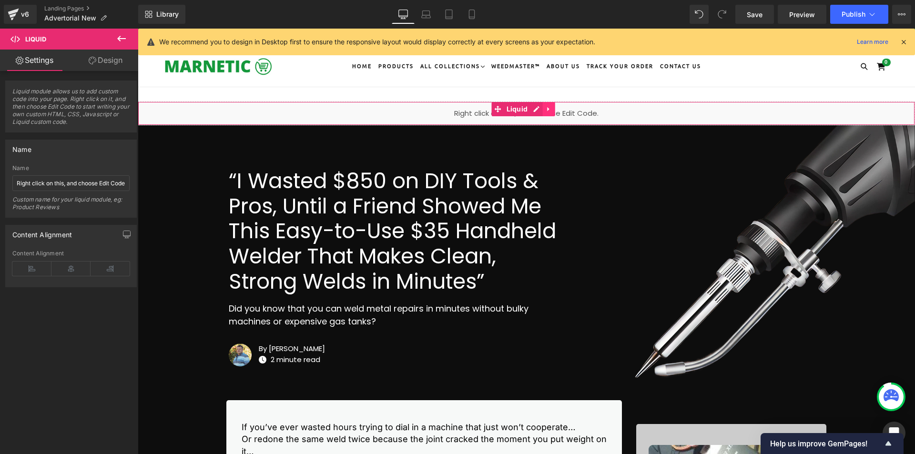
click at [550, 109] on icon at bounding box center [548, 108] width 7 height 7
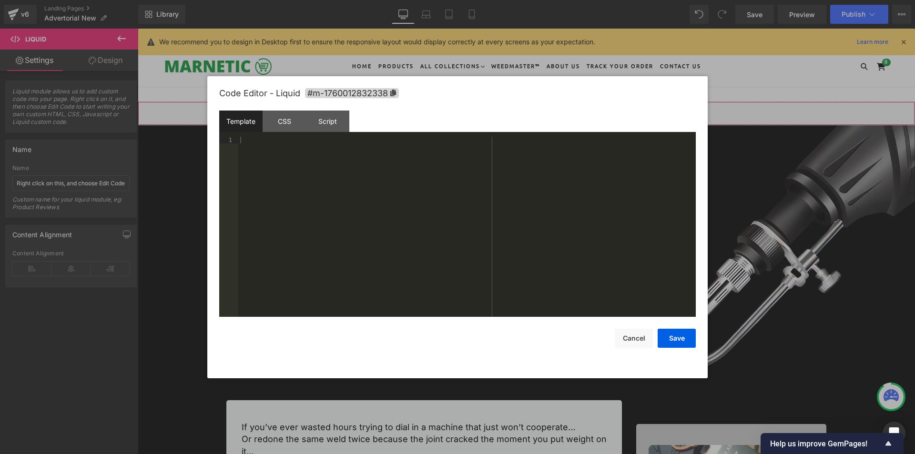
click at [515, 108] on div "Liquid" at bounding box center [527, 114] width 778 height 24
click at [276, 123] on div "CSS" at bounding box center [284, 121] width 43 height 21
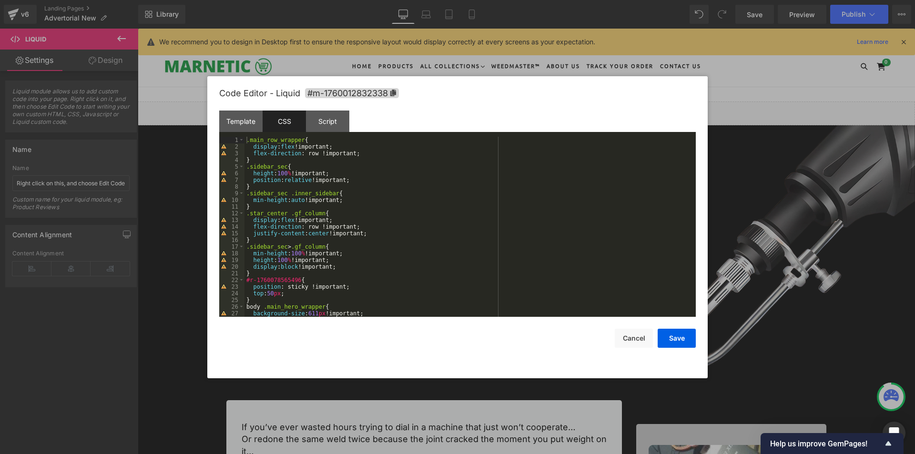
click at [256, 299] on div ".main_row_wrapper { display : flex !important; flex-direction : row !important;…" at bounding box center [469, 234] width 448 height 194
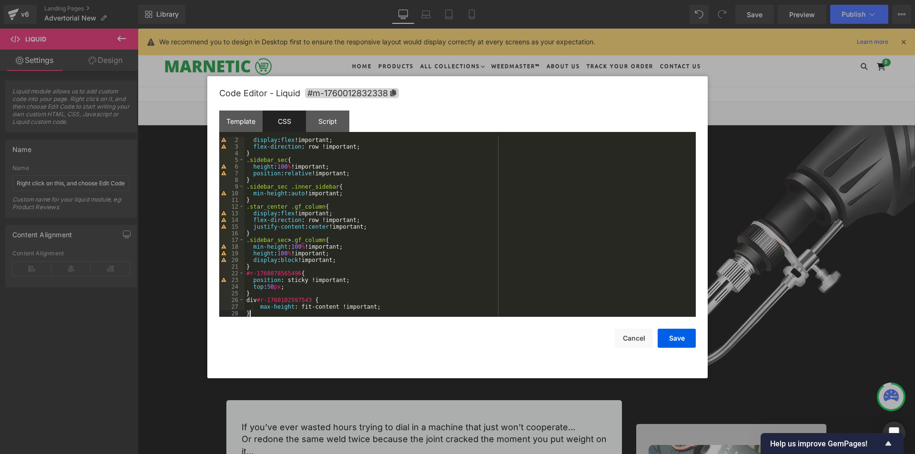
scroll to position [7, 0]
click at [678, 341] on button "Save" at bounding box center [677, 338] width 38 height 19
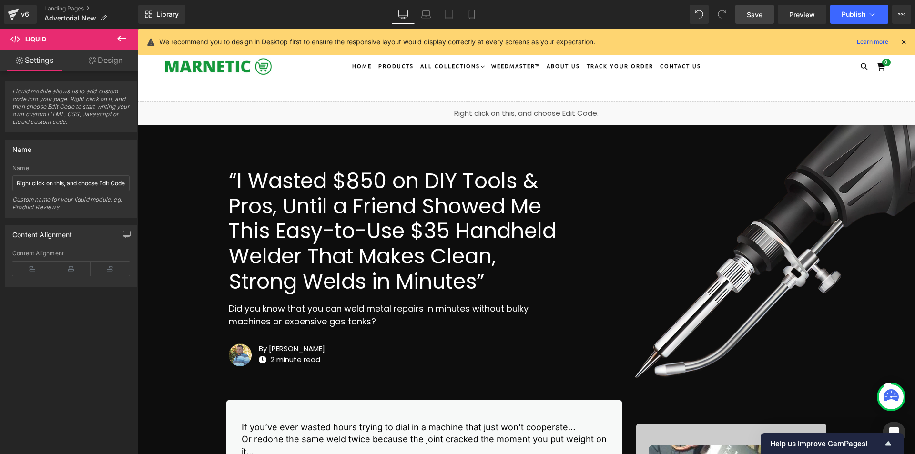
click at [744, 11] on link "Save" at bounding box center [755, 14] width 39 height 19
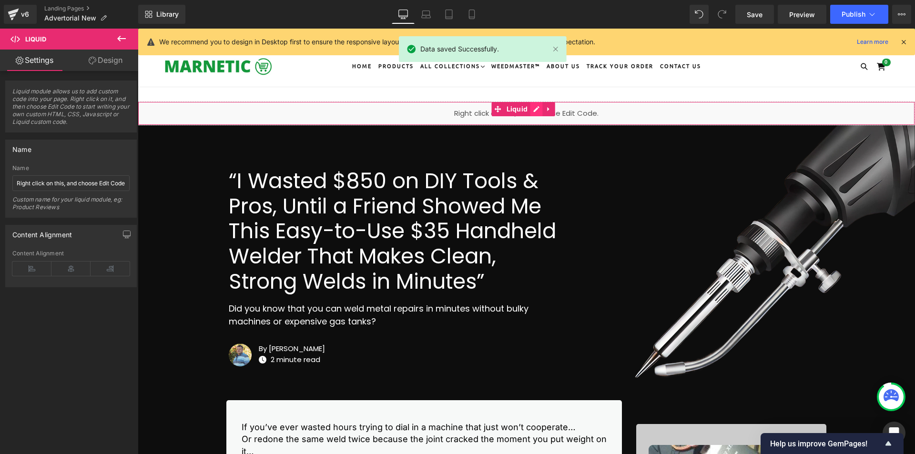
click at [534, 112] on div "Liquid" at bounding box center [527, 114] width 778 height 24
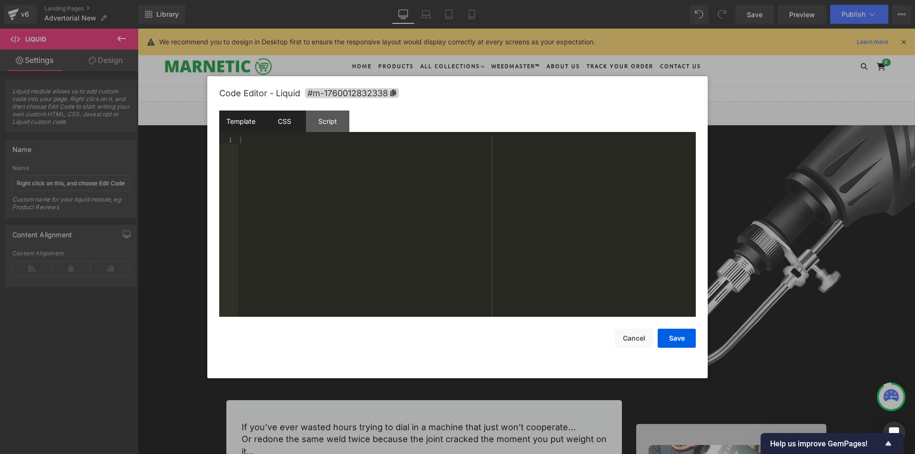
click at [305, 131] on div "CSS" at bounding box center [284, 121] width 43 height 21
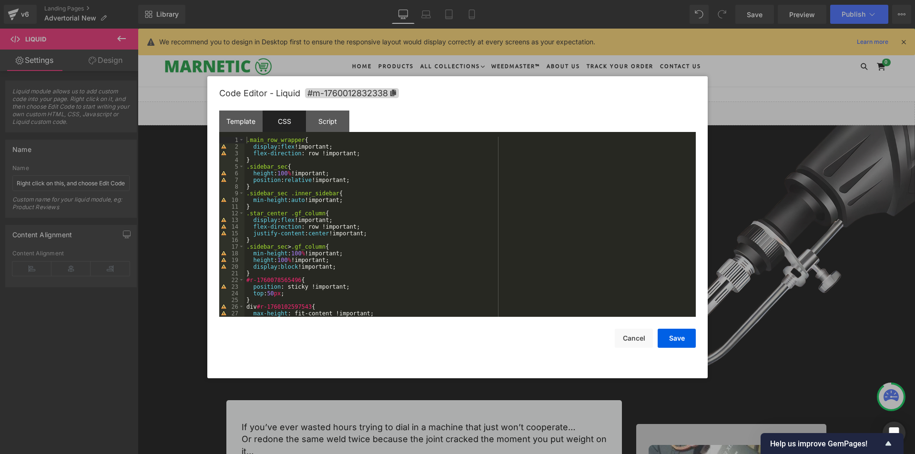
click at [345, 253] on div ".main_row_wrapper { display : flex !important; flex-direction : row !important;…" at bounding box center [469, 234] width 448 height 194
click at [680, 339] on button "Save" at bounding box center [677, 338] width 38 height 19
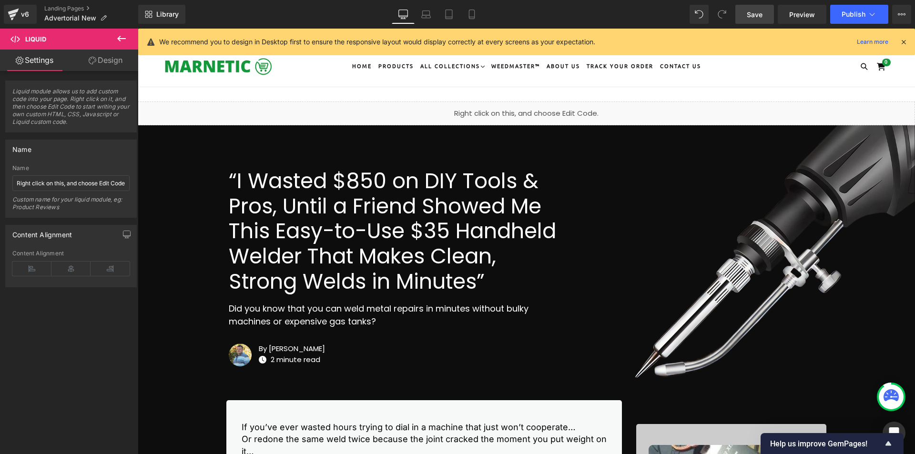
drag, startPoint x: 767, startPoint y: 22, endPoint x: 750, endPoint y: 72, distance: 52.9
click at [767, 22] on link "Save" at bounding box center [755, 14] width 39 height 19
click at [753, 14] on span "Save" at bounding box center [755, 15] width 16 height 10
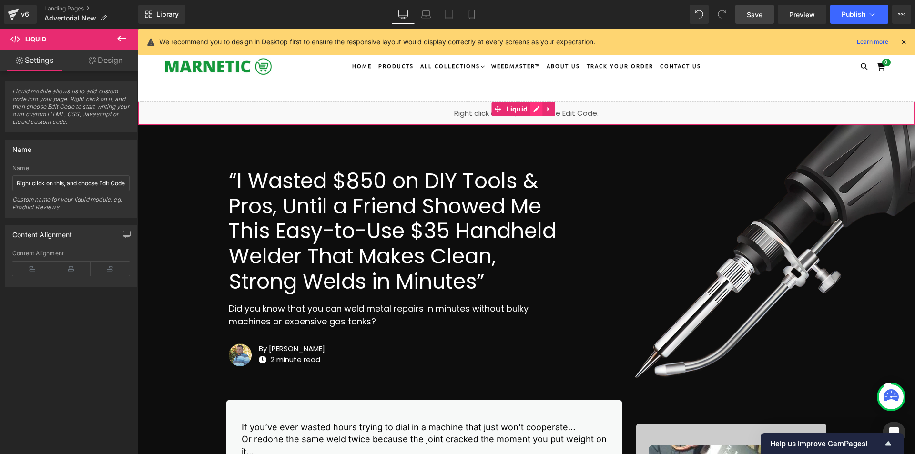
click at [534, 109] on div "Liquid" at bounding box center [527, 114] width 778 height 24
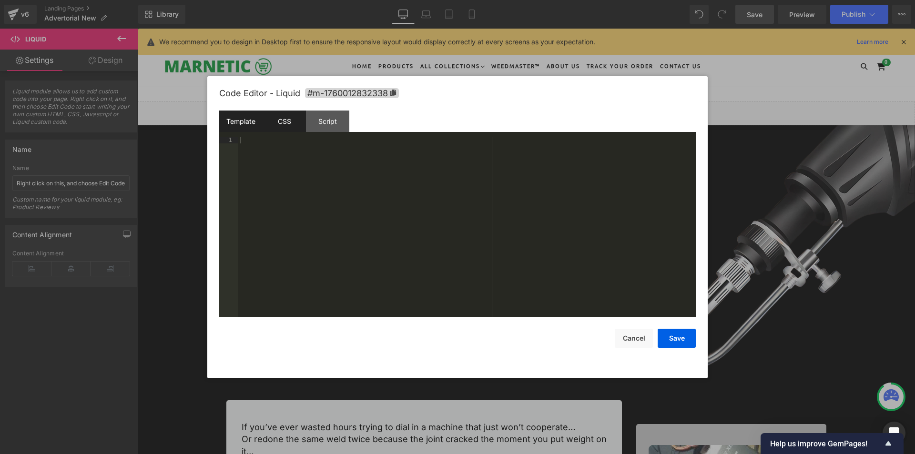
click at [292, 116] on div "CSS" at bounding box center [284, 121] width 43 height 21
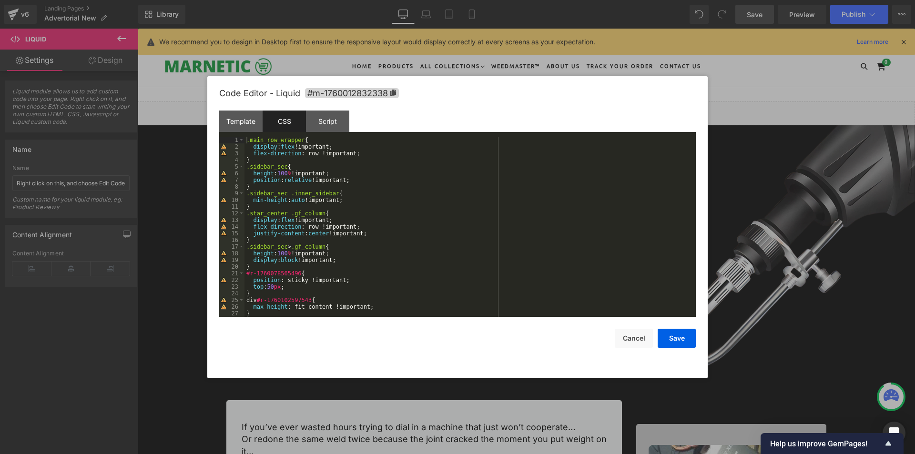
click at [331, 142] on div ".main_row_wrapper { display : flex !important; flex-direction : row !important;…" at bounding box center [469, 234] width 448 height 194
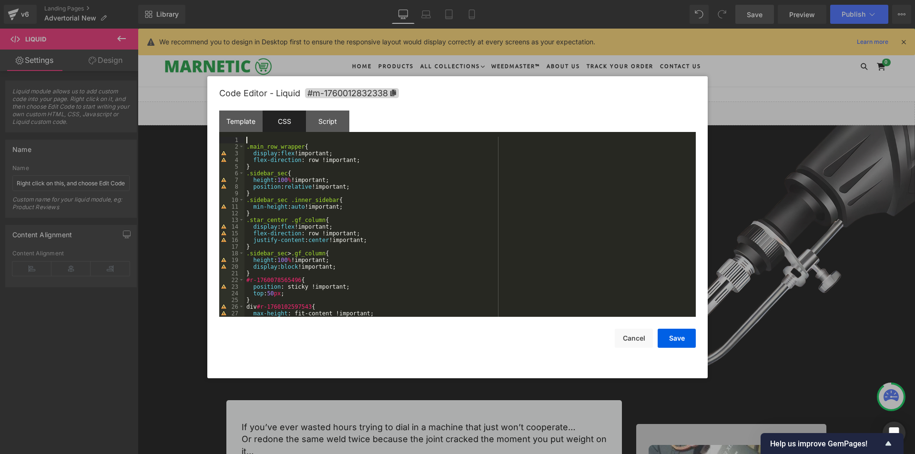
paste textarea
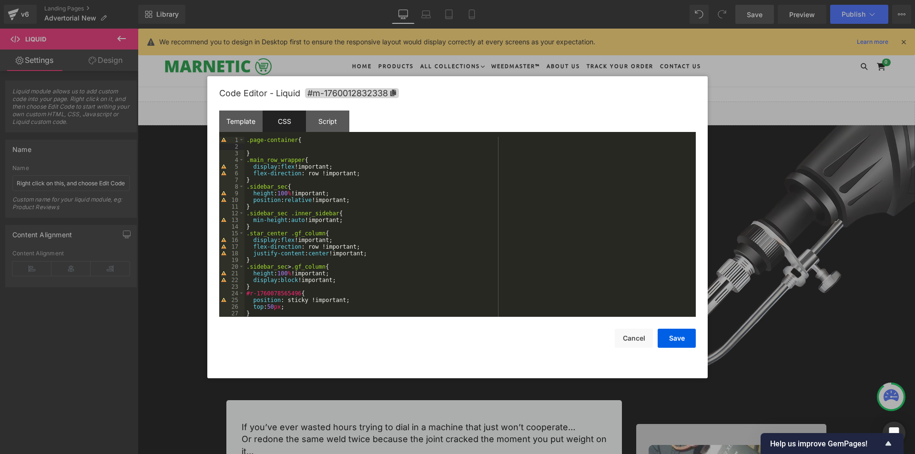
click at [301, 146] on div ".page-container { } .main_row_wrapper { display : flex !important; flex-directi…" at bounding box center [469, 234] width 448 height 194
drag, startPoint x: 349, startPoint y: 147, endPoint x: 254, endPoint y: 146, distance: 94.9
click at [254, 146] on div ".page-container { overflow-y : visible !important; } .main_row_wrapper { displa…" at bounding box center [469, 234] width 448 height 194
click at [281, 146] on div ".page-container { overflow-y : visible !important; } .main_row_wrapper { displa…" at bounding box center [469, 227] width 448 height 180
click at [271, 140] on div ".page-container { overflow : visible !important; } .main_row_wrapper { display …" at bounding box center [469, 234] width 448 height 194
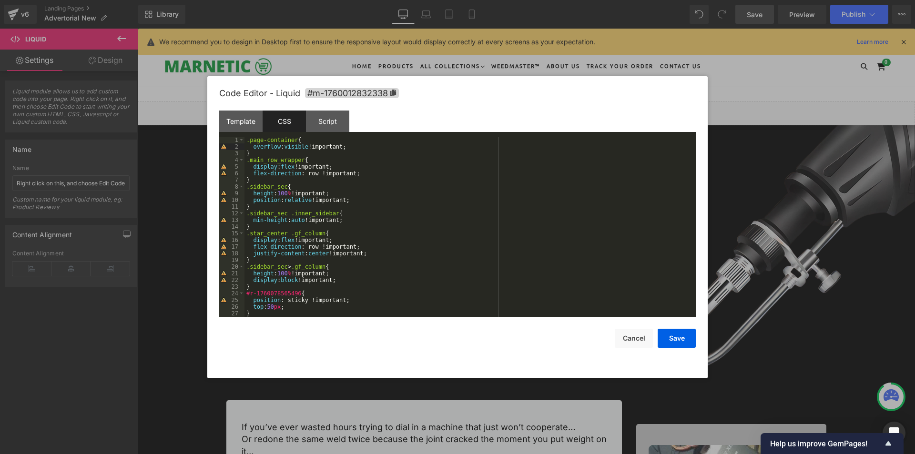
click at [271, 140] on div ".page-container { overflow : visible !important; } .main_row_wrapper { display …" at bounding box center [469, 234] width 448 height 194
click at [681, 349] on div "Code Editor - Liquid #m-1760012832338 Template CSS Script Data 1 XXXXXXXXXXXXXX…" at bounding box center [457, 227] width 477 height 302
click at [681, 344] on button "Save" at bounding box center [677, 338] width 38 height 19
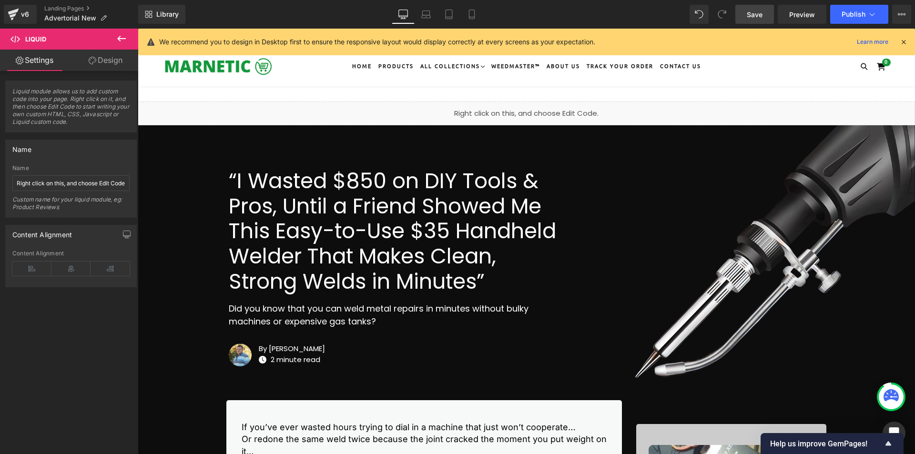
click at [757, 15] on span "Save" at bounding box center [755, 15] width 16 height 10
click at [762, 10] on span "Save" at bounding box center [755, 15] width 16 height 10
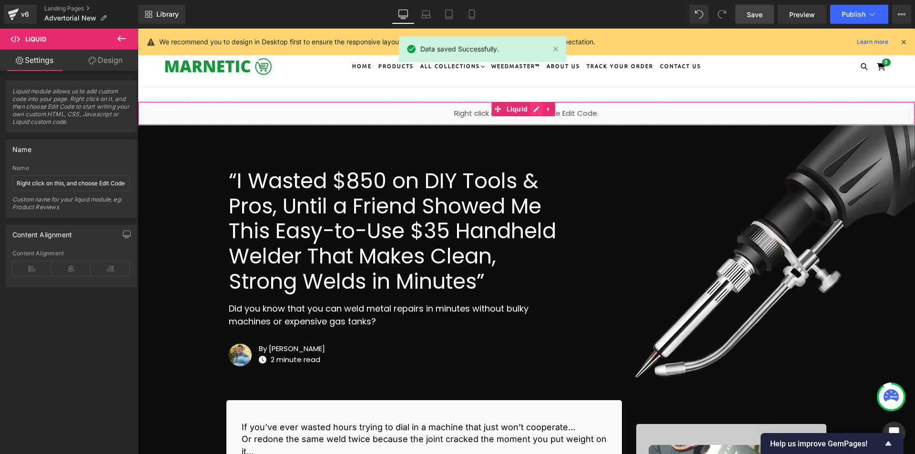
click at [535, 106] on div "Liquid" at bounding box center [527, 114] width 778 height 24
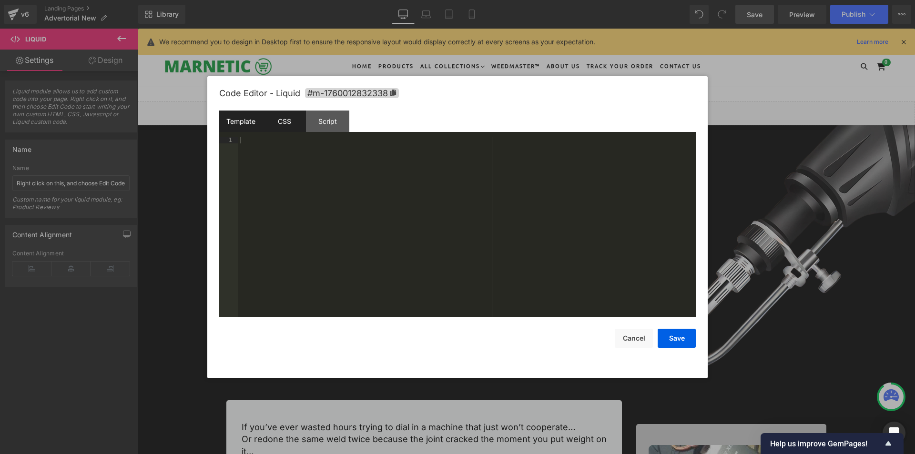
click at [294, 123] on div "CSS" at bounding box center [284, 121] width 43 height 21
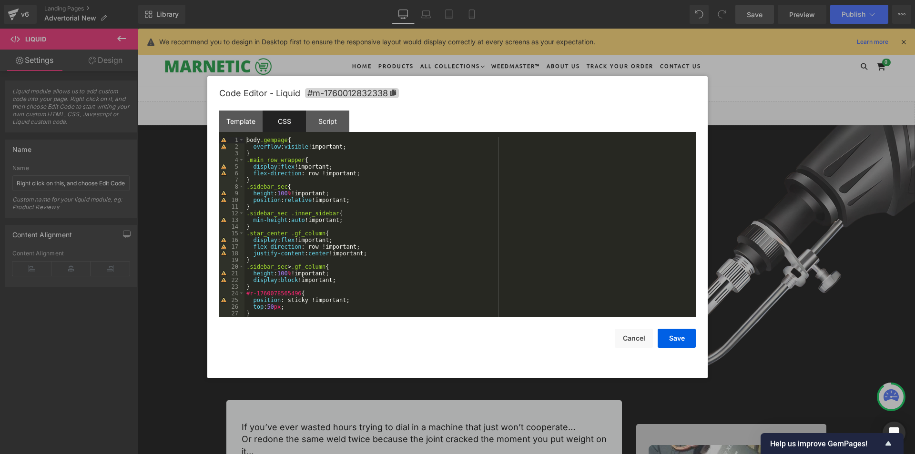
click at [271, 187] on div "body .gempage { overflow : visible !important; } .main_row_wrapper { display : …" at bounding box center [469, 234] width 448 height 194
drag, startPoint x: 351, startPoint y: 201, endPoint x: 253, endPoint y: 196, distance: 98.8
click at [253, 196] on div "body .gempage { overflow : visible !important; } .main_row_wrapper { display : …" at bounding box center [469, 234] width 448 height 194
click at [284, 181] on div "body .gempage { overflow : visible !important; } .main_row_wrapper { display : …" at bounding box center [469, 234] width 448 height 194
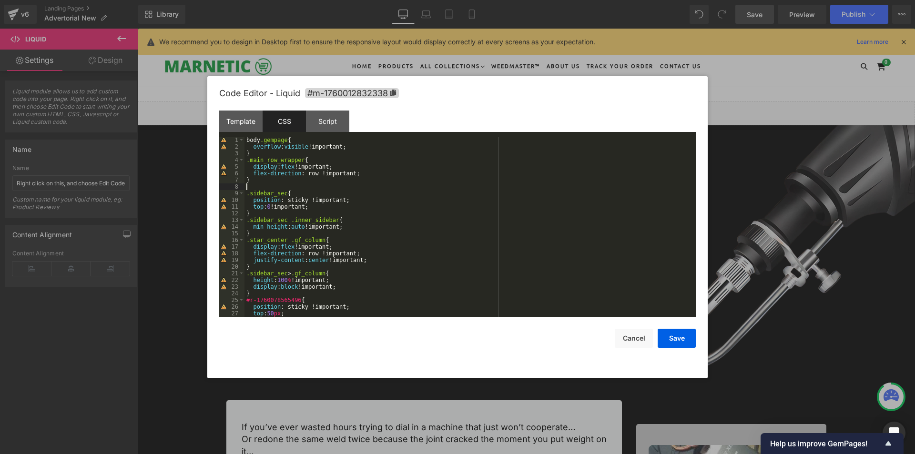
paste textarea
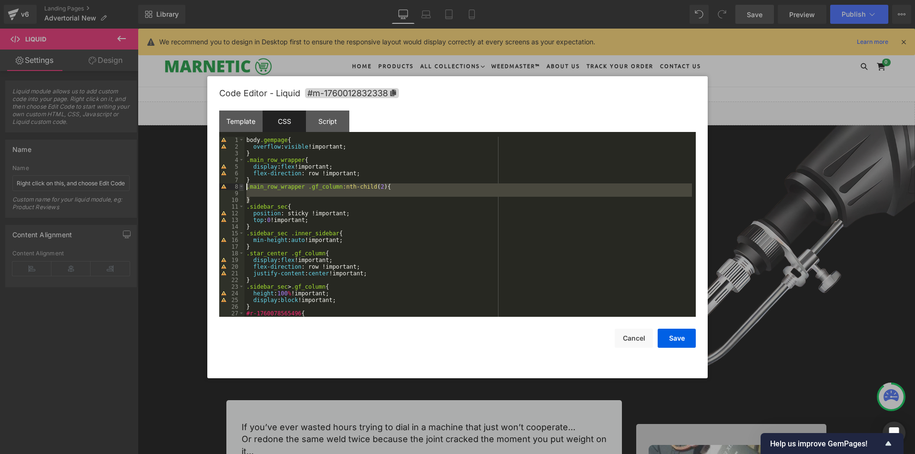
drag, startPoint x: 253, startPoint y: 198, endPoint x: 242, endPoint y: 189, distance: 14.2
click at [242, 189] on pre "1 2 3 4 5 6 7 8 9 10 11 12 13 14 15 16 17 18 19 20 21 22 23 24 25 26 27 28 body…" at bounding box center [457, 227] width 477 height 180
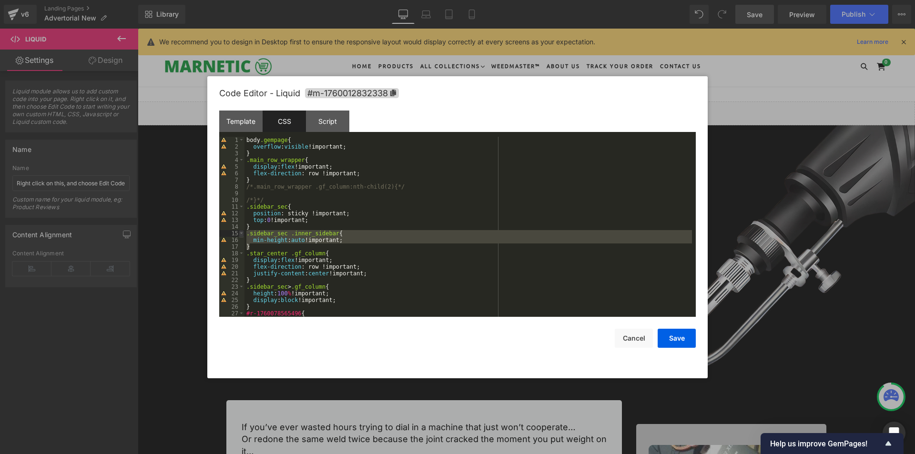
drag, startPoint x: 256, startPoint y: 248, endPoint x: 239, endPoint y: 233, distance: 22.9
click at [239, 233] on pre "1 2 3 4 5 6 7 8 9 10 11 12 13 14 15 16 17 18 19 20 21 22 23 24 25 26 27 28 body…" at bounding box center [457, 227] width 477 height 180
click at [665, 342] on button "Save" at bounding box center [677, 338] width 38 height 19
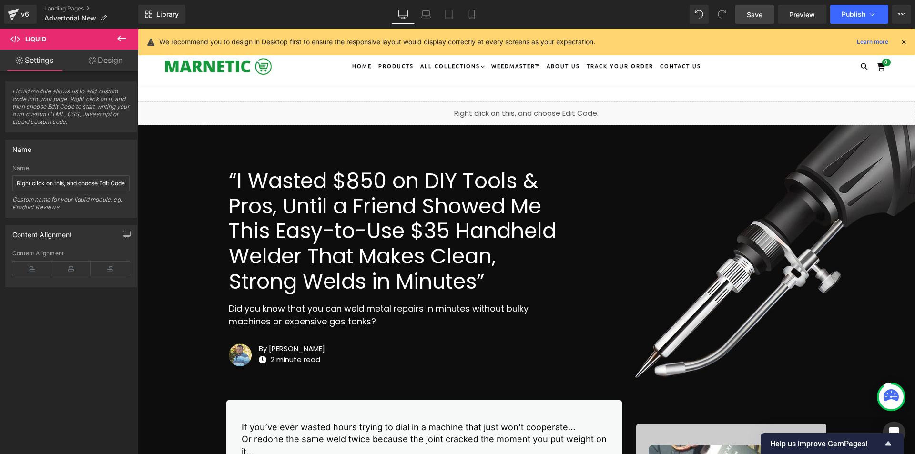
click at [752, 16] on span "Save" at bounding box center [755, 15] width 16 height 10
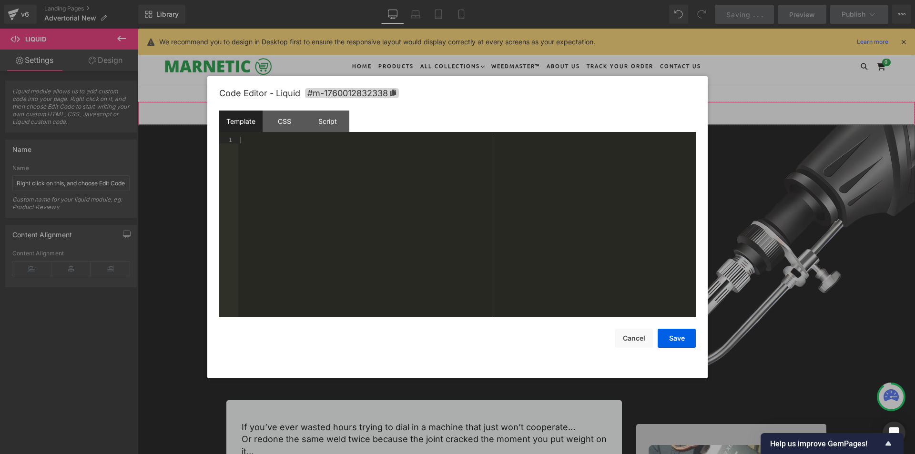
click at [533, 109] on div "Liquid" at bounding box center [527, 114] width 778 height 24
click at [292, 120] on div "CSS" at bounding box center [284, 121] width 43 height 21
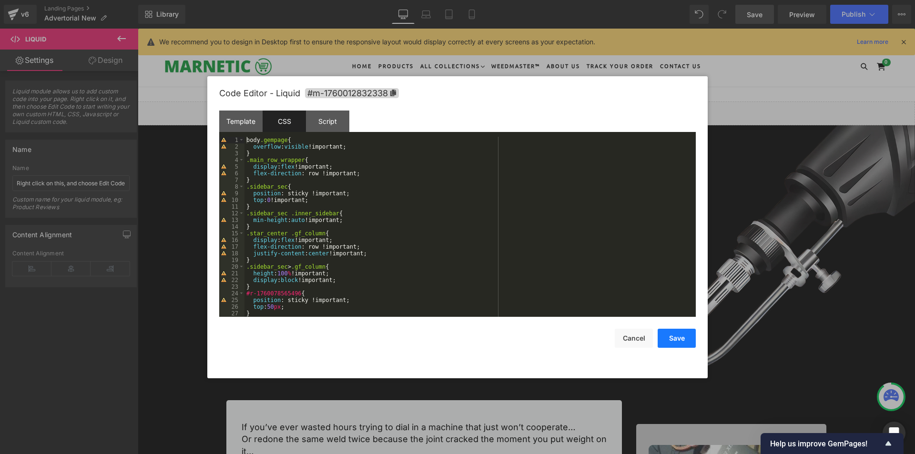
click at [677, 337] on button "Save" at bounding box center [677, 338] width 38 height 19
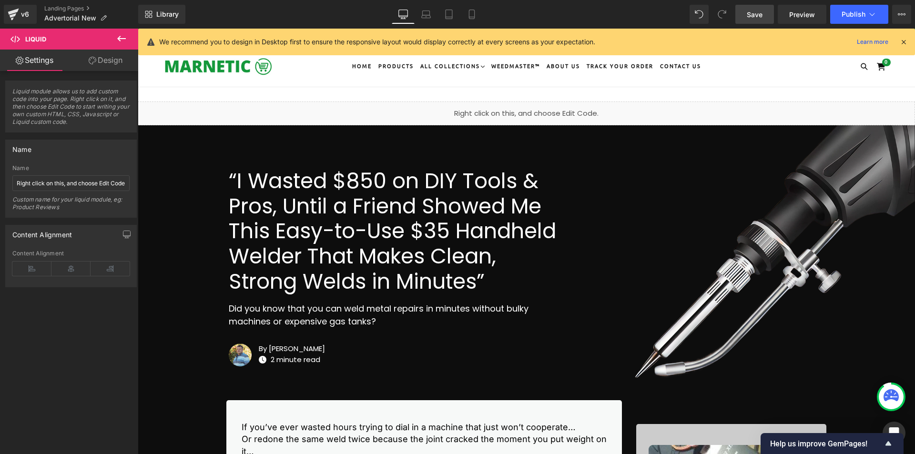
click at [746, 15] on link "Save" at bounding box center [755, 14] width 39 height 19
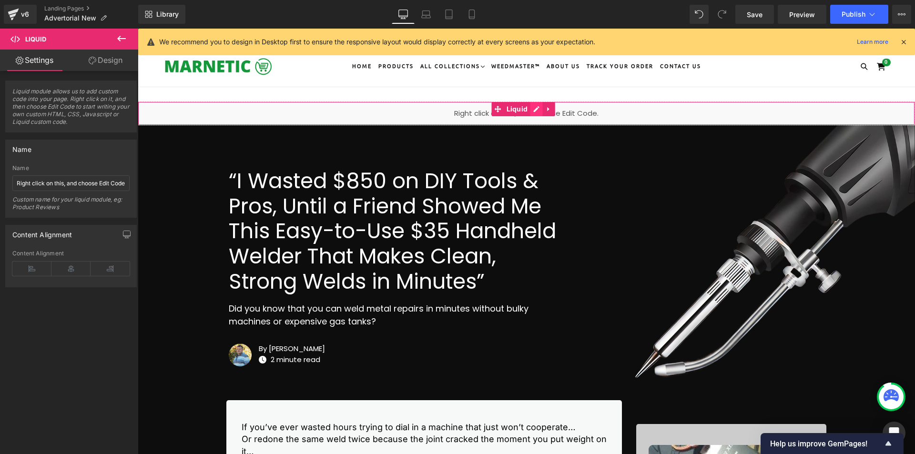
click at [536, 108] on div "Liquid" at bounding box center [527, 114] width 778 height 24
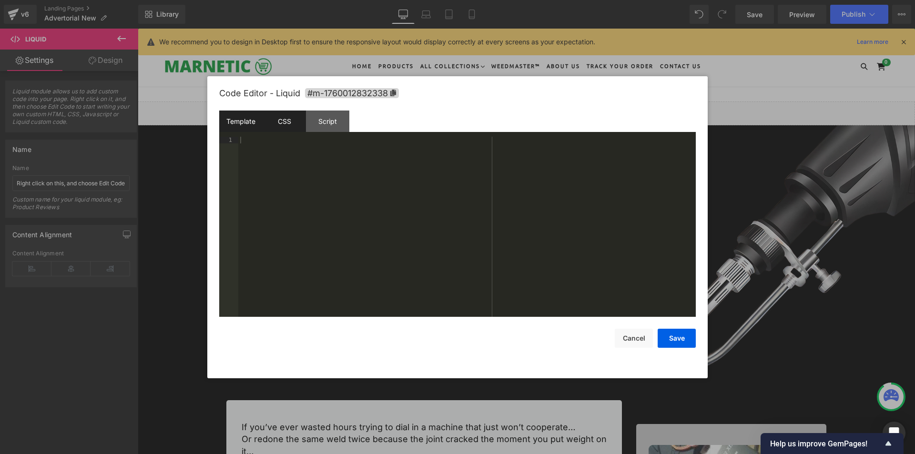
click at [288, 124] on div "CSS" at bounding box center [284, 121] width 43 height 21
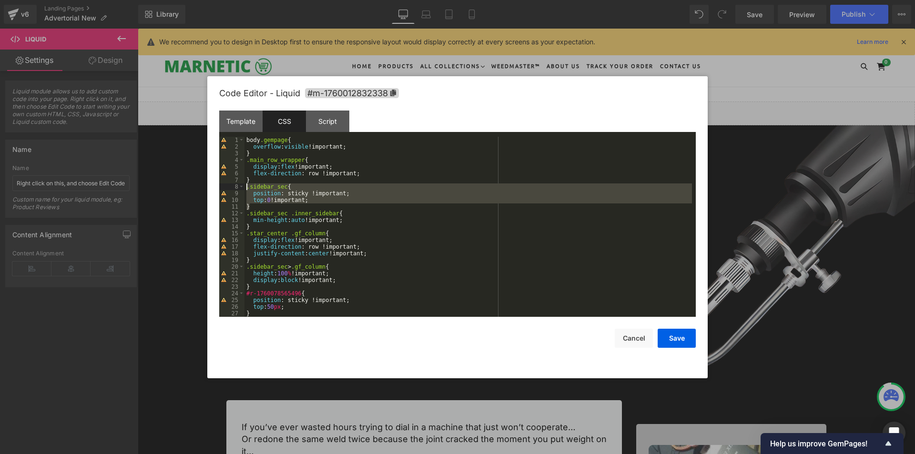
drag, startPoint x: 256, startPoint y: 206, endPoint x: 236, endPoint y: 189, distance: 26.0
click at [236, 189] on pre "1 2 3 4 5 6 7 8 9 10 11 12 13 14 15 16 17 18 19 20 21 22 23 24 25 26 27 28 body…" at bounding box center [457, 227] width 477 height 180
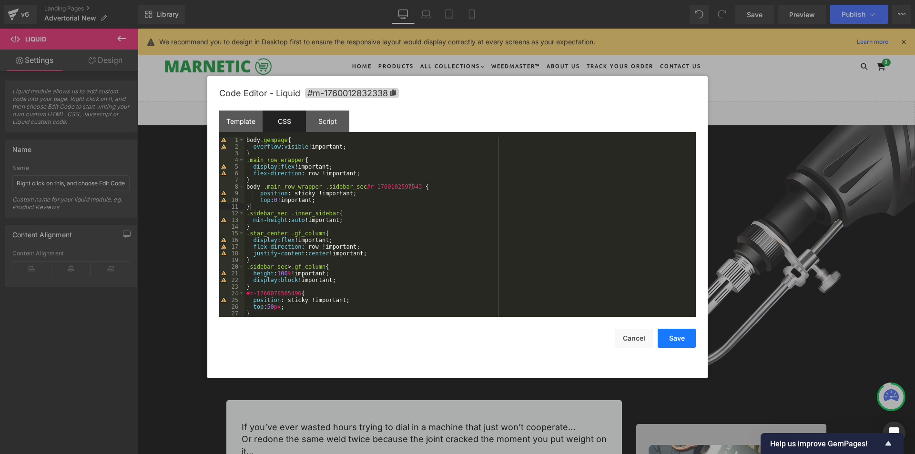
click at [671, 339] on button "Save" at bounding box center [677, 338] width 38 height 19
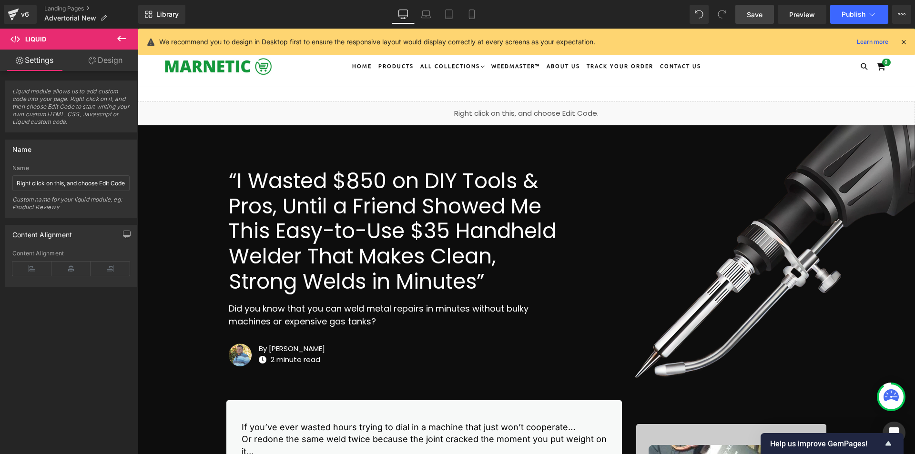
drag, startPoint x: 762, startPoint y: 16, endPoint x: 777, endPoint y: 126, distance: 110.7
click at [760, 12] on span "Save" at bounding box center [755, 15] width 16 height 10
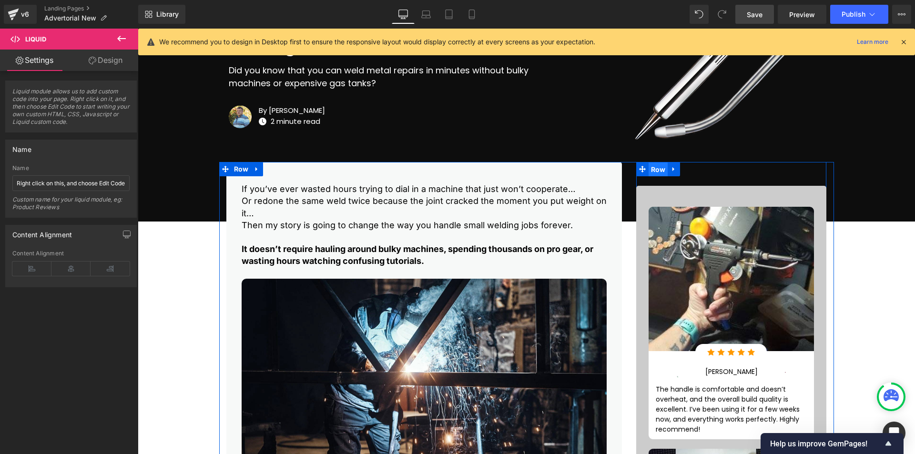
click at [653, 171] on span "Row" at bounding box center [659, 170] width 20 height 14
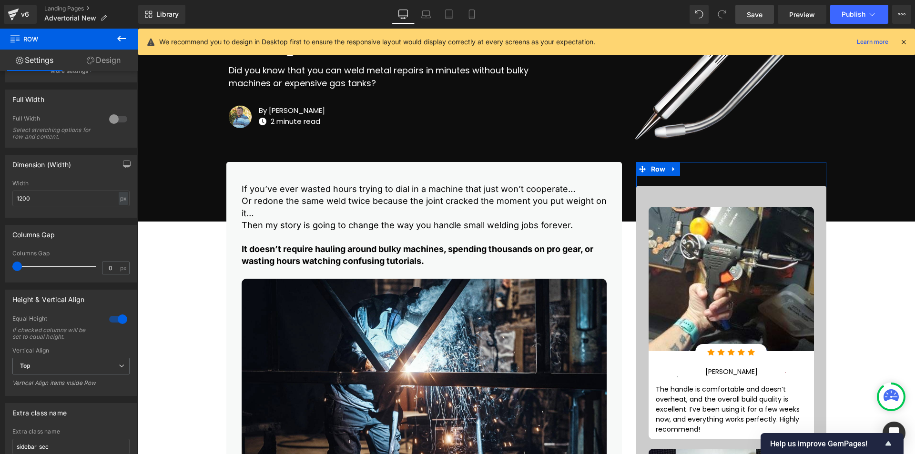
scroll to position [200, 0]
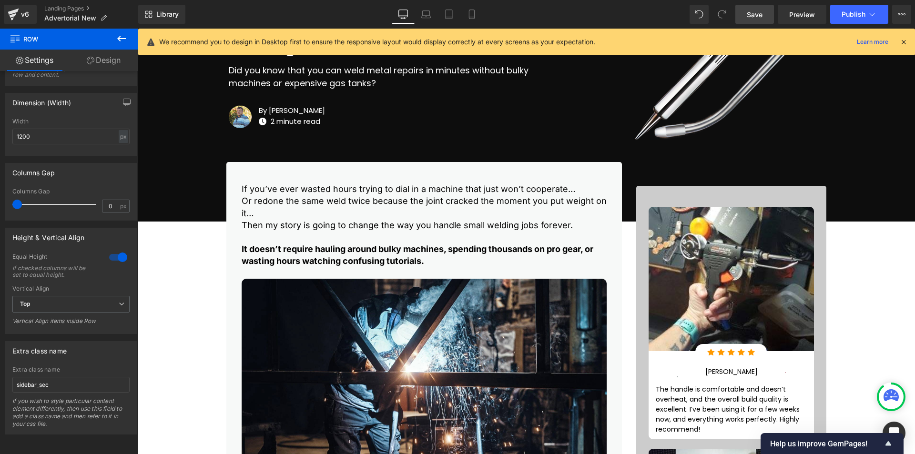
click at [759, 10] on span "Save" at bounding box center [755, 15] width 16 height 10
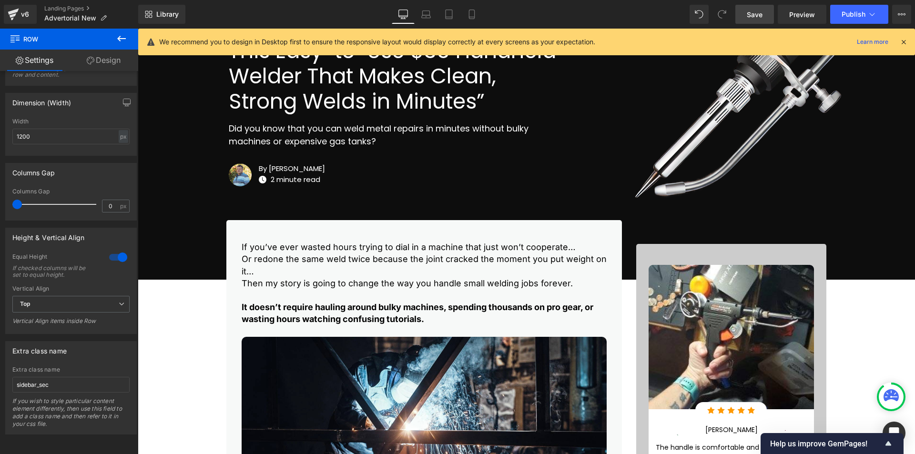
scroll to position [0, 0]
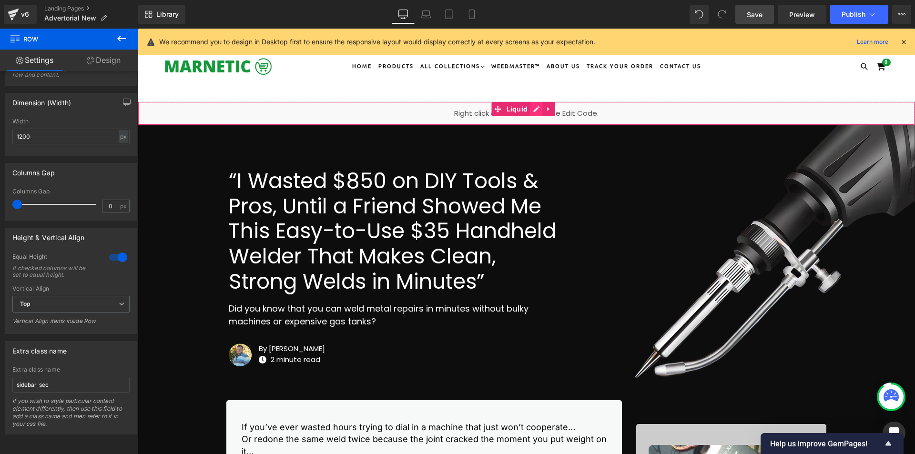
click at [535, 109] on div "Liquid" at bounding box center [527, 114] width 778 height 24
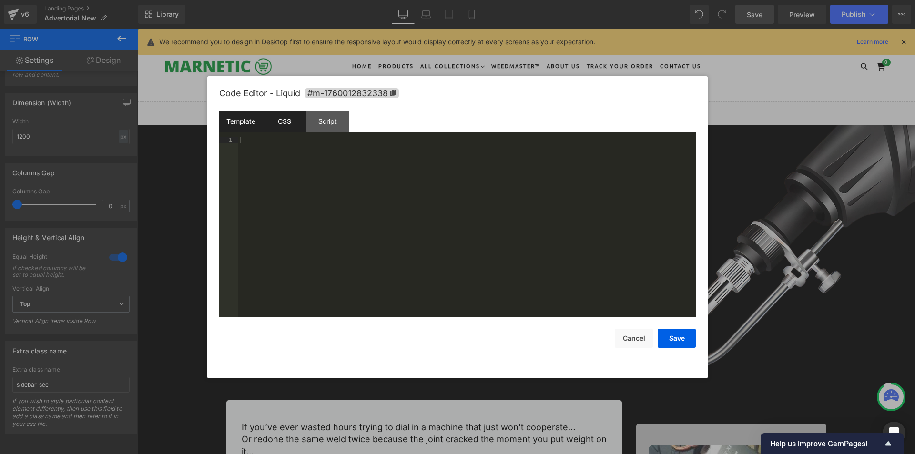
click at [286, 127] on div "CSS" at bounding box center [284, 121] width 43 height 21
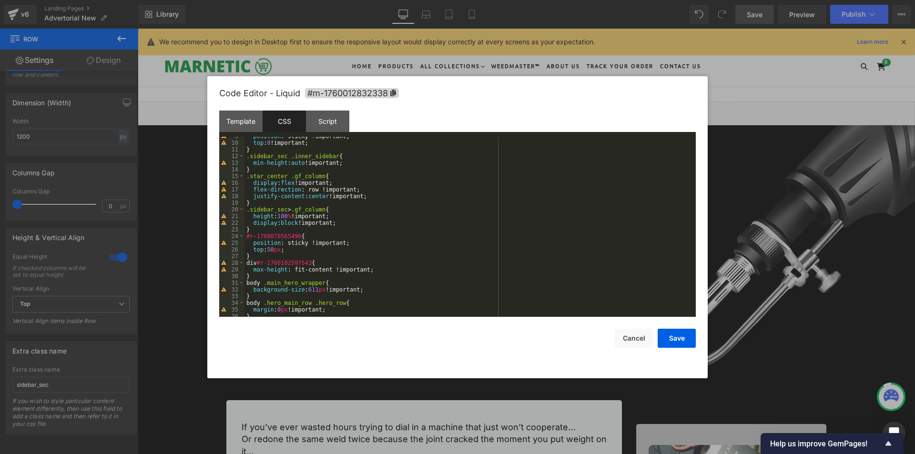
scroll to position [57, 0]
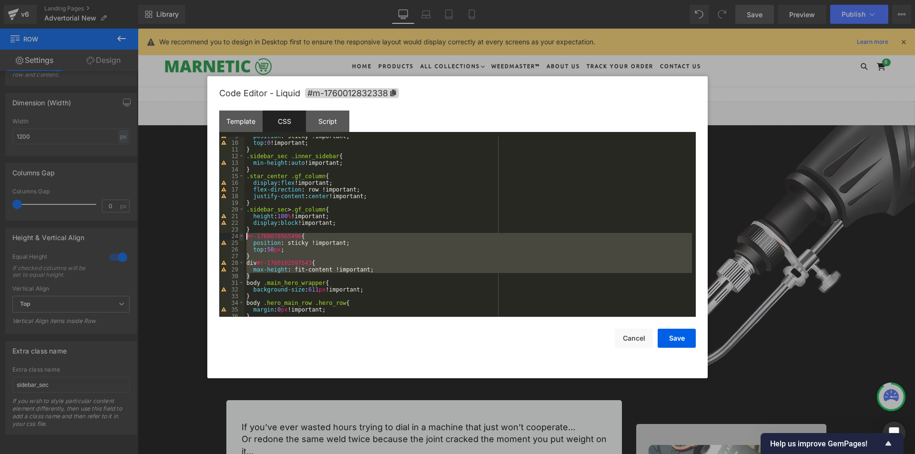
drag, startPoint x: 257, startPoint y: 279, endPoint x: 239, endPoint y: 238, distance: 44.4
click at [239, 238] on pre "9 10 11 12 13 14 15 16 17 18 19 20 21 22 23 24 25 26 27 28 29 30 31 32 33 34 35…" at bounding box center [457, 227] width 477 height 180
click at [290, 263] on div "position : sticky !important; top : 0 !important; } .sidebar_sec .inner_sidebar…" at bounding box center [469, 227] width 448 height 180
click at [290, 263] on div "position : sticky !important; top : 0 !important; } .sidebar_sec .inner_sidebar…" at bounding box center [469, 230] width 448 height 194
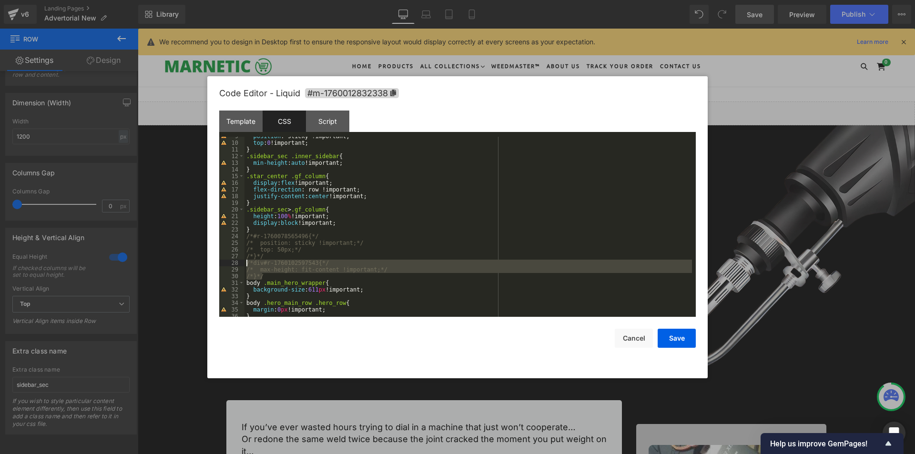
drag, startPoint x: 275, startPoint y: 276, endPoint x: 245, endPoint y: 264, distance: 32.3
click at [245, 264] on div "position : sticky !important; top : 0 !important; } .sidebar_sec .inner_sidebar…" at bounding box center [469, 230] width 448 height 194
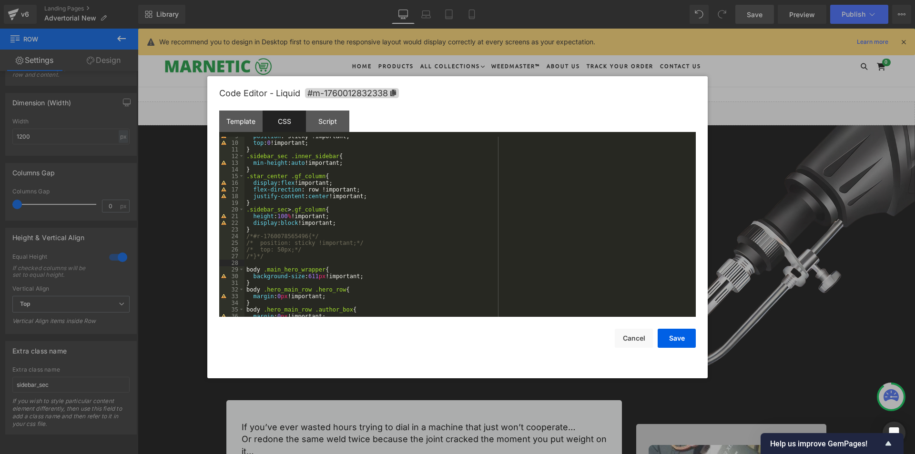
click at [287, 235] on div "position : sticky !important; top : 0 !important; } .sidebar_sec .inner_sidebar…" at bounding box center [469, 230] width 448 height 194
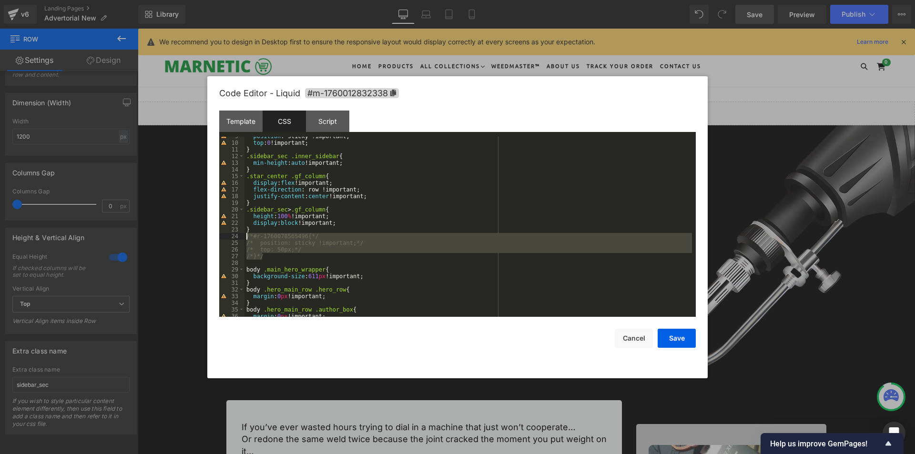
drag, startPoint x: 268, startPoint y: 259, endPoint x: 243, endPoint y: 237, distance: 33.8
click at [243, 237] on pre "9 10 11 12 13 14 15 16 17 18 19 20 21 22 23 24 25 26 27 28 29 30 31 32 33 34 35…" at bounding box center [457, 227] width 477 height 180
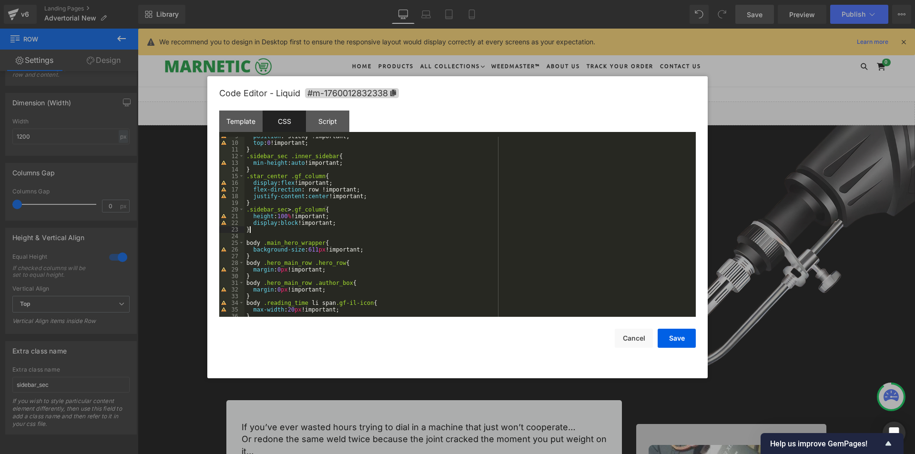
scroll to position [0, 0]
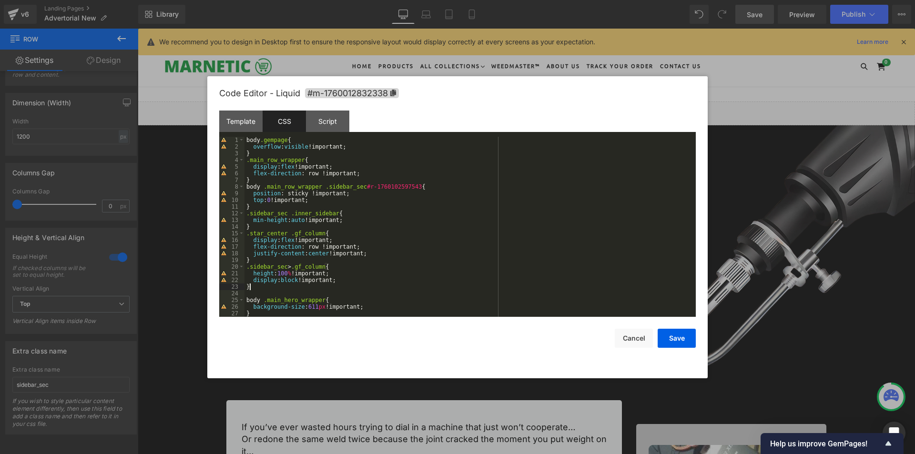
click at [264, 267] on div "body .gempage { overflow : visible !important; } .main_row_wrapper { display : …" at bounding box center [469, 234] width 448 height 194
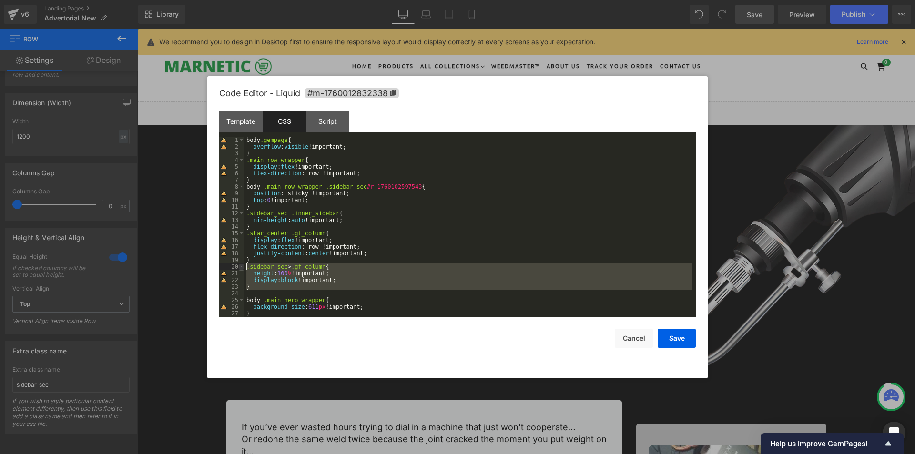
drag, startPoint x: 259, startPoint y: 291, endPoint x: 240, endPoint y: 268, distance: 30.5
click at [240, 268] on pre "1 2 3 4 5 6 7 8 9 10 11 12 13 14 15 16 17 18 19 20 21 22 23 24 25 26 27 28 body…" at bounding box center [457, 227] width 477 height 180
click at [275, 234] on div "body .gempage { overflow : visible !important; } .main_row_wrapper { display : …" at bounding box center [469, 234] width 448 height 194
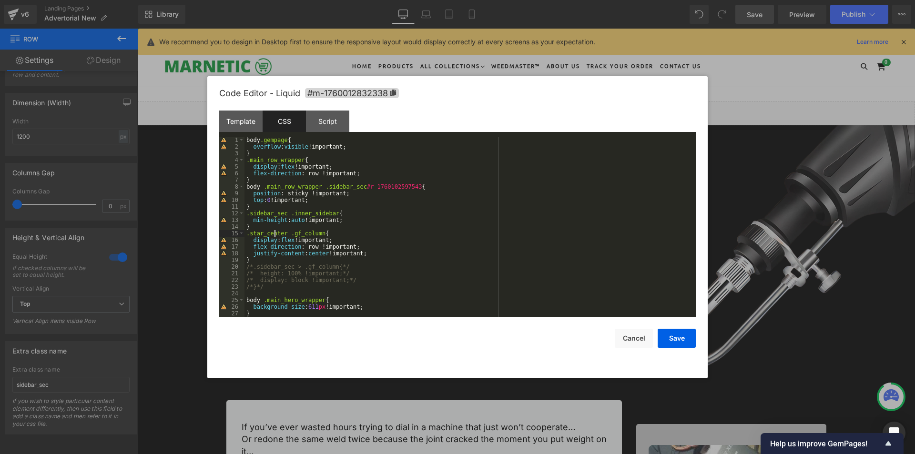
click at [275, 234] on div "body .gempage { overflow : visible !important; } .main_row_wrapper { display : …" at bounding box center [469, 234] width 448 height 194
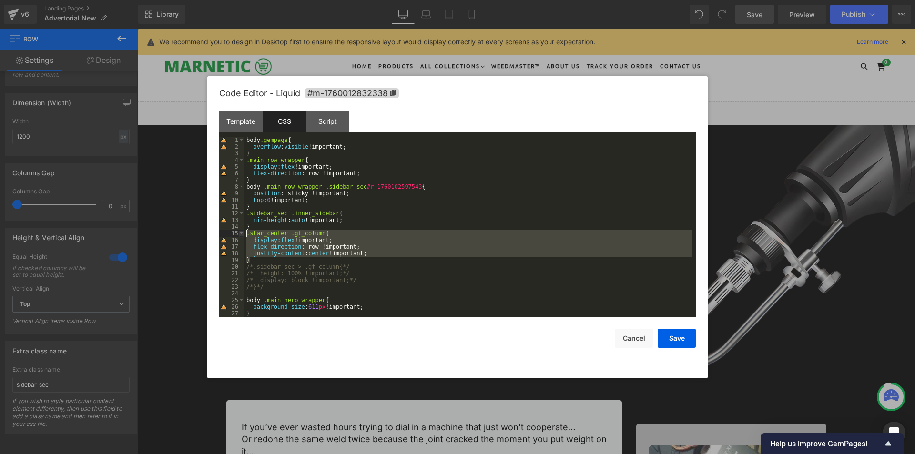
drag, startPoint x: 254, startPoint y: 259, endPoint x: 240, endPoint y: 236, distance: 27.3
click at [240, 236] on pre "1 2 3 4 5 6 7 8 9 10 11 12 13 14 15 16 17 18 19 20 21 22 23 24 25 26 27 28 body…" at bounding box center [457, 227] width 477 height 180
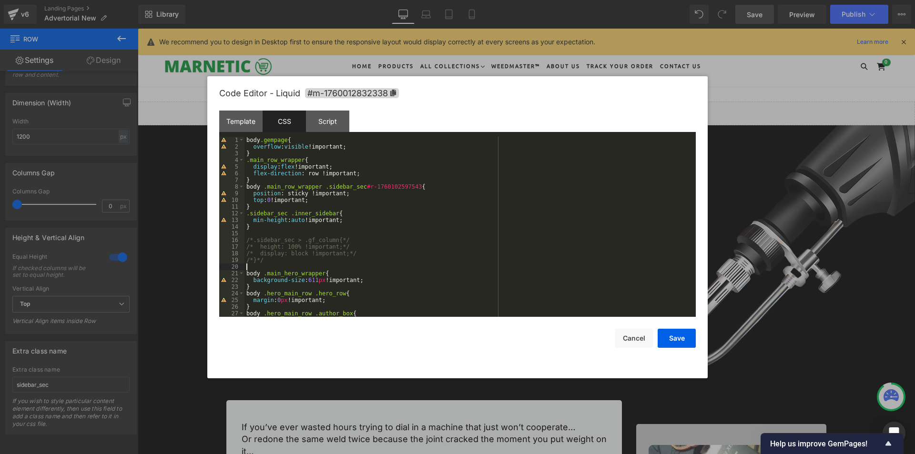
click at [258, 268] on div "body .gempage { overflow : visible !important; } .main_row_wrapper { display : …" at bounding box center [469, 234] width 448 height 194
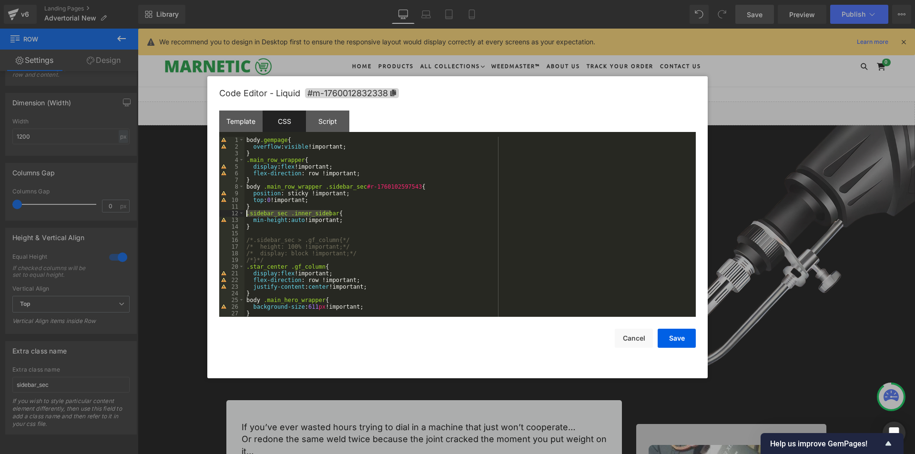
drag, startPoint x: 332, startPoint y: 215, endPoint x: 245, endPoint y: 215, distance: 87.3
click at [245, 215] on div "body .gempage { overflow : visible !important; } .main_row_wrapper { display : …" at bounding box center [469, 234] width 448 height 194
drag, startPoint x: 257, startPoint y: 226, endPoint x: 245, endPoint y: 215, distance: 16.2
click at [245, 215] on div "body .gempage { overflow : visible !important; } .main_row_wrapper { display : …" at bounding box center [469, 234] width 448 height 194
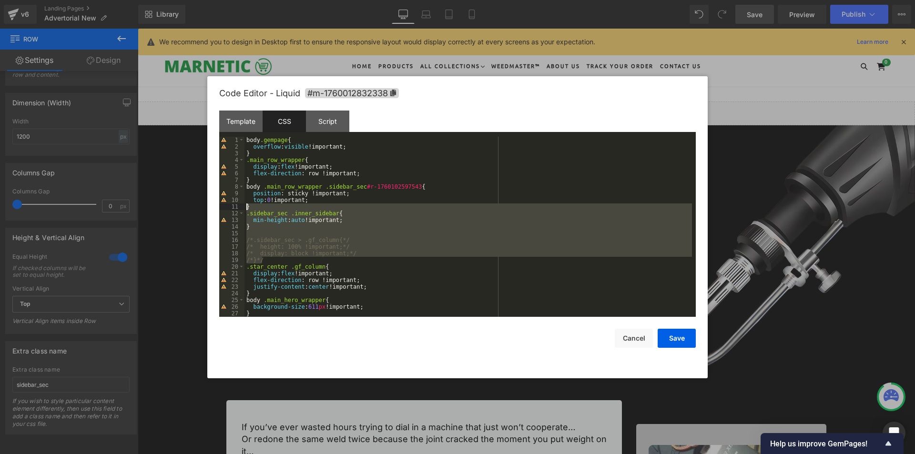
drag, startPoint x: 263, startPoint y: 262, endPoint x: 241, endPoint y: 205, distance: 61.3
click at [241, 205] on pre "1 2 3 4 5 6 7 8 9 10 11 12 13 14 15 16 17 18 19 20 21 22 23 24 25 26 27 28 body…" at bounding box center [457, 227] width 477 height 180
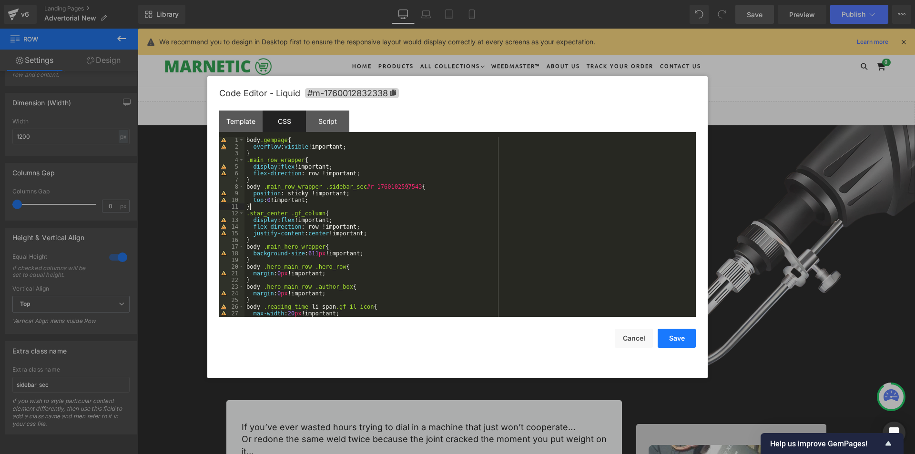
click at [676, 338] on button "Save" at bounding box center [677, 338] width 38 height 19
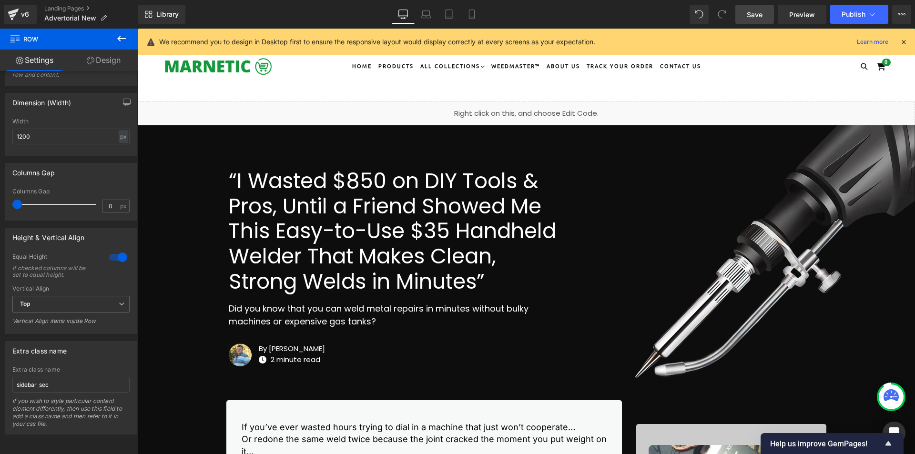
click at [759, 20] on link "Save" at bounding box center [755, 14] width 39 height 19
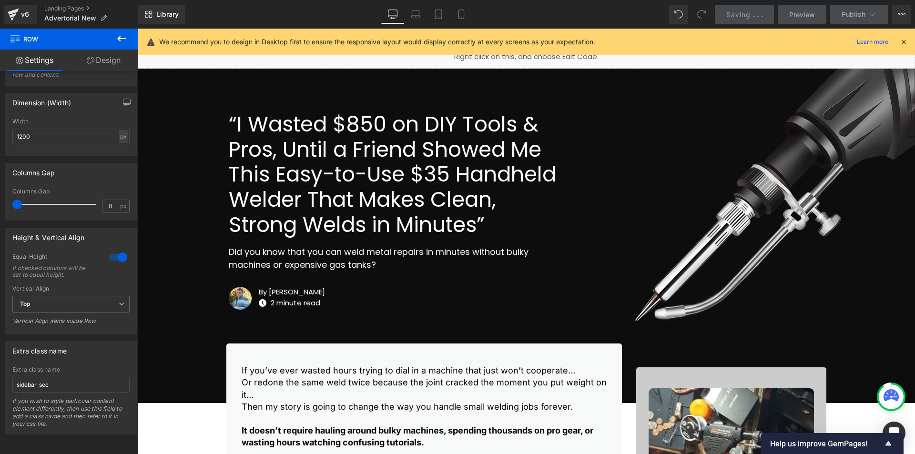
scroll to position [80, 0]
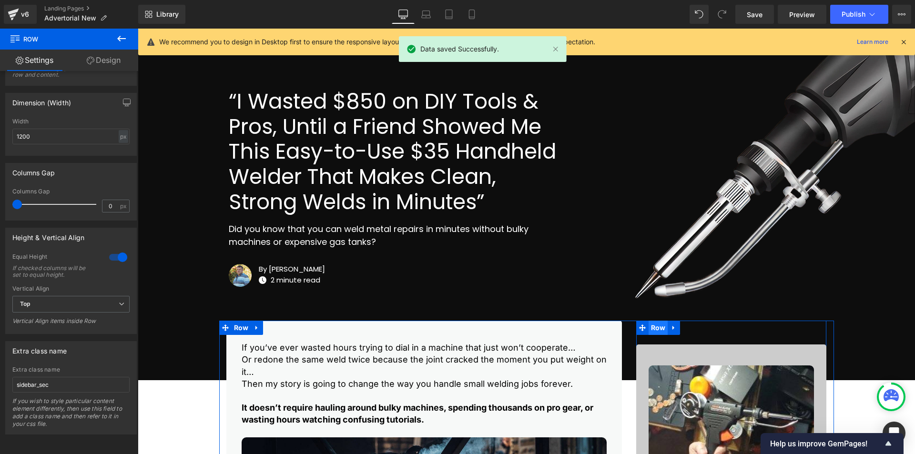
click at [658, 325] on span "Row" at bounding box center [659, 328] width 20 height 14
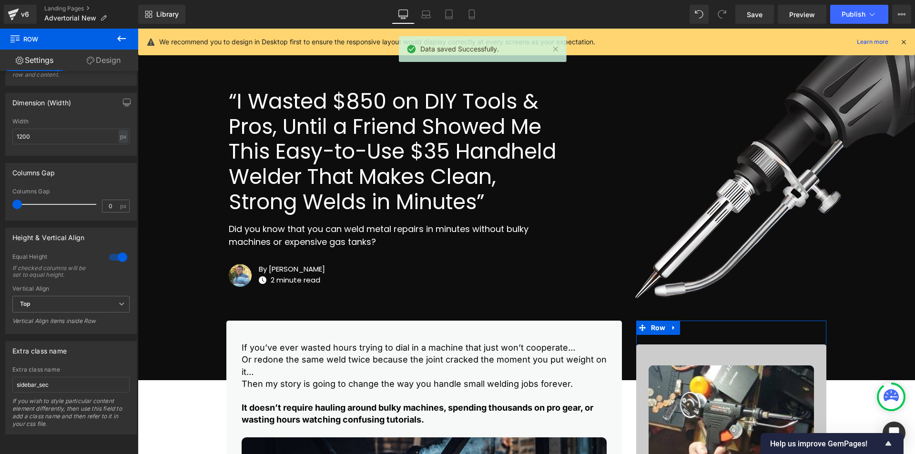
click at [106, 60] on link "Design" at bounding box center [103, 60] width 69 height 21
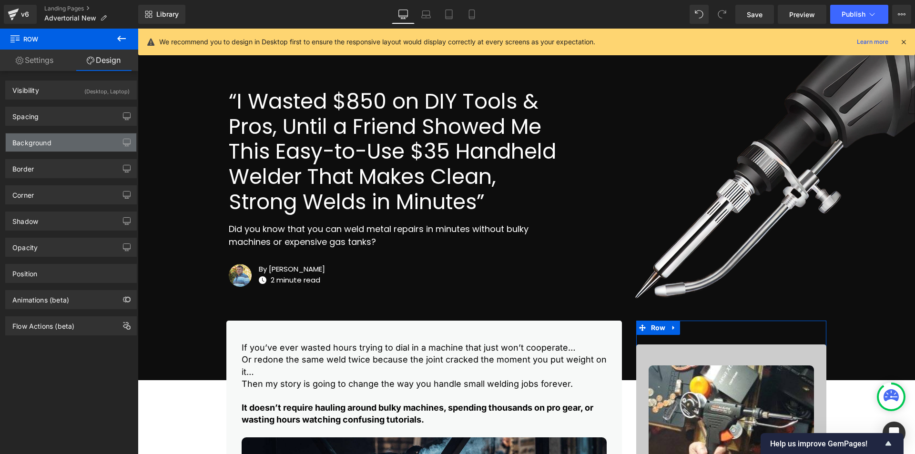
type input "0"
type input "50"
type input "0"
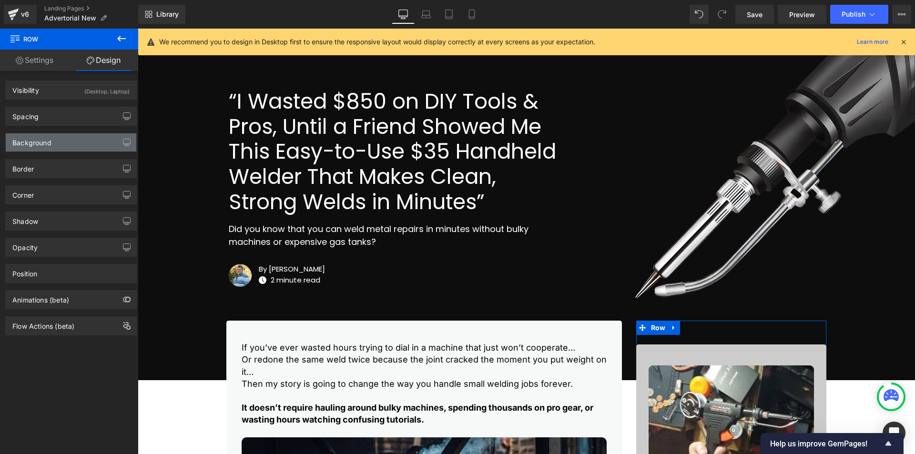
type input "0"
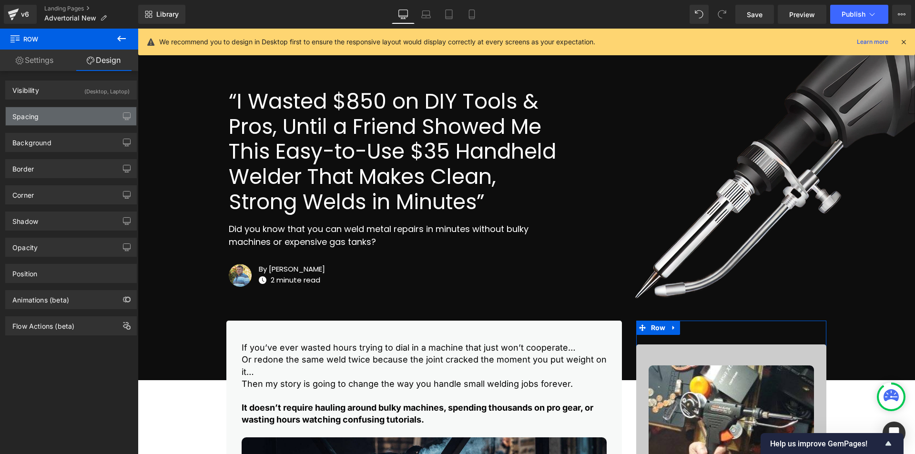
click at [63, 117] on div "Spacing" at bounding box center [71, 116] width 131 height 18
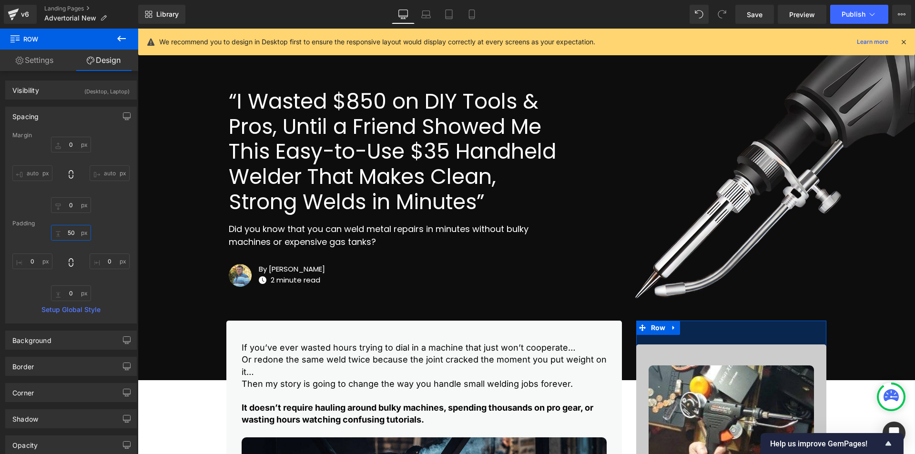
click at [71, 235] on input "50" at bounding box center [71, 233] width 40 height 16
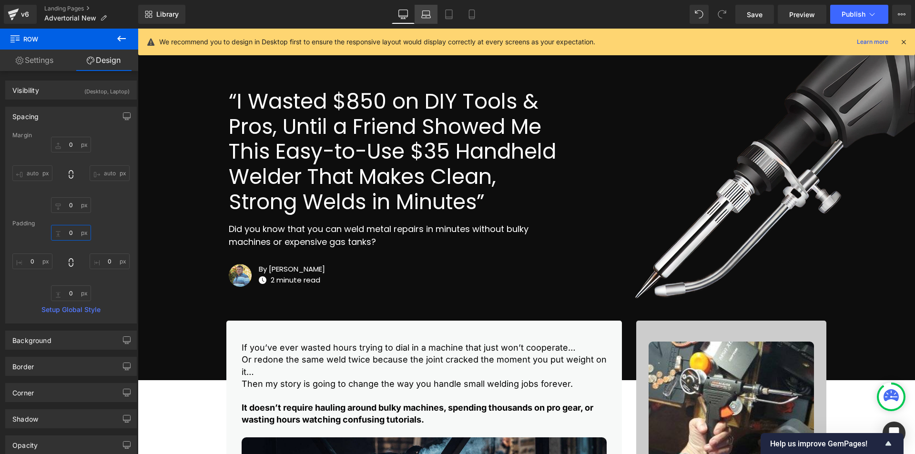
type input "0"
click at [423, 17] on icon at bounding box center [427, 15] width 10 height 10
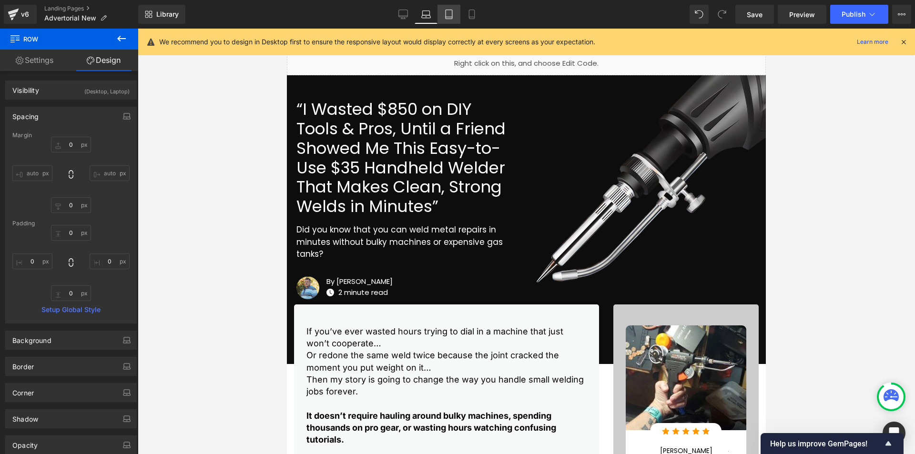
type input "0"
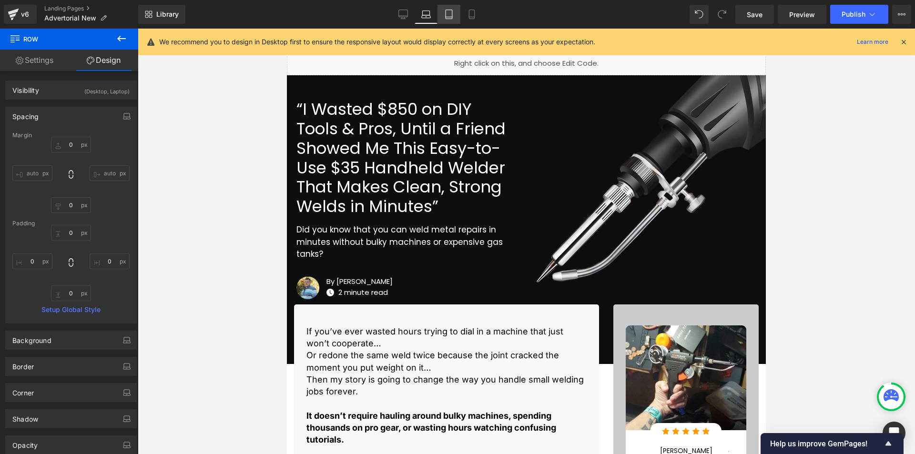
type input "0"
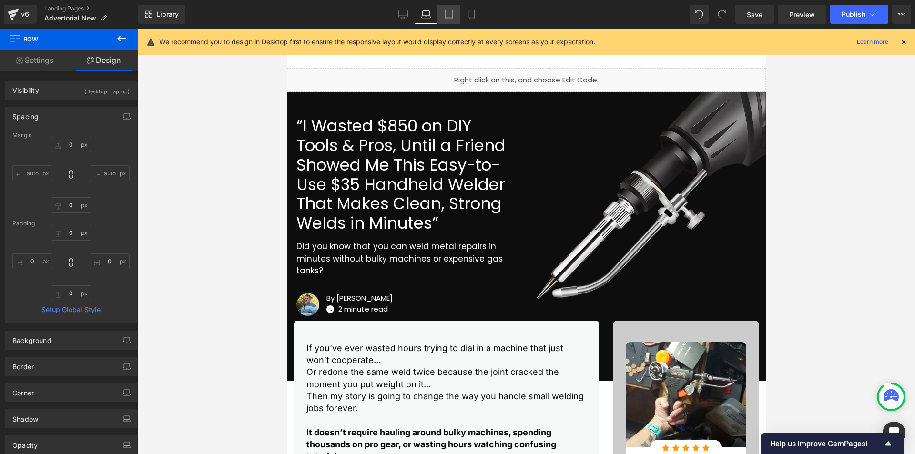
click at [448, 19] on link "Tablet" at bounding box center [449, 14] width 23 height 19
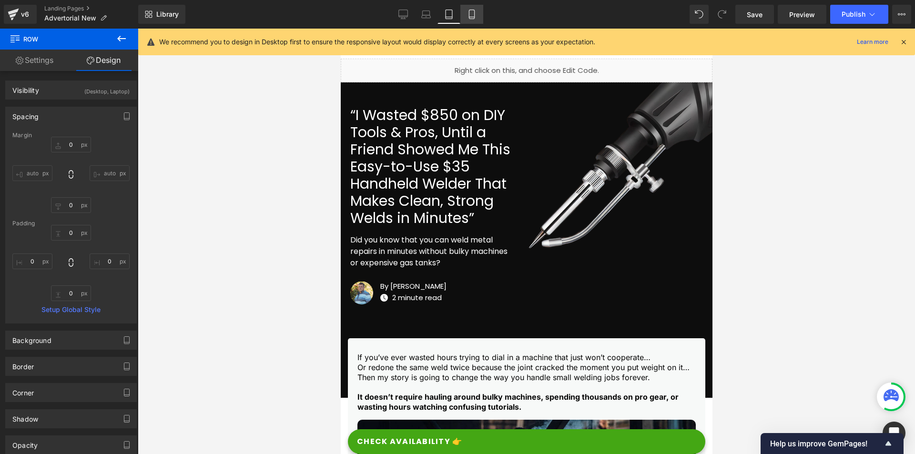
type input "0"
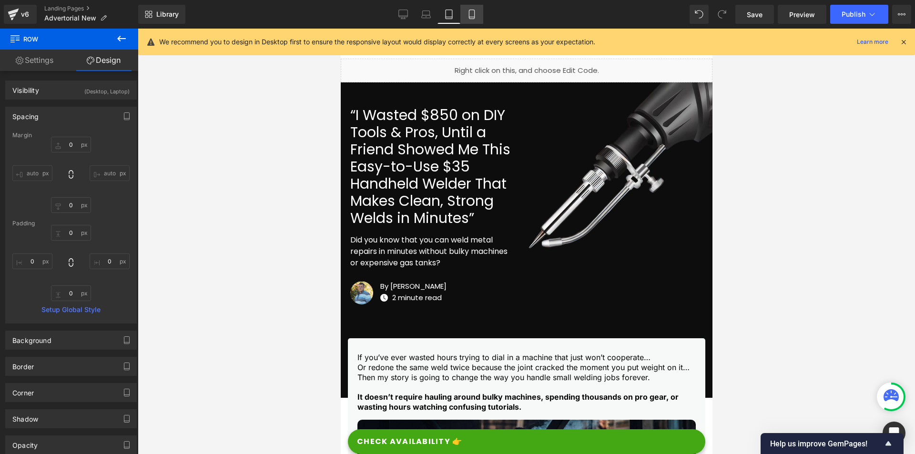
type input "0"
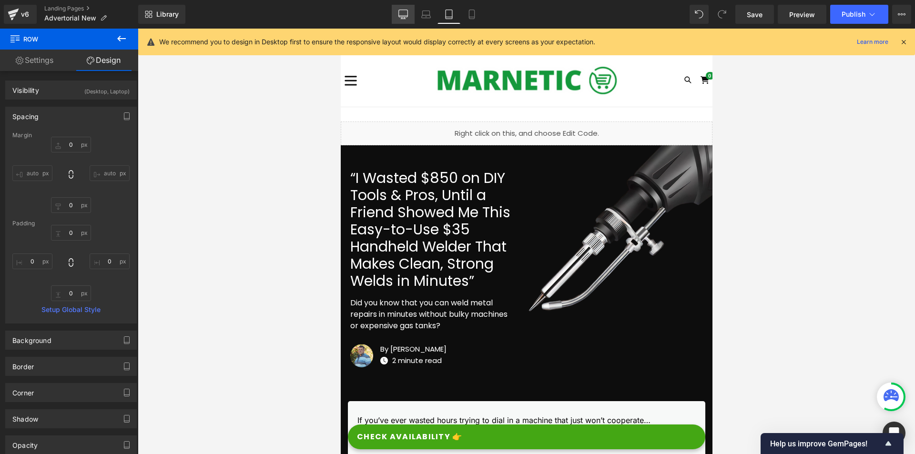
click at [404, 13] on icon at bounding box center [404, 15] width 10 height 10
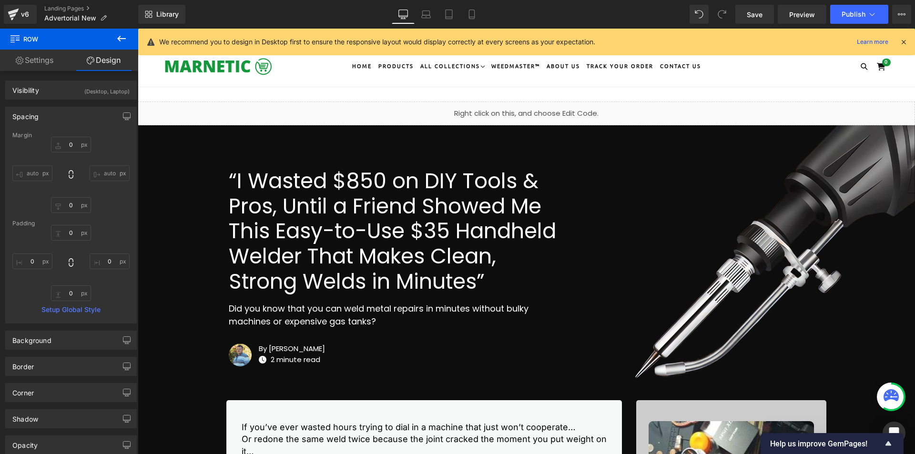
type input "0"
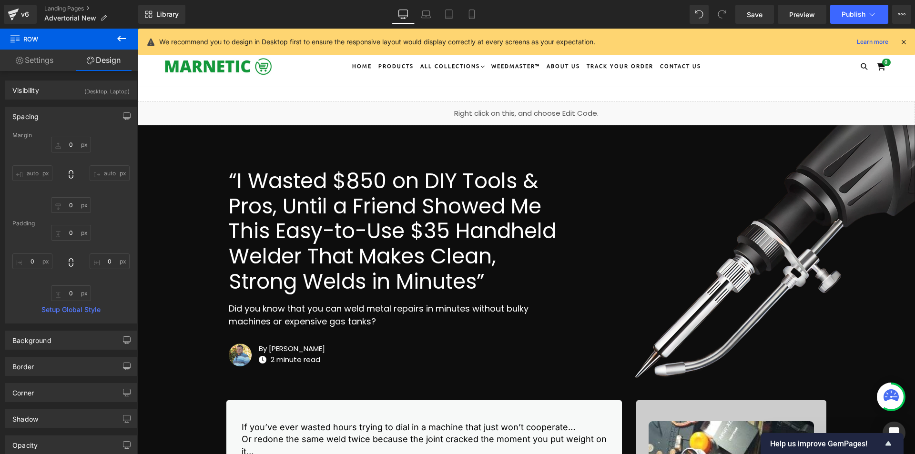
type input "0"
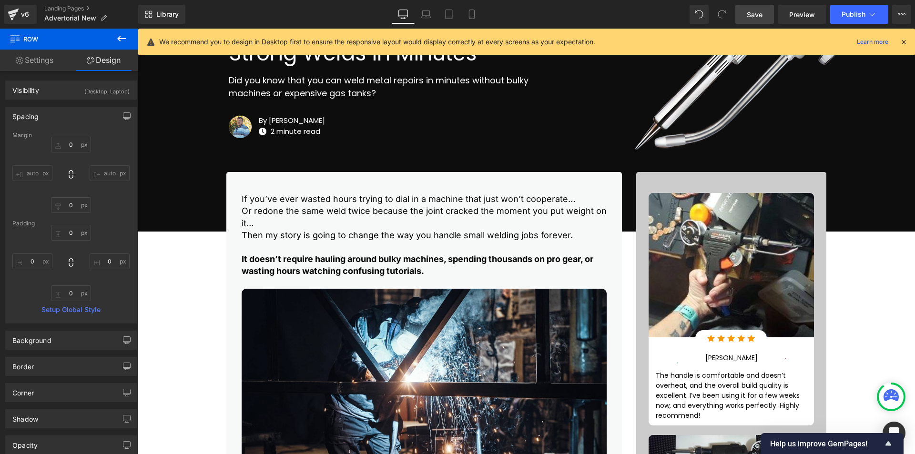
click at [753, 18] on span "Save" at bounding box center [755, 15] width 16 height 10
drag, startPoint x: 767, startPoint y: 16, endPoint x: 756, endPoint y: 34, distance: 21.2
click at [767, 16] on link "Save" at bounding box center [755, 14] width 39 height 19
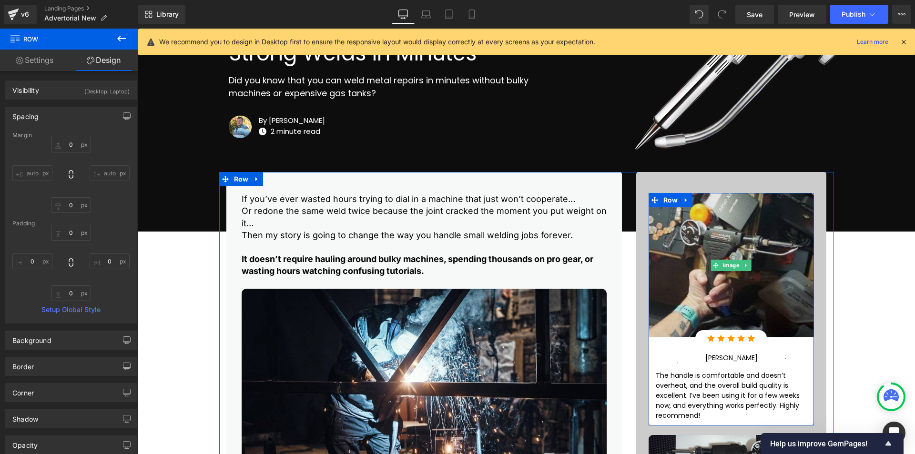
scroll to position [546, 0]
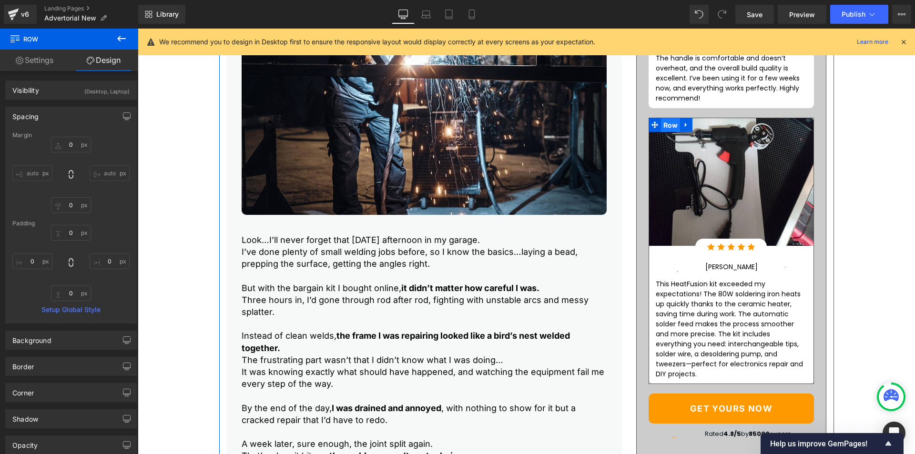
click at [667, 131] on span "Row" at bounding box center [671, 125] width 20 height 14
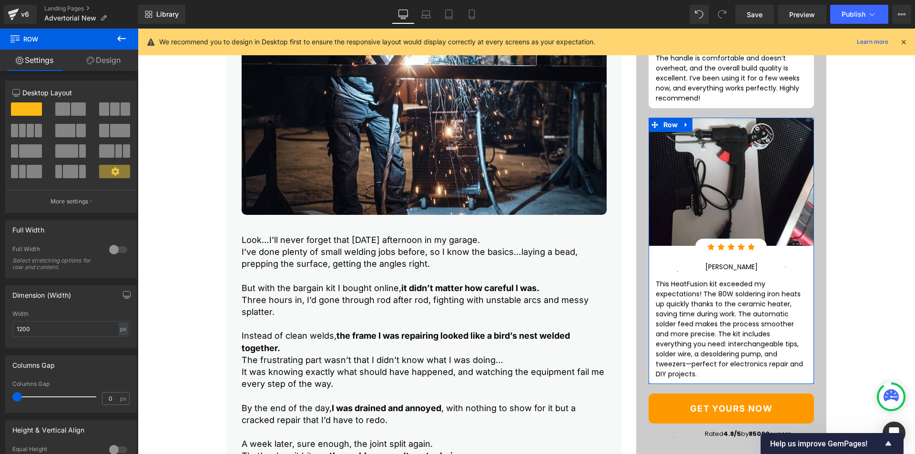
click at [108, 60] on link "Design" at bounding box center [103, 60] width 69 height 21
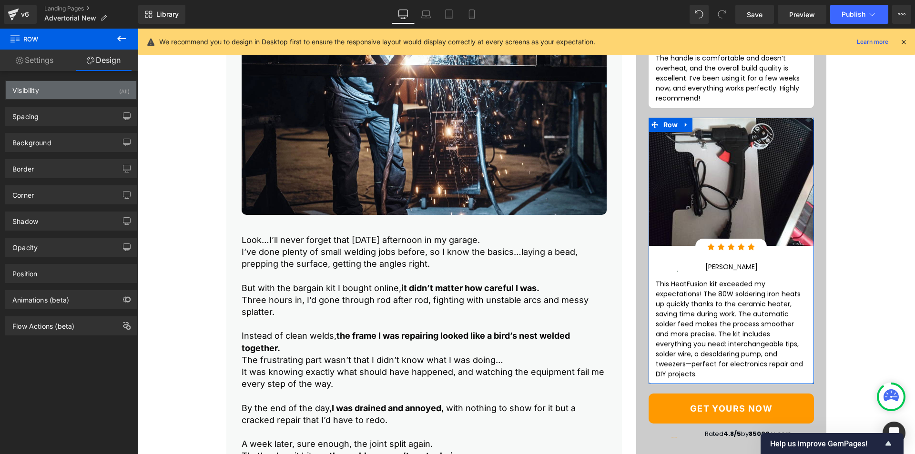
click at [86, 97] on div "Visibility (All)" at bounding box center [71, 90] width 131 height 18
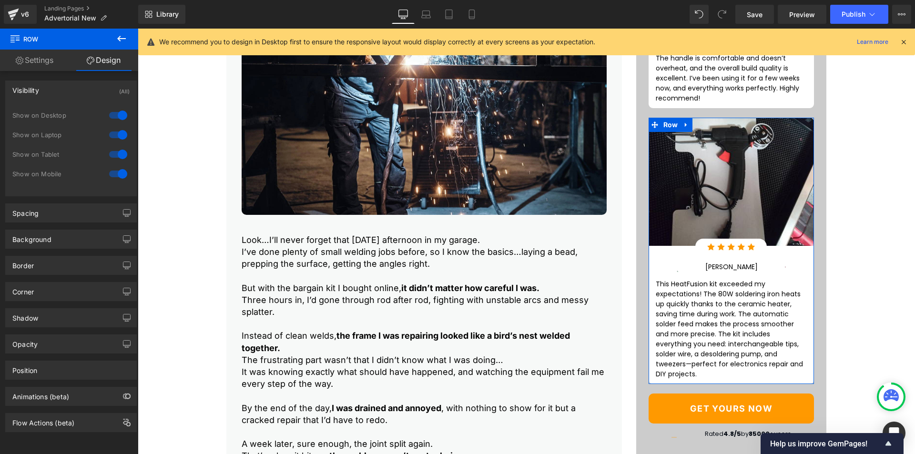
click at [115, 166] on div "Show on Tablet" at bounding box center [70, 160] width 117 height 20
click at [117, 153] on div at bounding box center [118, 154] width 23 height 15
click at [115, 136] on div at bounding box center [118, 134] width 23 height 15
click at [114, 119] on div at bounding box center [118, 115] width 23 height 15
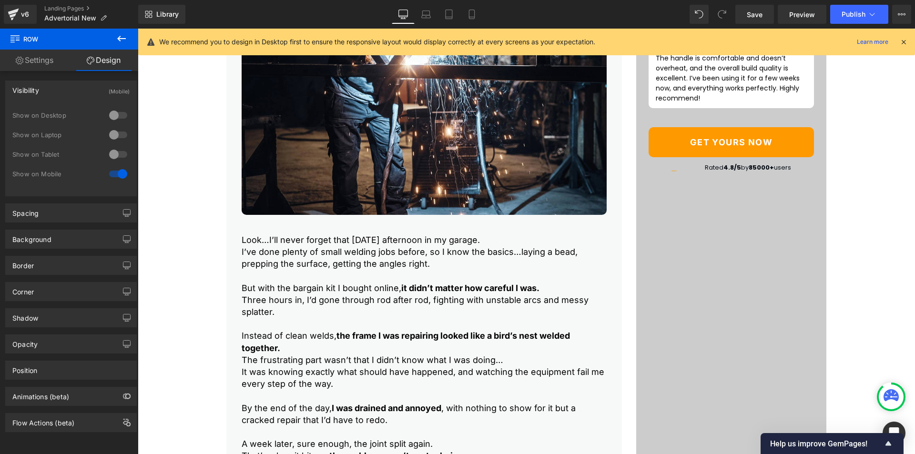
click at [113, 173] on div at bounding box center [118, 173] width 23 height 15
click at [107, 175] on div at bounding box center [118, 173] width 23 height 15
click at [114, 155] on div at bounding box center [118, 154] width 23 height 15
click at [114, 134] on div at bounding box center [118, 134] width 23 height 15
click at [114, 113] on div at bounding box center [118, 115] width 23 height 15
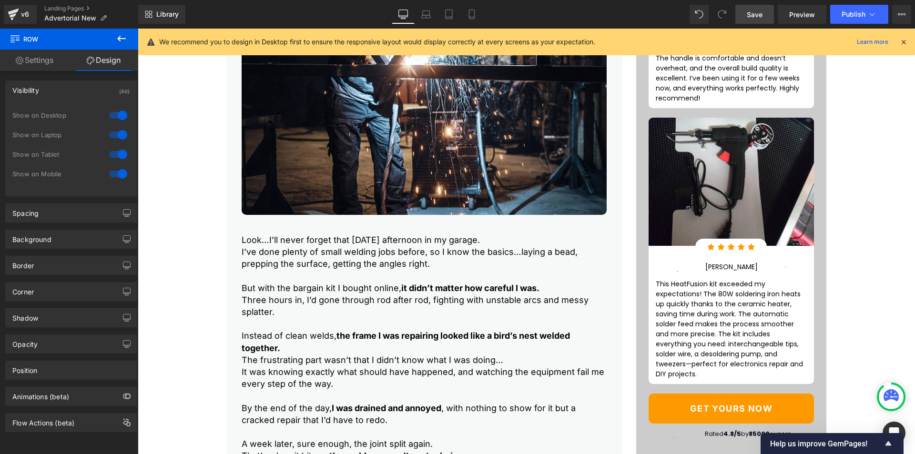
drag, startPoint x: 752, startPoint y: 20, endPoint x: 581, endPoint y: 220, distance: 263.1
click at [752, 20] on link "Save" at bounding box center [755, 14] width 39 height 19
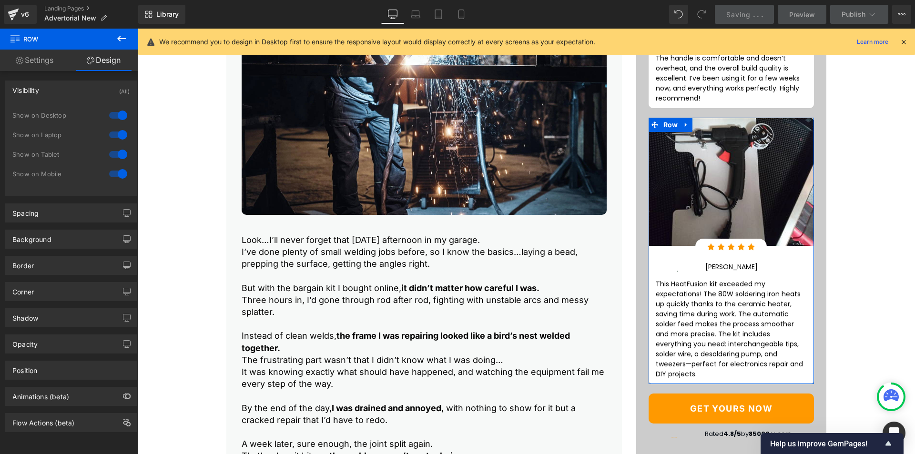
click at [115, 117] on div at bounding box center [118, 115] width 23 height 15
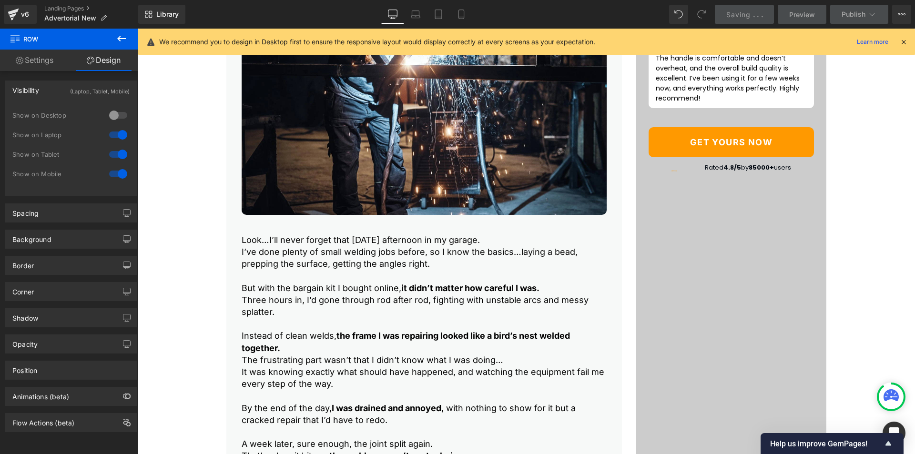
click at [116, 133] on div at bounding box center [118, 134] width 23 height 15
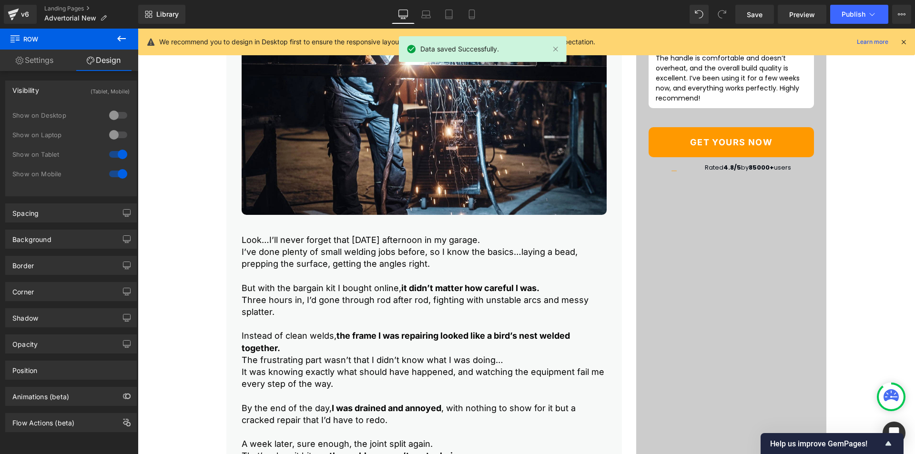
click at [116, 153] on div at bounding box center [118, 154] width 23 height 15
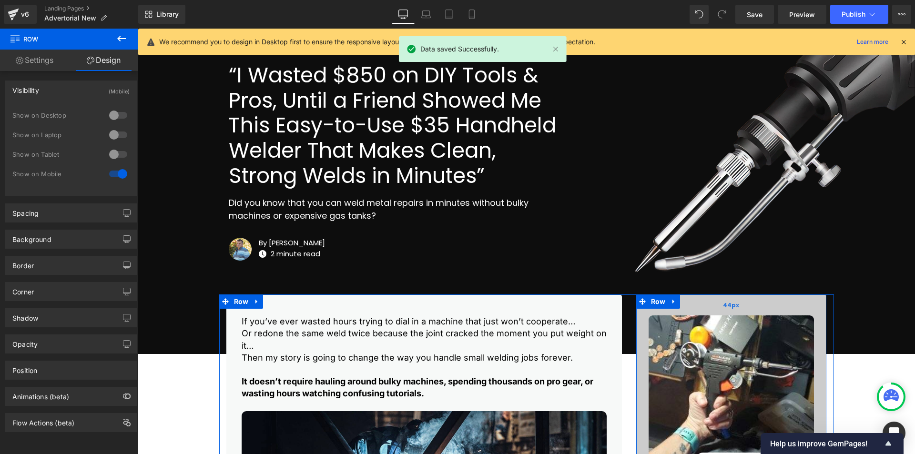
scroll to position [69, 0]
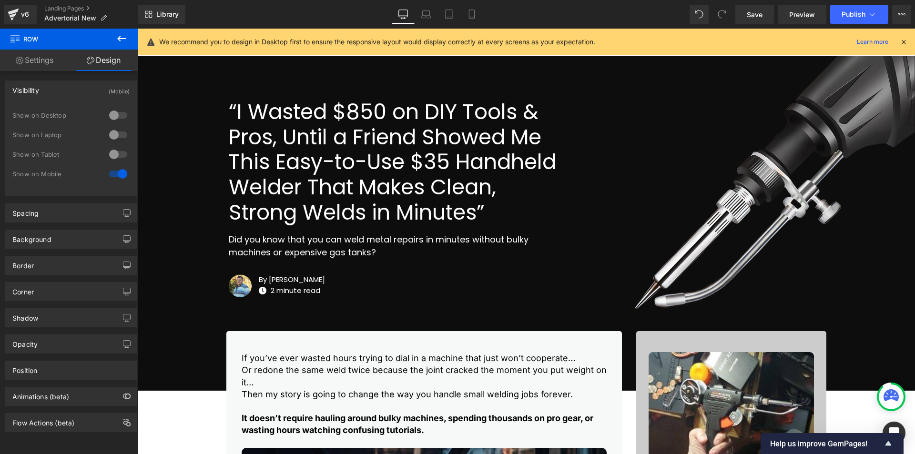
click at [115, 154] on div at bounding box center [118, 154] width 23 height 15
drag, startPoint x: 752, startPoint y: 17, endPoint x: 606, endPoint y: 160, distance: 204.0
click at [752, 17] on span "Save" at bounding box center [755, 15] width 16 height 10
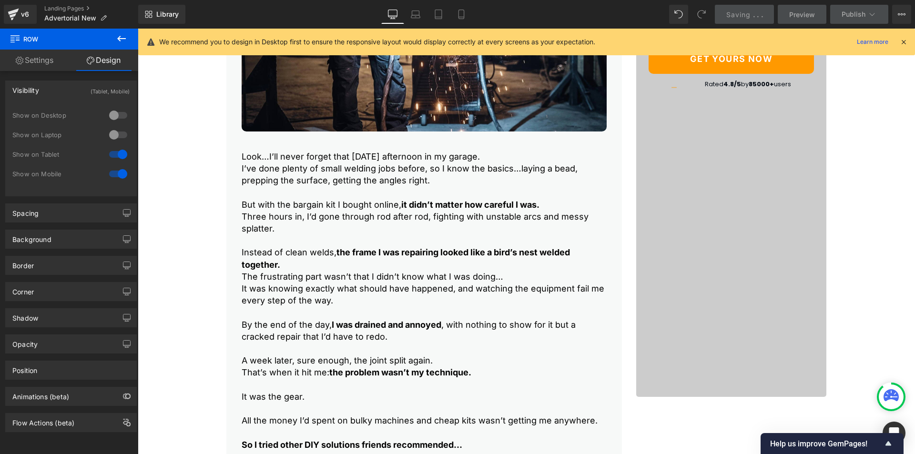
scroll to position [626, 0]
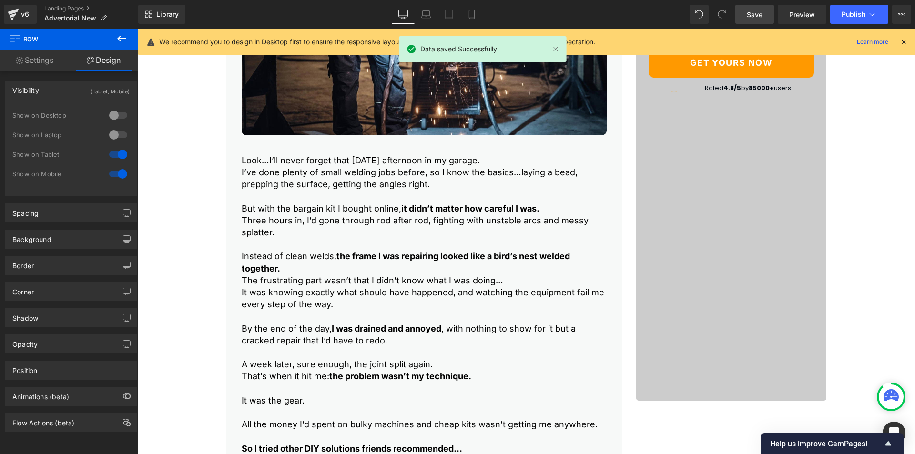
click at [728, 268] on div "Image Image Row Image [PERSON_NAME] Text Block Image Row The handle is comforta…" at bounding box center [732, 88] width 191 height 626
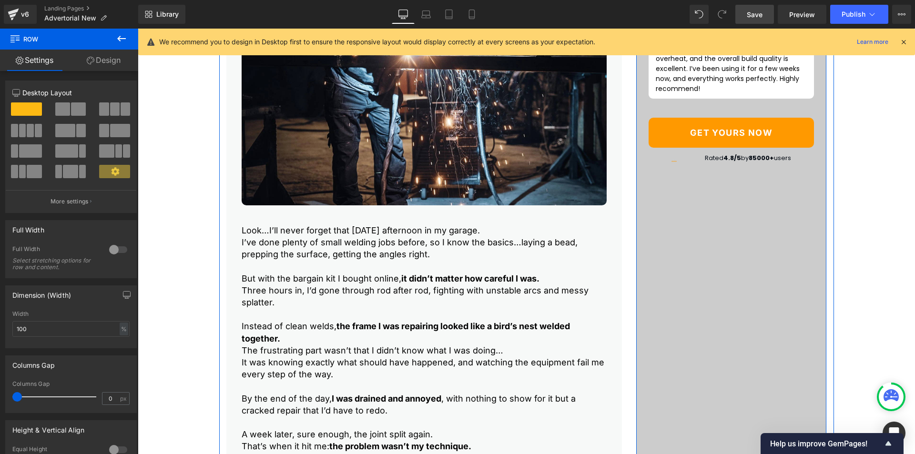
scroll to position [467, 0]
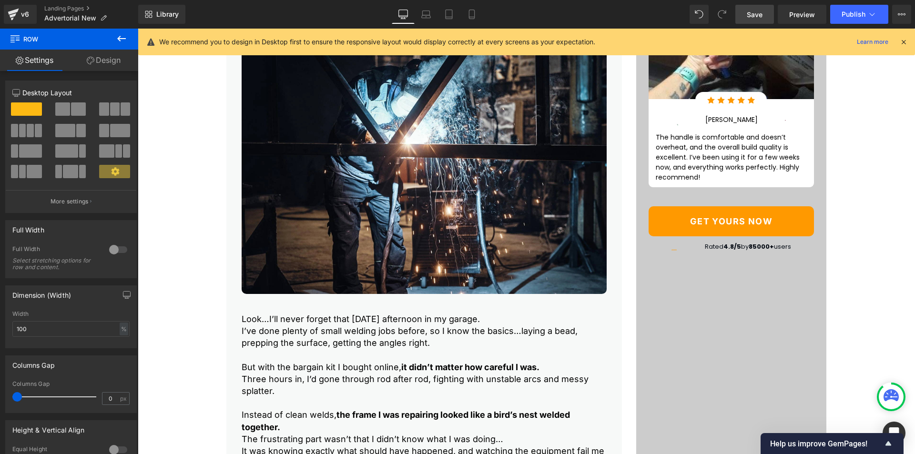
drag, startPoint x: 755, startPoint y: 14, endPoint x: 772, endPoint y: 38, distance: 29.4
click at [755, 14] on span "Save" at bounding box center [755, 15] width 16 height 10
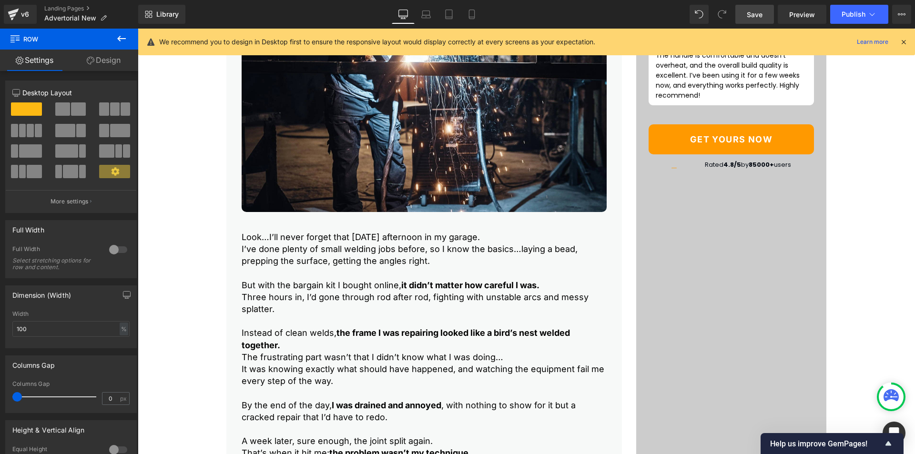
scroll to position [546, 0]
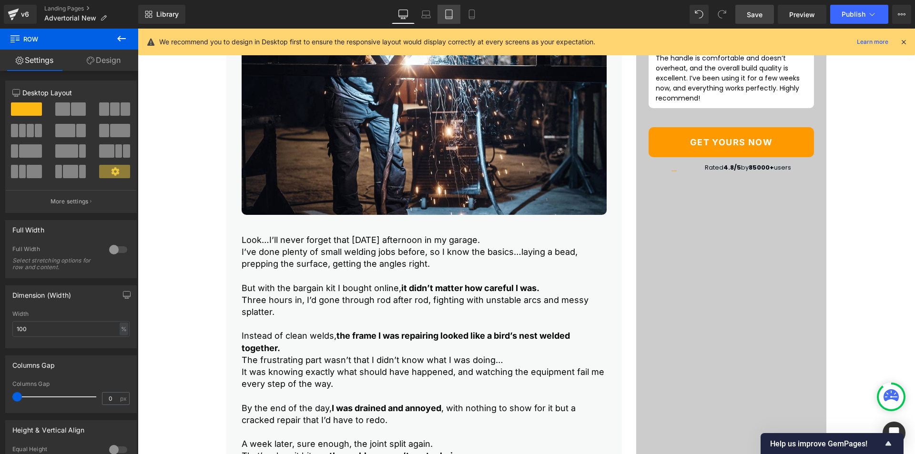
click at [451, 16] on icon at bounding box center [449, 15] width 10 height 10
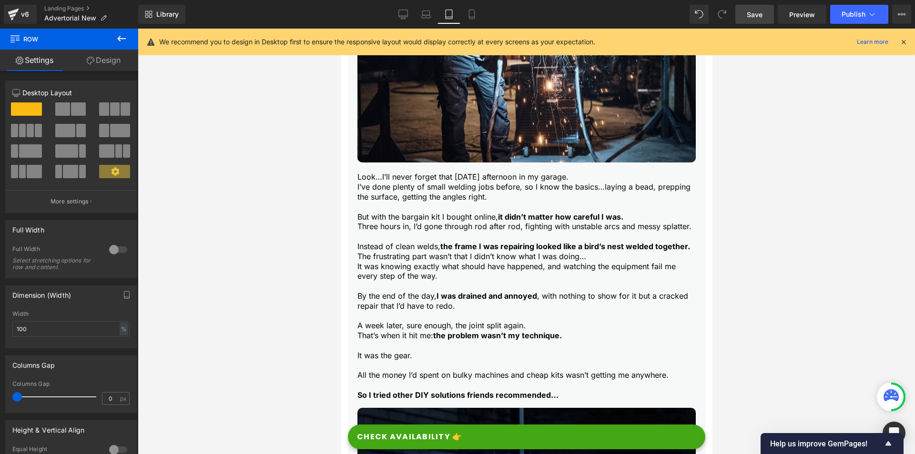
scroll to position [0, 0]
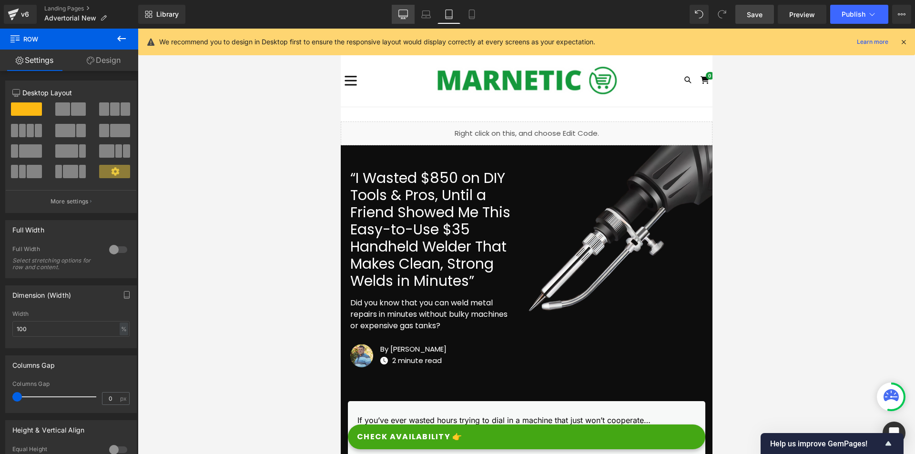
click at [411, 15] on link "Desktop" at bounding box center [403, 14] width 23 height 19
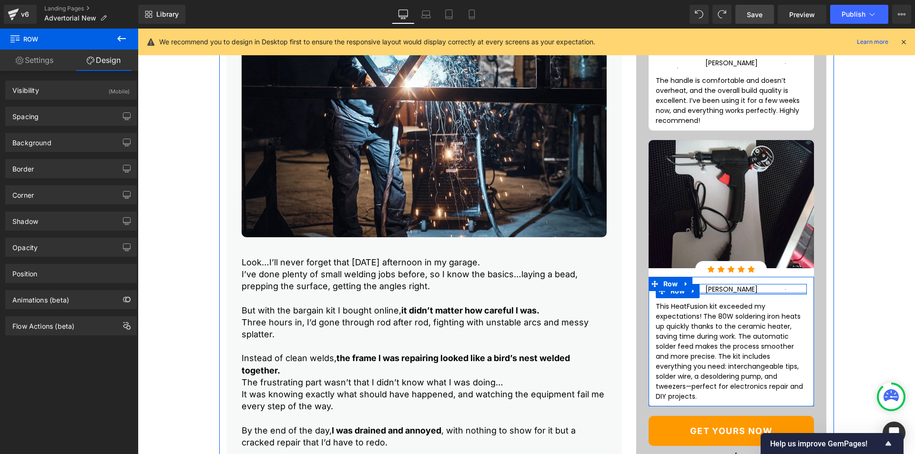
scroll to position [420, 0]
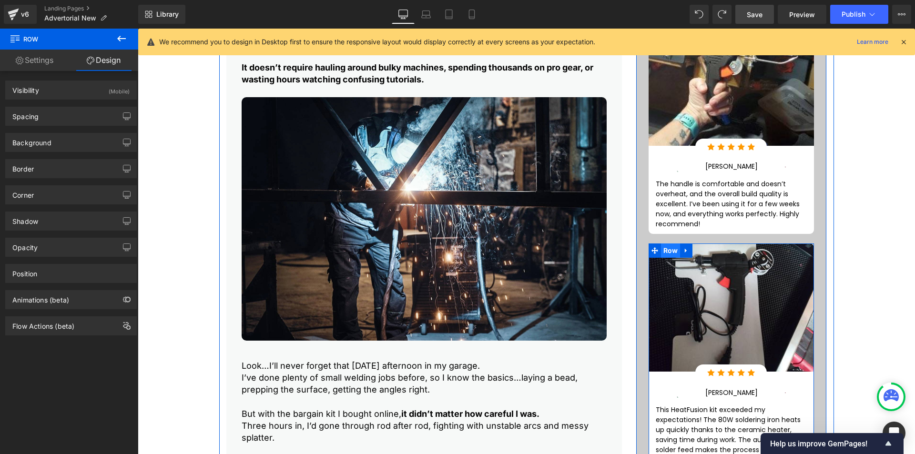
click at [666, 258] on span "Row" at bounding box center [671, 251] width 20 height 14
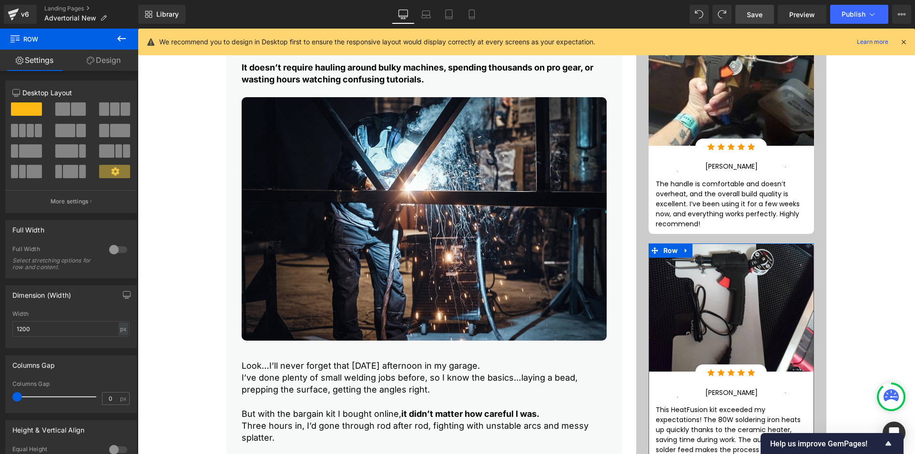
click at [115, 57] on link "Design" at bounding box center [103, 60] width 69 height 21
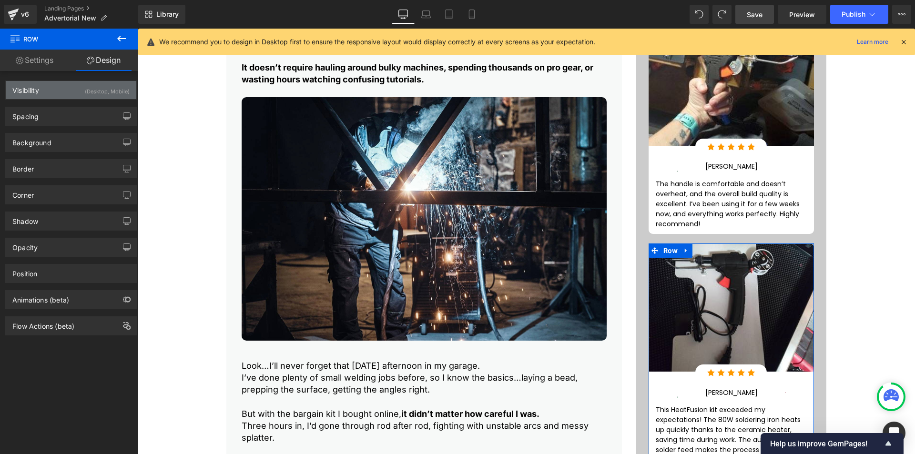
click at [103, 83] on div "(Desktop, Mobile)" at bounding box center [107, 89] width 45 height 16
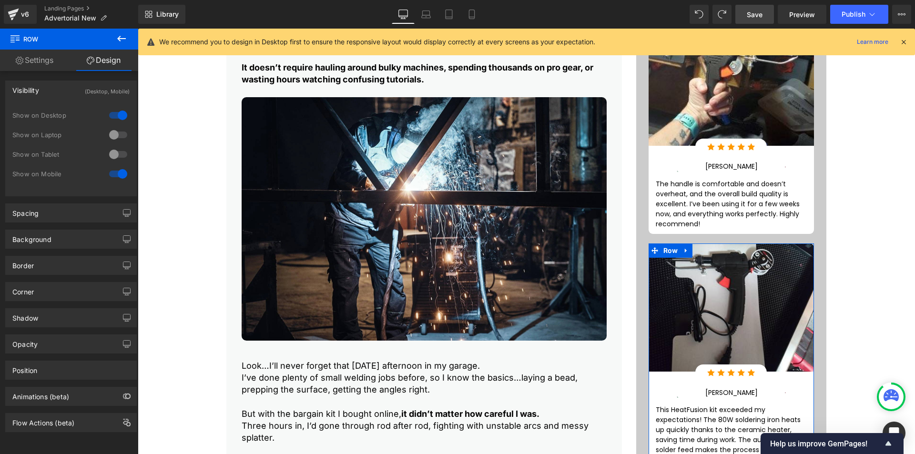
click at [115, 132] on div at bounding box center [118, 134] width 23 height 15
click at [114, 153] on div at bounding box center [118, 154] width 23 height 15
click at [757, 16] on span "Save" at bounding box center [755, 15] width 16 height 10
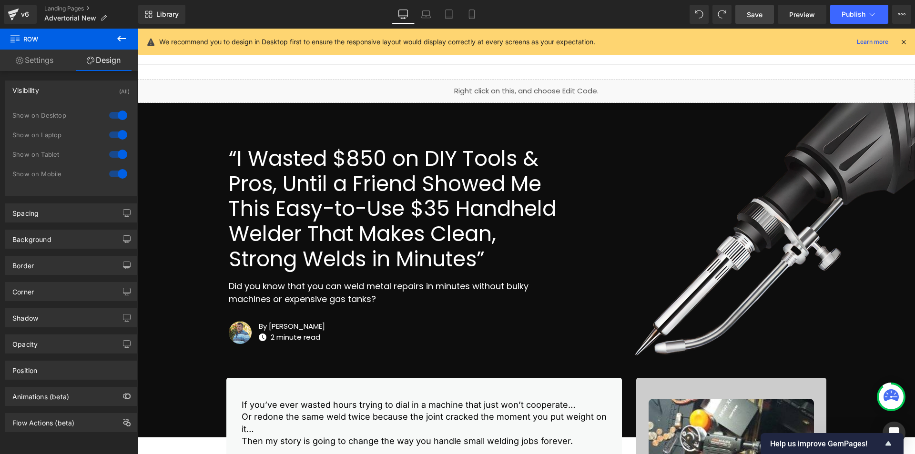
scroll to position [0, 0]
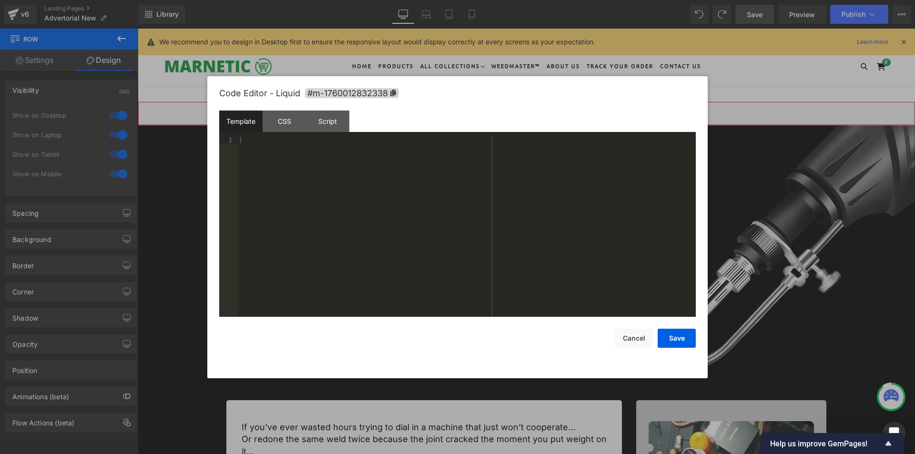
click at [533, 110] on div "Liquid" at bounding box center [527, 114] width 778 height 24
click at [284, 128] on div "CSS" at bounding box center [284, 121] width 43 height 21
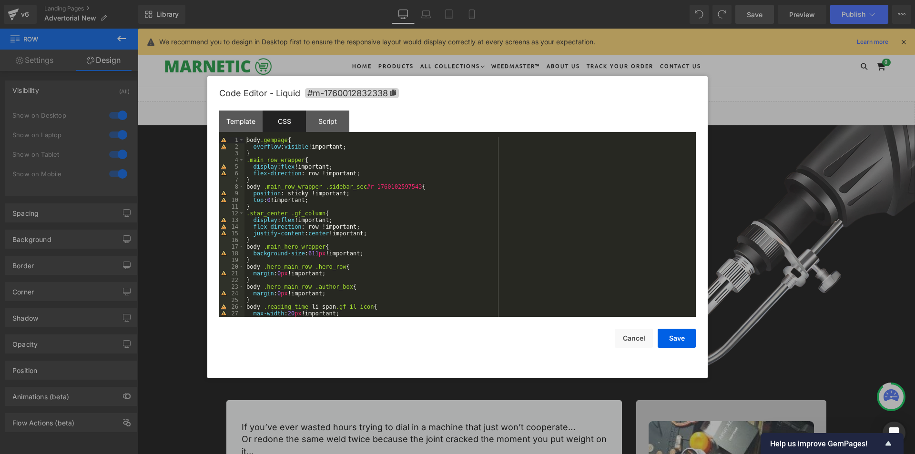
click at [267, 203] on div "body .gempage { overflow : visible !important; } .main_row_wrapper { display : …" at bounding box center [469, 234] width 448 height 194
click at [677, 335] on button "Save" at bounding box center [677, 338] width 38 height 19
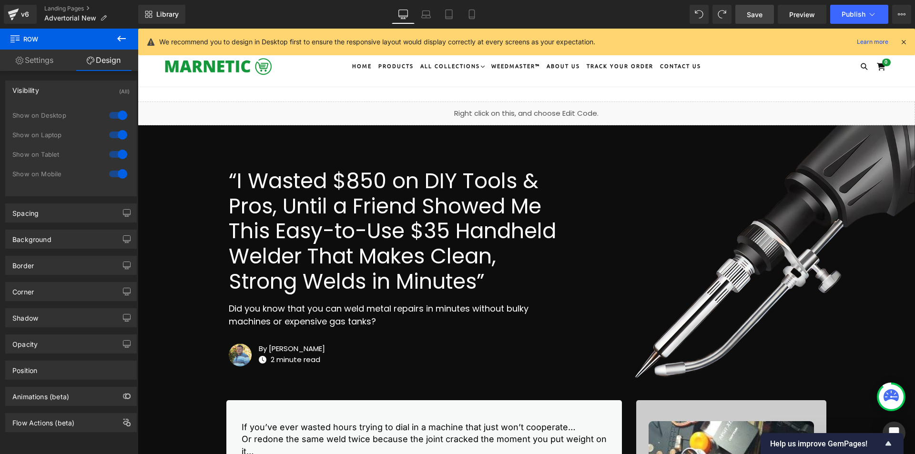
drag, startPoint x: 737, startPoint y: 18, endPoint x: 752, endPoint y: 86, distance: 69.5
click at [737, 18] on link "Save" at bounding box center [755, 14] width 39 height 19
click at [759, 22] on link "Save" at bounding box center [755, 14] width 39 height 19
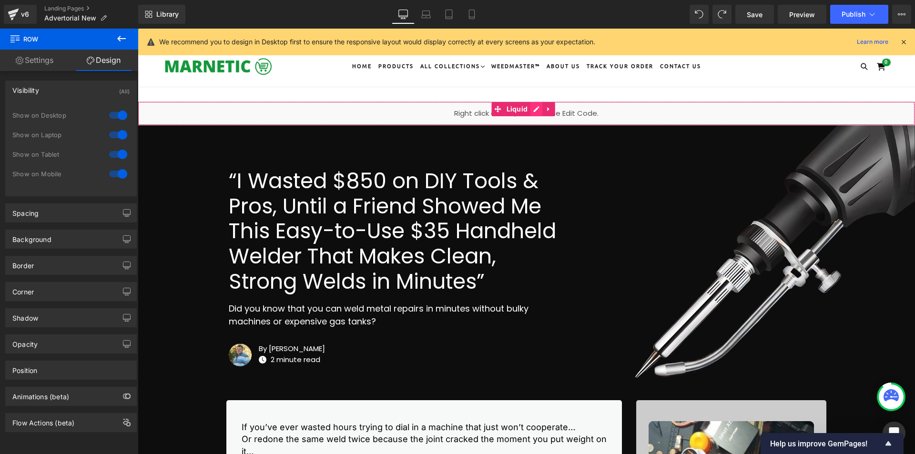
click at [533, 109] on div "Liquid" at bounding box center [527, 114] width 778 height 24
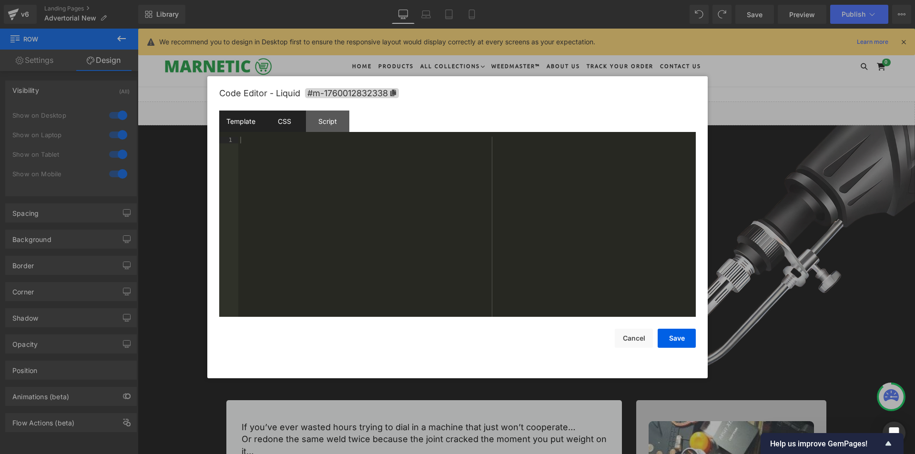
click at [288, 121] on div "CSS" at bounding box center [284, 121] width 43 height 21
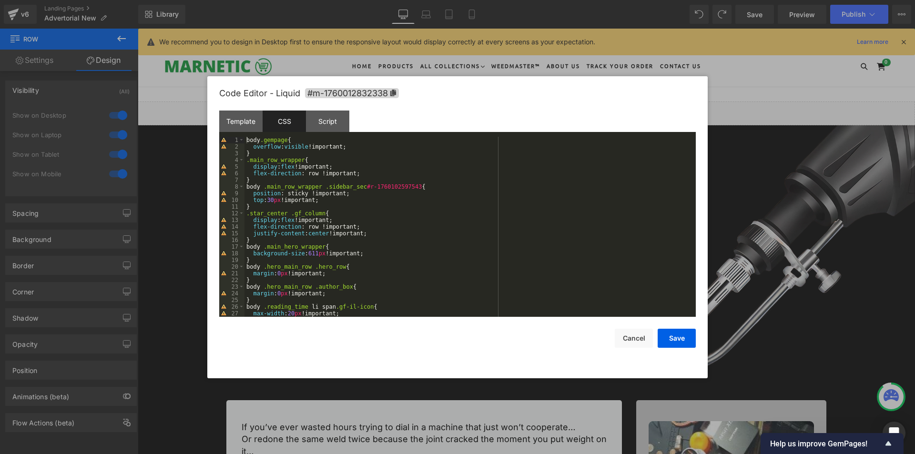
click at [353, 146] on div "body .gempage { overflow : visible !important; } .main_row_wrapper { display : …" at bounding box center [469, 234] width 448 height 194
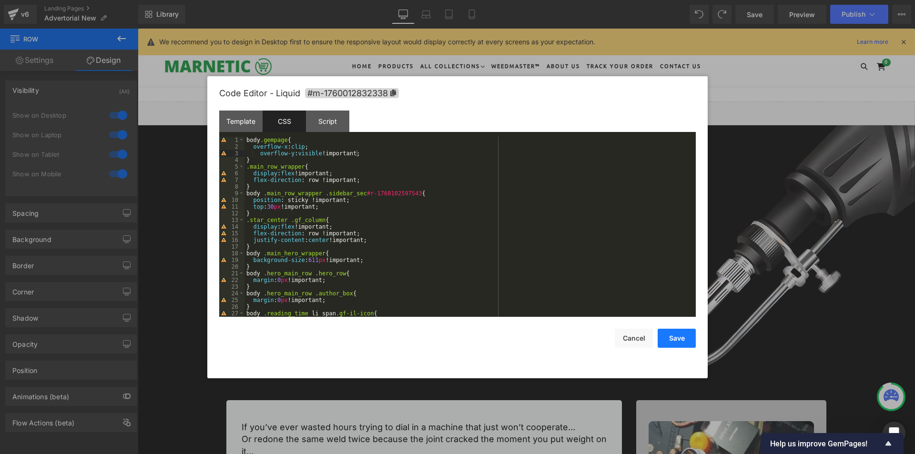
click at [684, 339] on button "Save" at bounding box center [677, 338] width 38 height 19
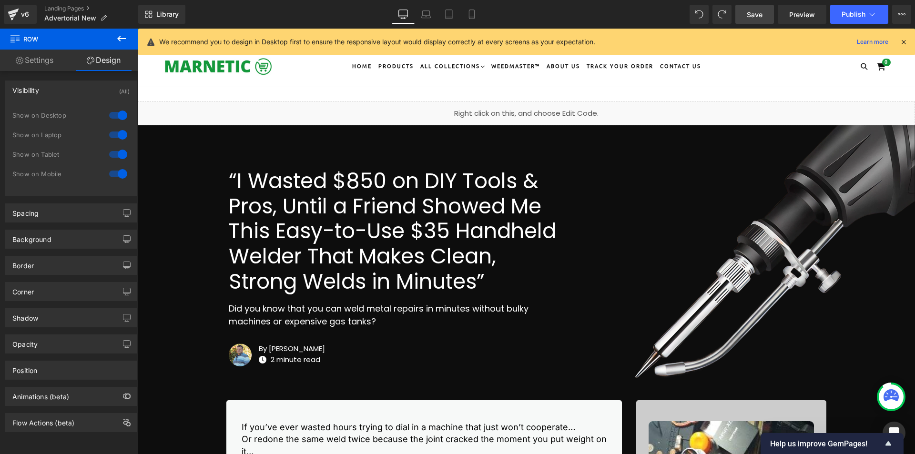
click at [747, 10] on link "Save" at bounding box center [755, 14] width 39 height 19
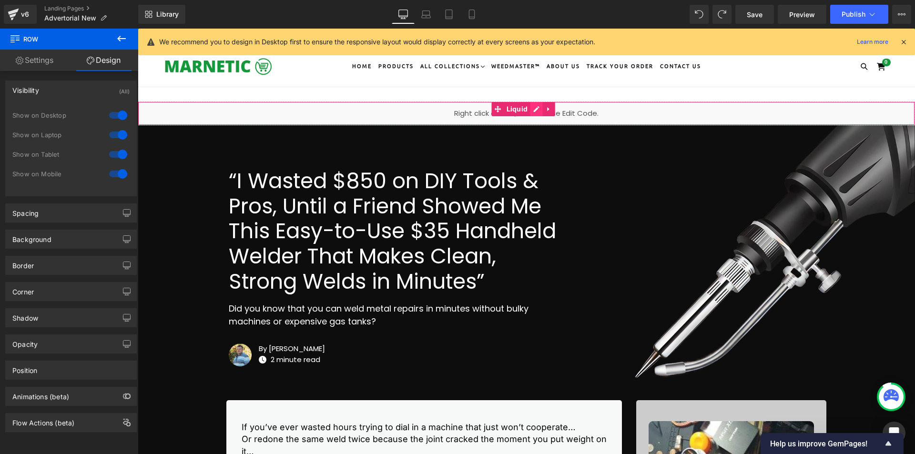
click at [534, 113] on div "Liquid" at bounding box center [527, 114] width 778 height 24
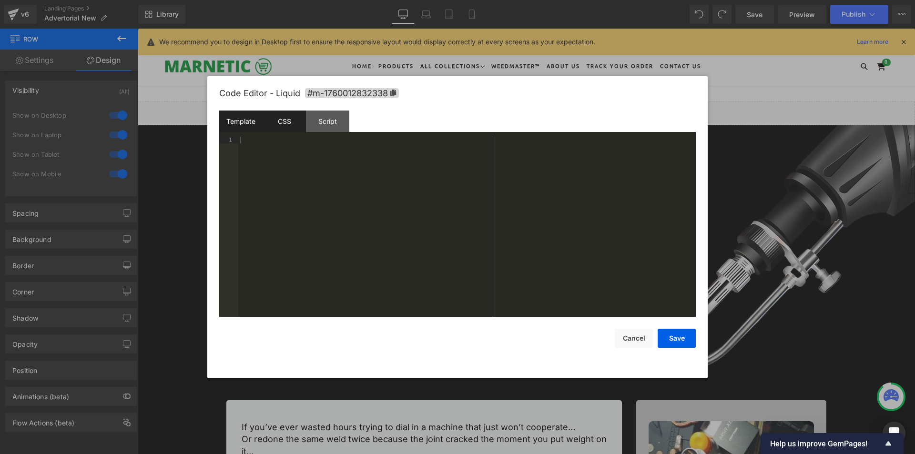
click at [291, 120] on div "CSS" at bounding box center [284, 121] width 43 height 21
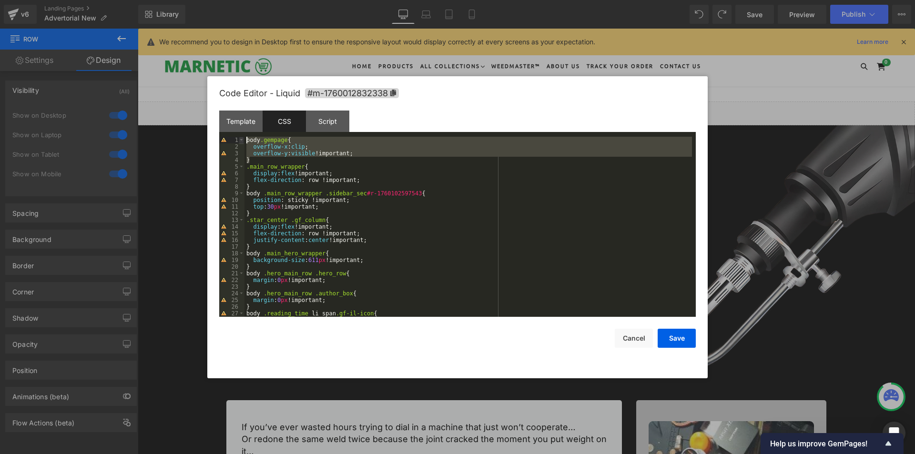
drag, startPoint x: 250, startPoint y: 157, endPoint x: 240, endPoint y: 141, distance: 18.9
click at [240, 141] on pre "1 2 3 4 5 6 7 8 9 10 11 12 13 14 15 16 17 18 19 20 21 22 23 24 25 26 27 28 body…" at bounding box center [457, 227] width 477 height 180
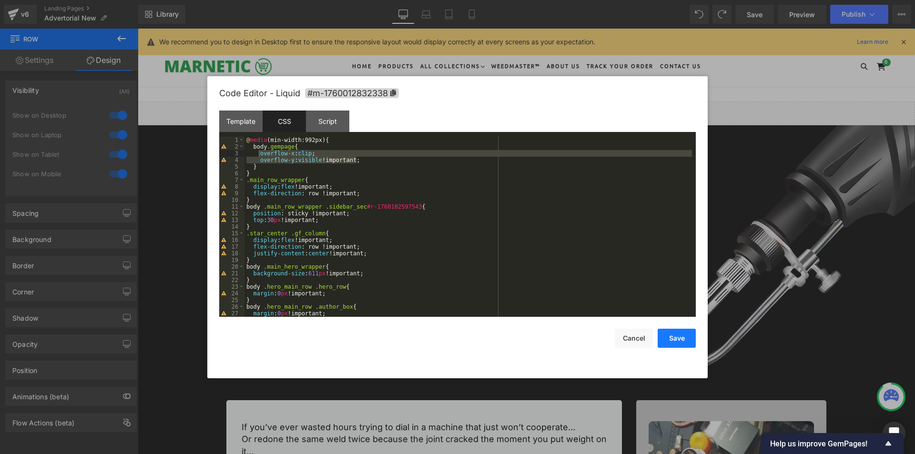
click at [678, 339] on button "Save" at bounding box center [677, 338] width 38 height 19
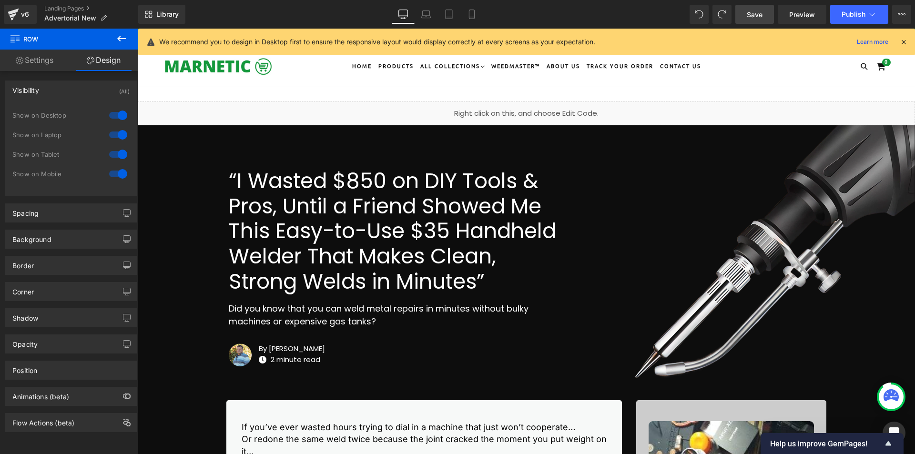
click at [758, 15] on span "Save" at bounding box center [755, 15] width 16 height 10
click at [539, 109] on div "Liquid" at bounding box center [527, 114] width 778 height 24
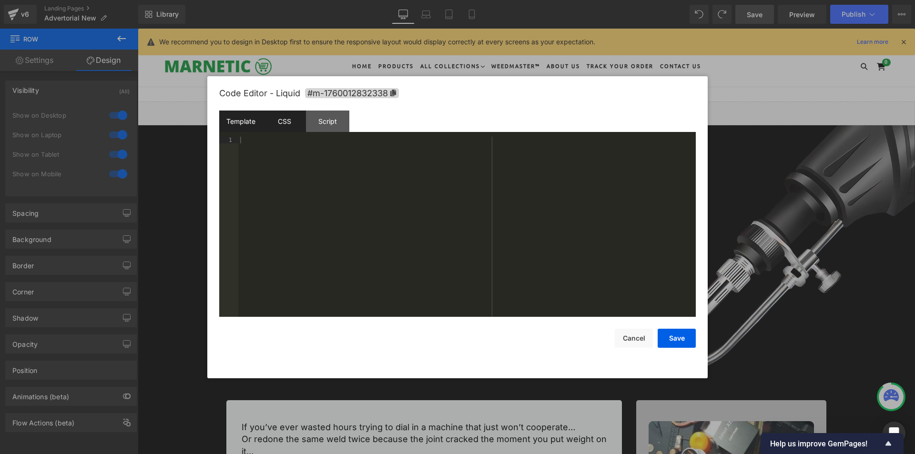
click at [295, 131] on div "CSS" at bounding box center [284, 121] width 43 height 21
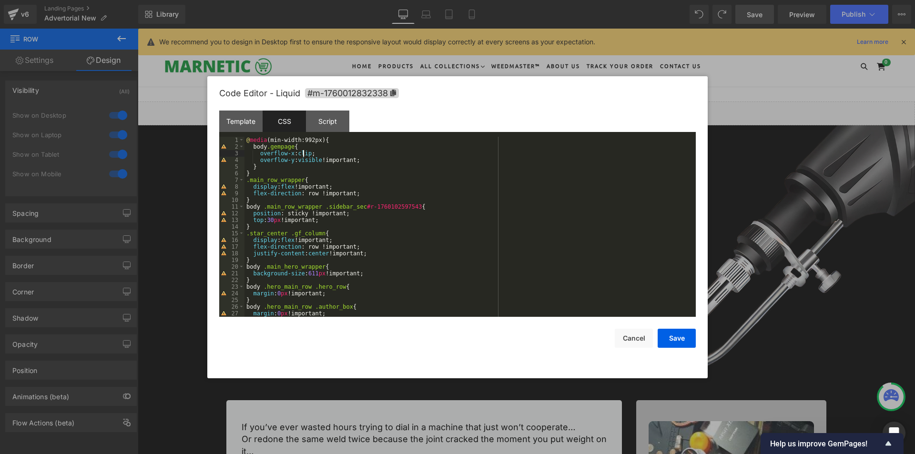
click at [304, 153] on div "@ media (min-width:992px) { body .gempage { overflow-x : clip ; overflow-y : vi…" at bounding box center [469, 234] width 448 height 194
click at [270, 222] on div "@ media (min-width:992px) { body .gempage { overflow-x : clip !important; overf…" at bounding box center [469, 234] width 448 height 194
drag, startPoint x: 677, startPoint y: 336, endPoint x: 537, endPoint y: 315, distance: 140.8
click at [677, 336] on button "Save" at bounding box center [677, 338] width 38 height 19
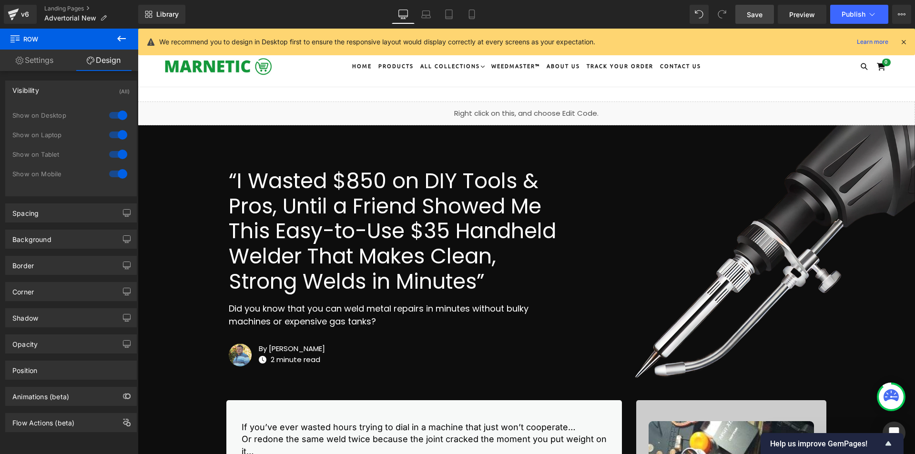
click at [752, 15] on span "Save" at bounding box center [755, 15] width 16 height 10
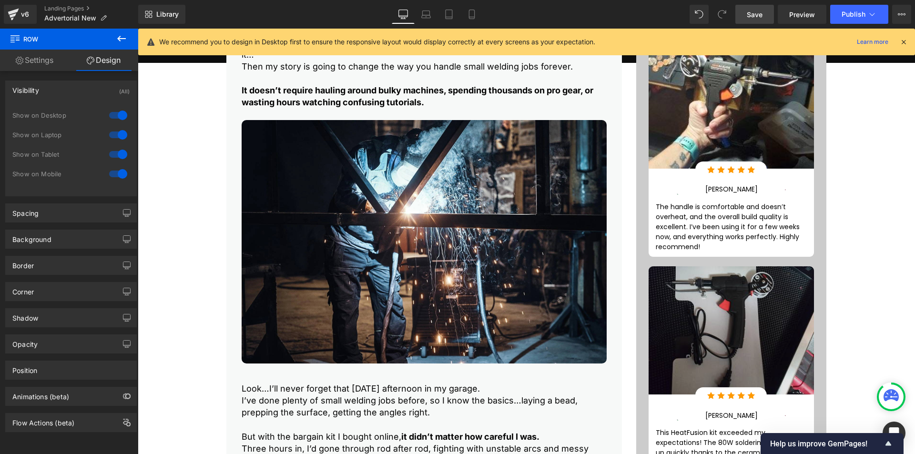
scroll to position [238, 0]
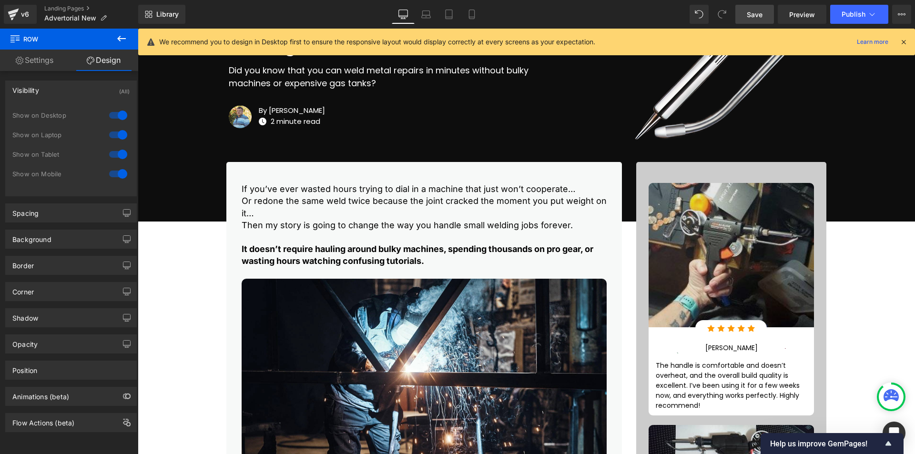
click at [727, 217] on img at bounding box center [732, 255] width 166 height 144
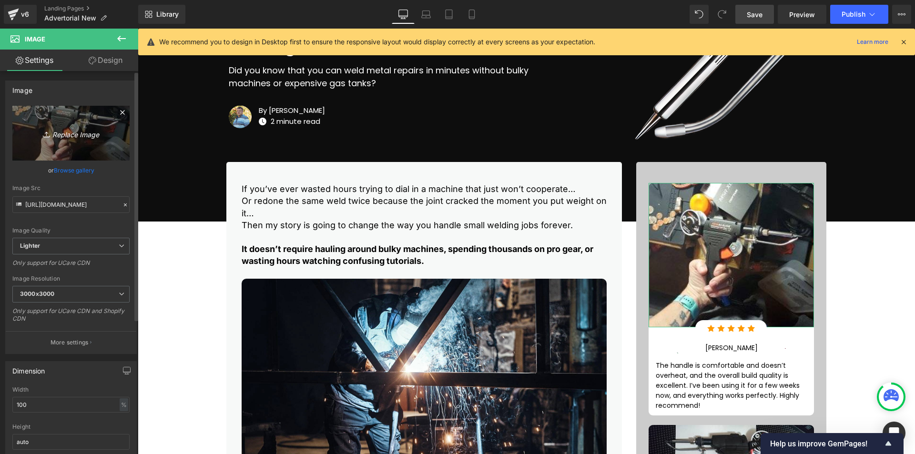
click at [67, 142] on link "Replace Image" at bounding box center [70, 133] width 117 height 55
click at [67, 168] on link "Browse gallery" at bounding box center [74, 170] width 41 height 17
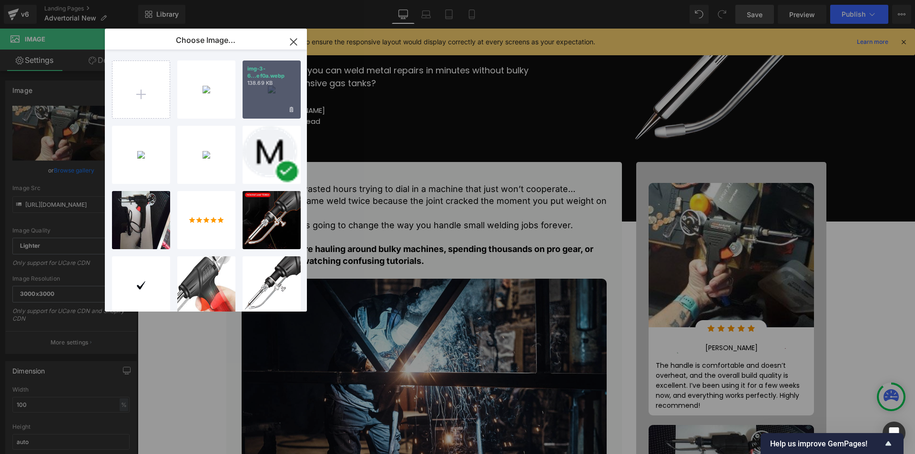
click at [265, 79] on p "img-3-6...ef0a.webp" at bounding box center [271, 72] width 49 height 14
type input "[URL][DOMAIN_NAME]"
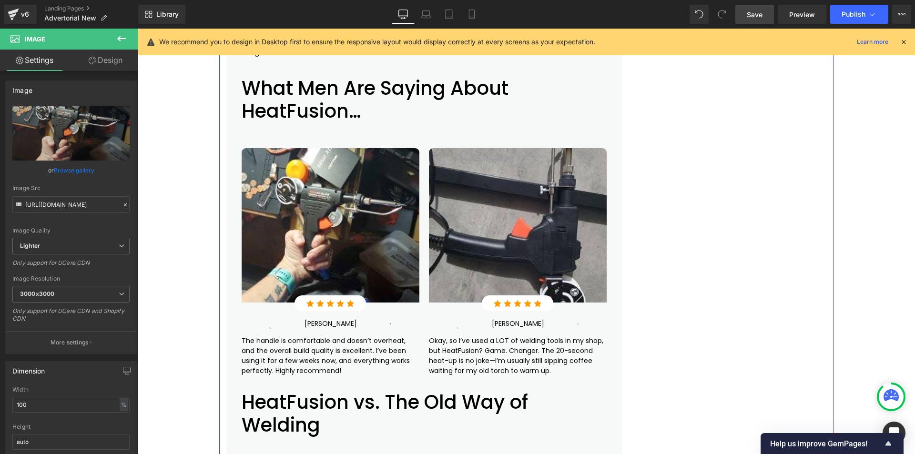
scroll to position [3656, 0]
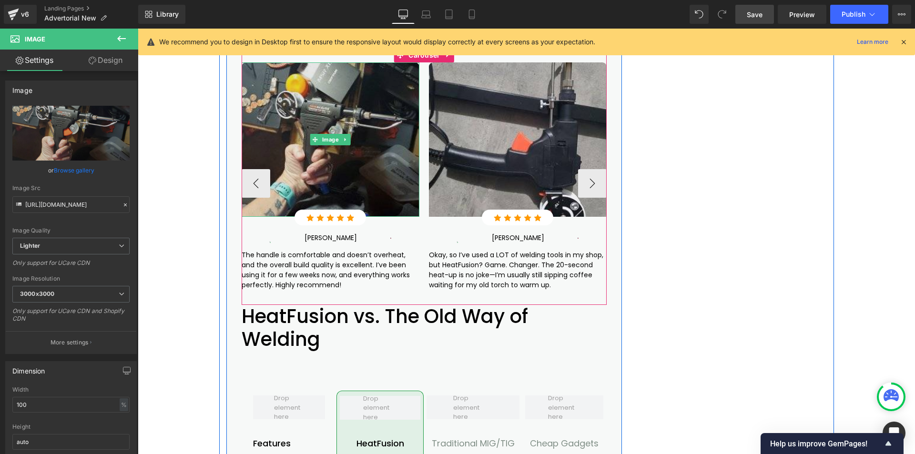
click at [370, 139] on img at bounding box center [331, 139] width 178 height 155
click at [287, 171] on img at bounding box center [331, 139] width 178 height 155
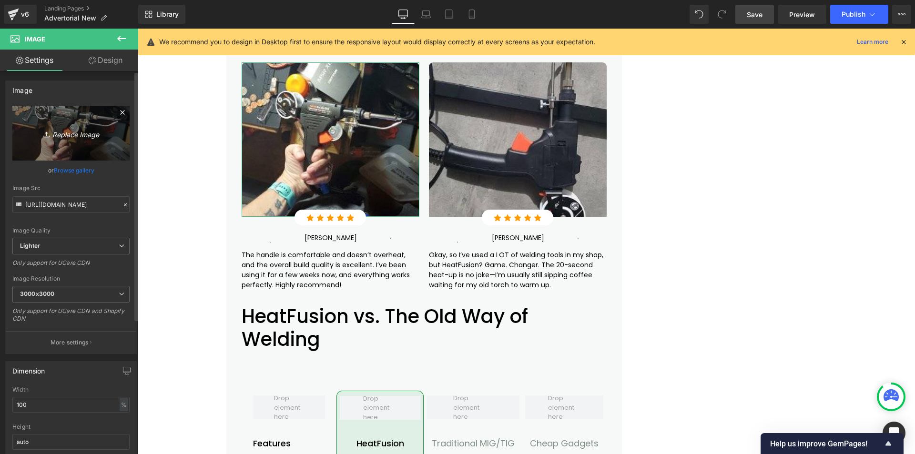
click at [75, 137] on icon "Replace Image" at bounding box center [71, 133] width 76 height 12
type input "C:\fakepath\review-img.jpg"
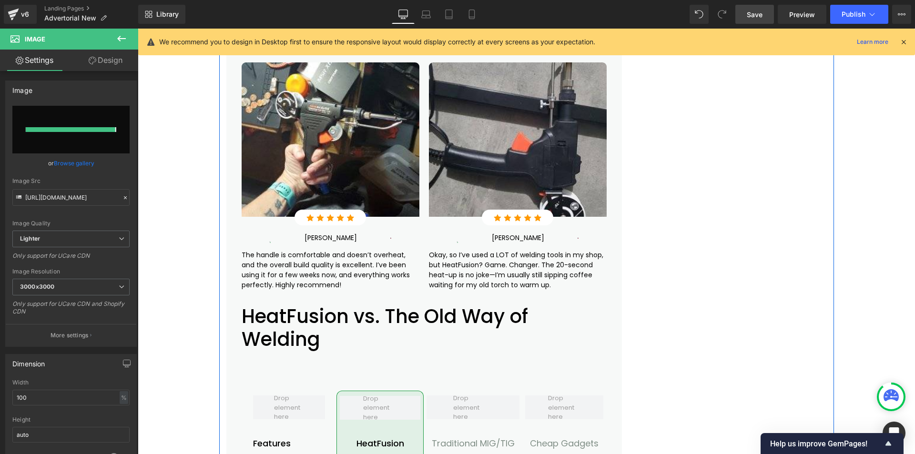
type input "[URL][DOMAIN_NAME]"
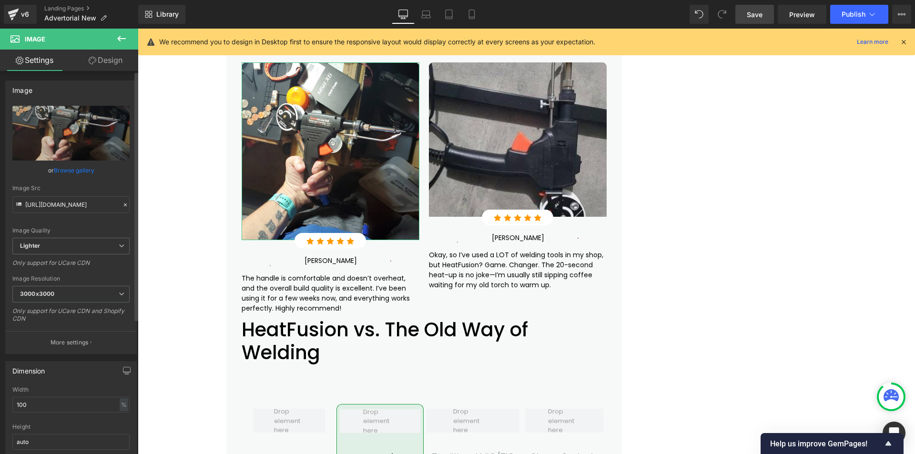
scroll to position [80, 0]
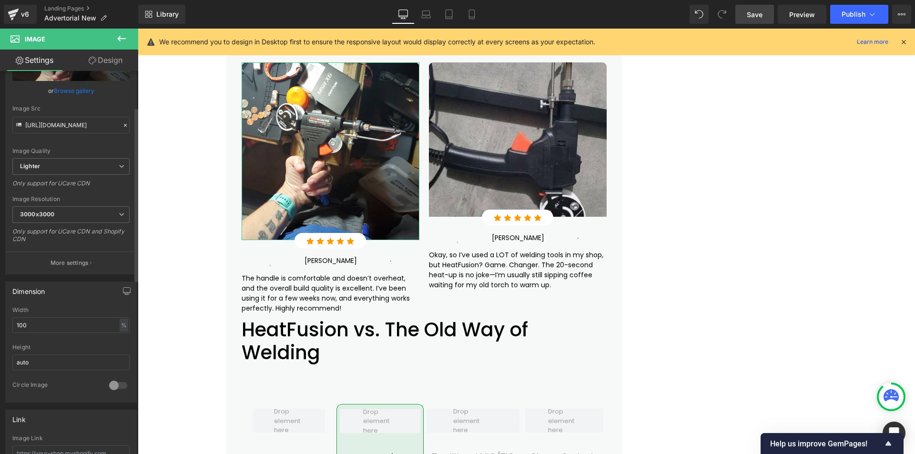
click at [84, 87] on link "Browse gallery" at bounding box center [74, 90] width 41 height 17
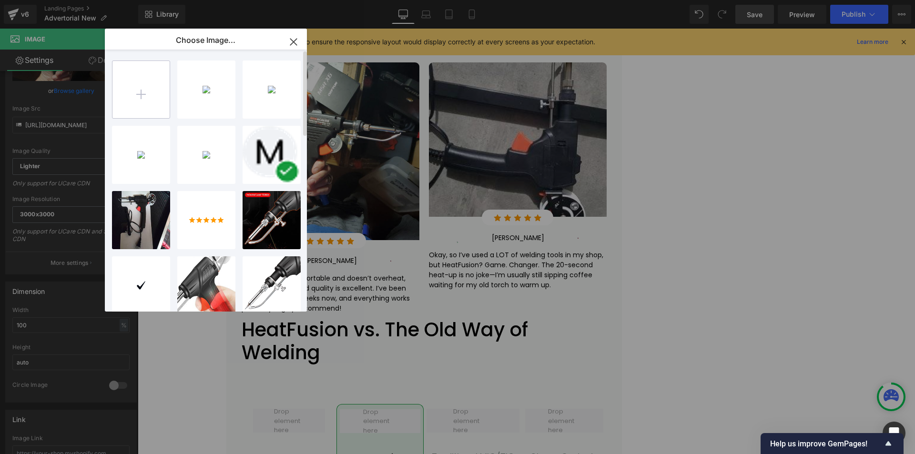
click at [148, 94] on input "file" at bounding box center [141, 89] width 57 height 57
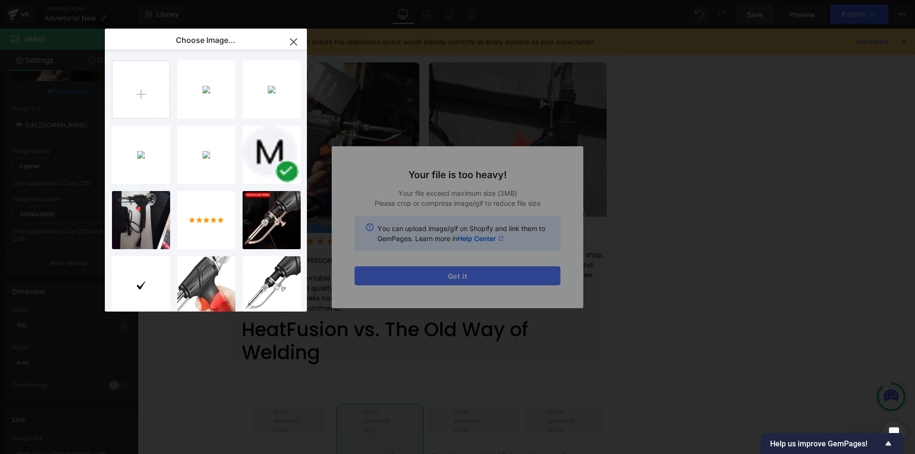
click at [522, 0] on div "Text Color Highlight Color #333333 Choose Image... Back to Library Insert img-2…" at bounding box center [457, 0] width 915 height 0
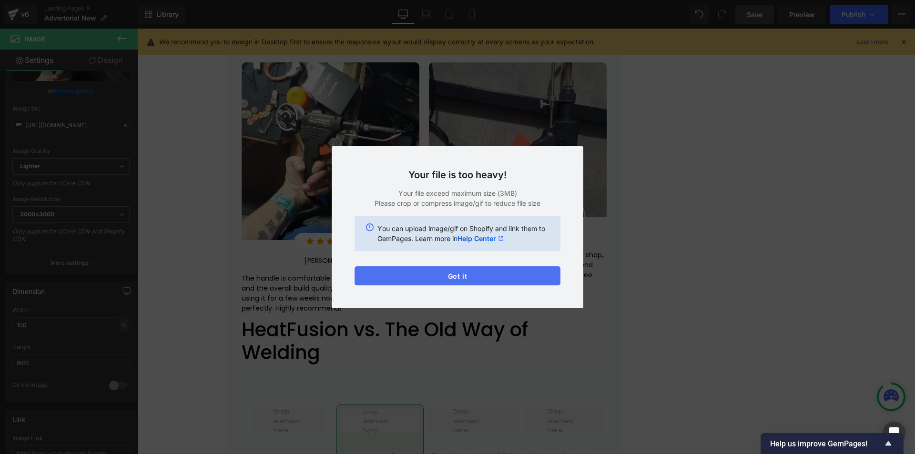
click at [522, 276] on button "Got it" at bounding box center [458, 276] width 206 height 19
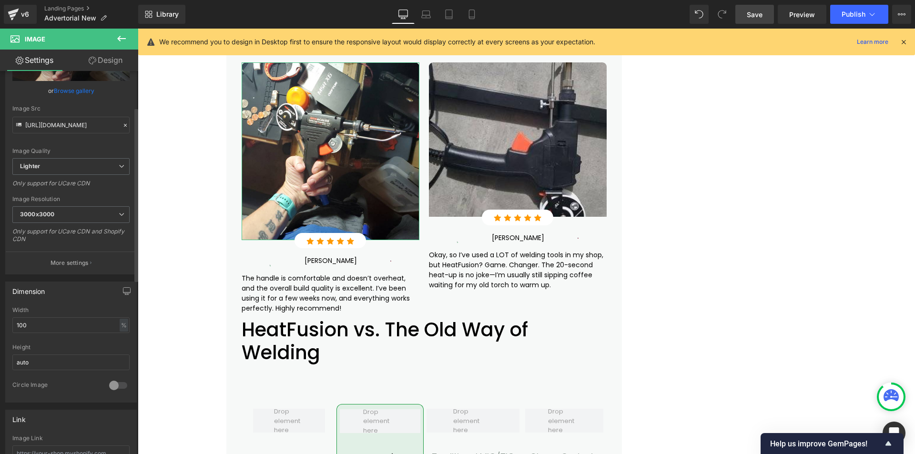
click at [61, 89] on link "Browse gallery" at bounding box center [74, 90] width 41 height 17
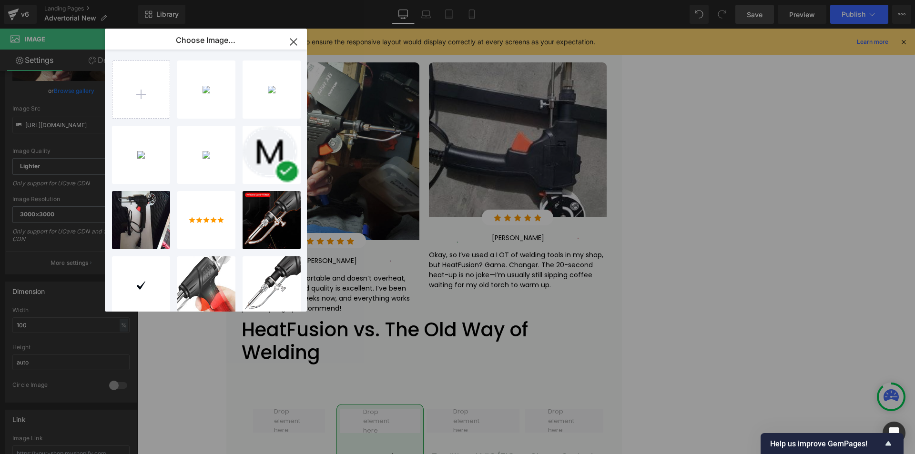
type input "C:\fakepath\review-img-1.jpg"
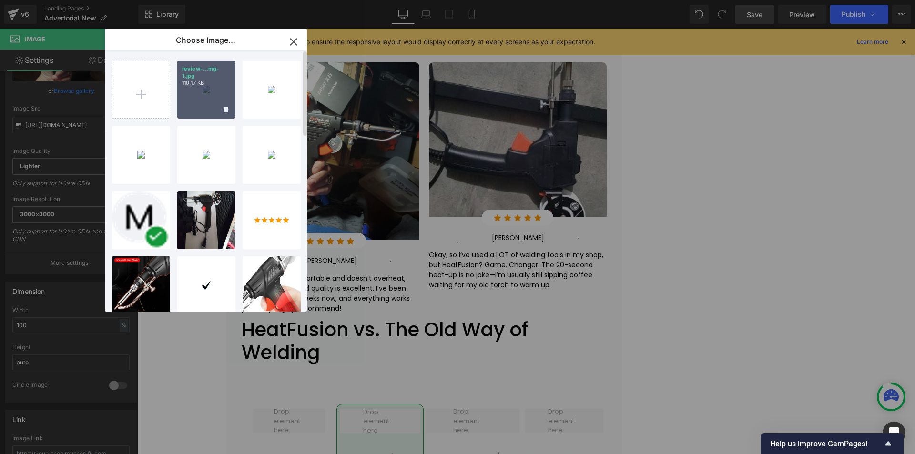
click at [197, 99] on div "review-...mg-1.jpg 110.17 KB" at bounding box center [206, 90] width 58 height 58
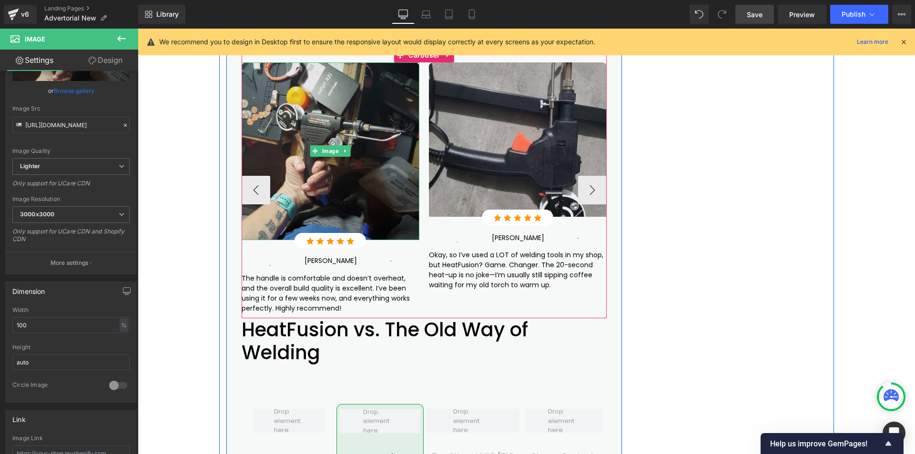
click at [379, 199] on img at bounding box center [331, 151] width 178 height 178
click at [338, 184] on img at bounding box center [331, 151] width 178 height 178
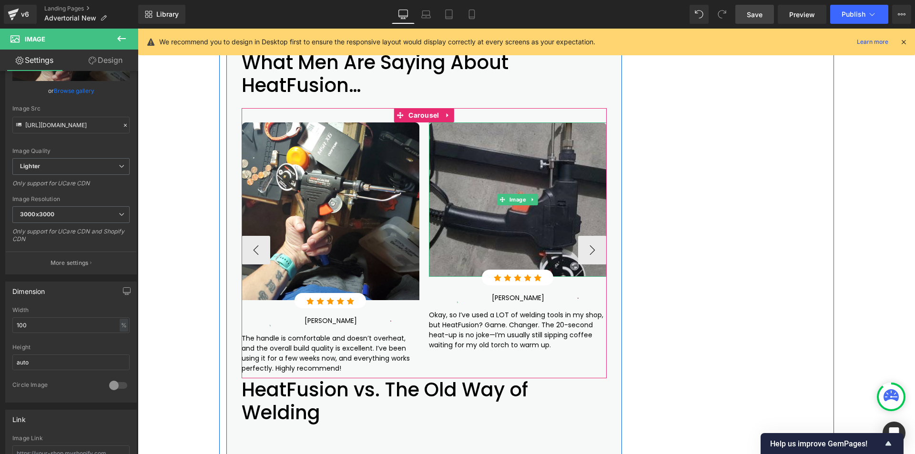
scroll to position [3576, 0]
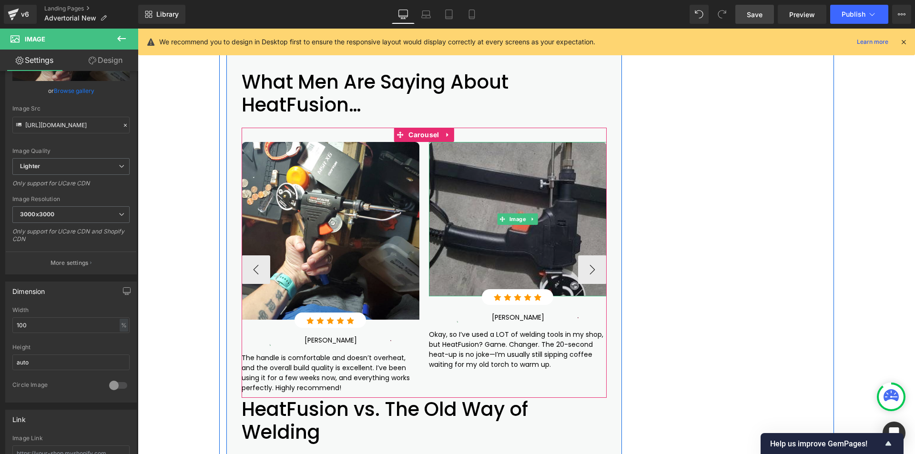
click at [444, 216] on img at bounding box center [518, 219] width 178 height 155
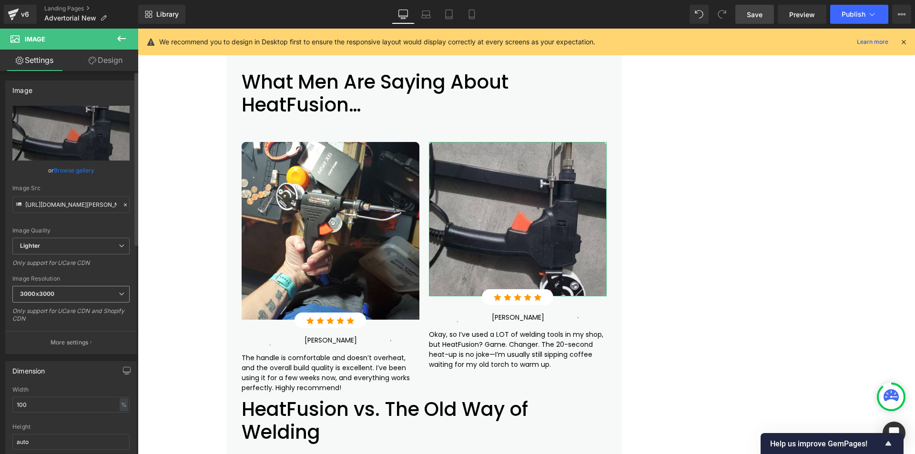
click at [83, 298] on span "3000x3000" at bounding box center [70, 294] width 117 height 17
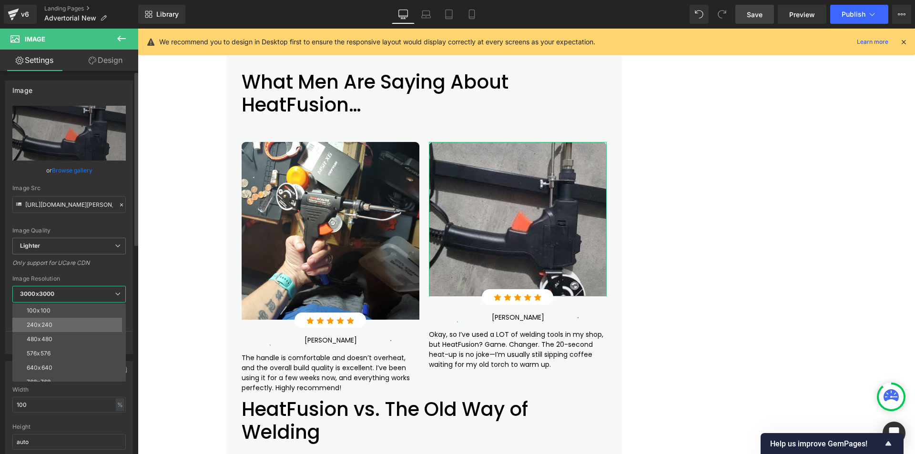
click at [74, 329] on li "240x240" at bounding box center [71, 325] width 118 height 14
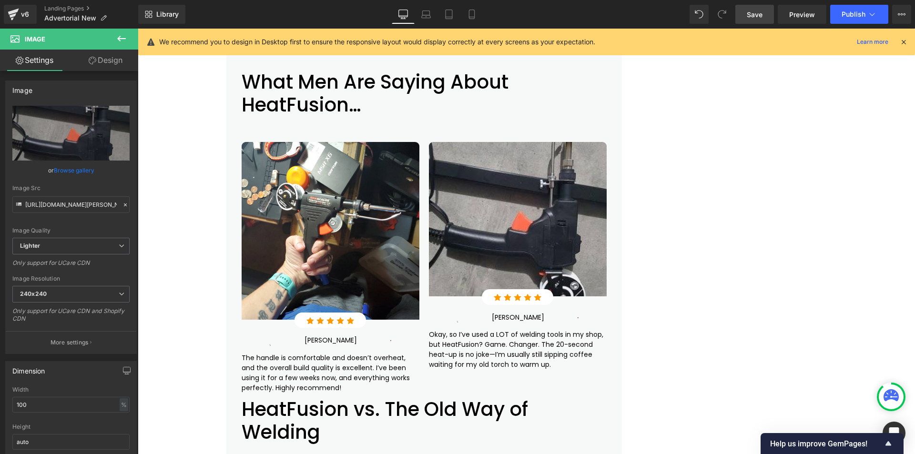
type input "[URL][DOMAIN_NAME][PERSON_NAME]"
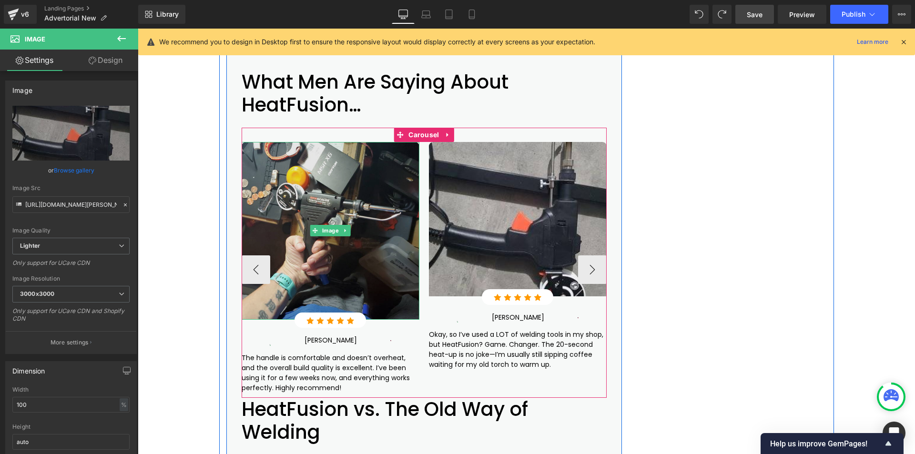
click at [350, 261] on img at bounding box center [331, 231] width 178 height 178
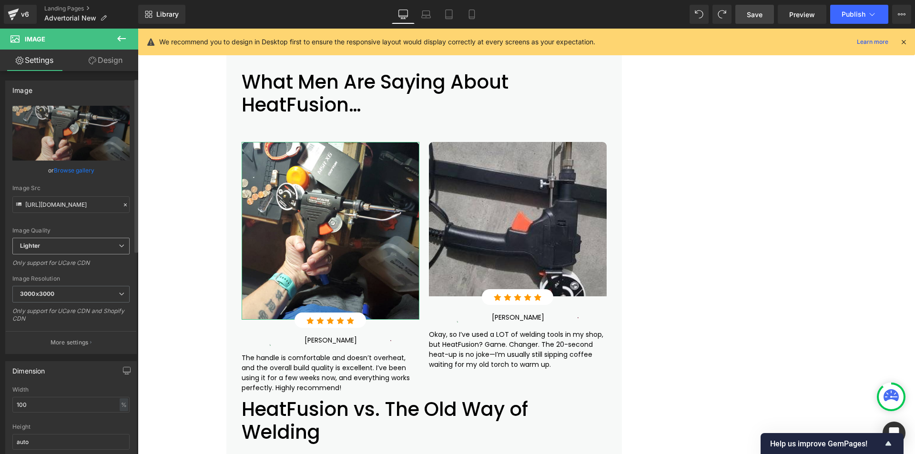
scroll to position [159, 0]
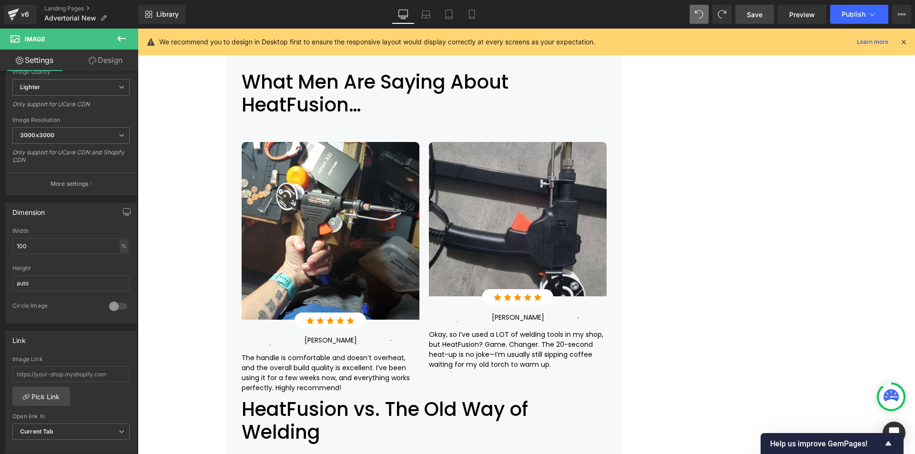
type input "[URL][DOMAIN_NAME]"
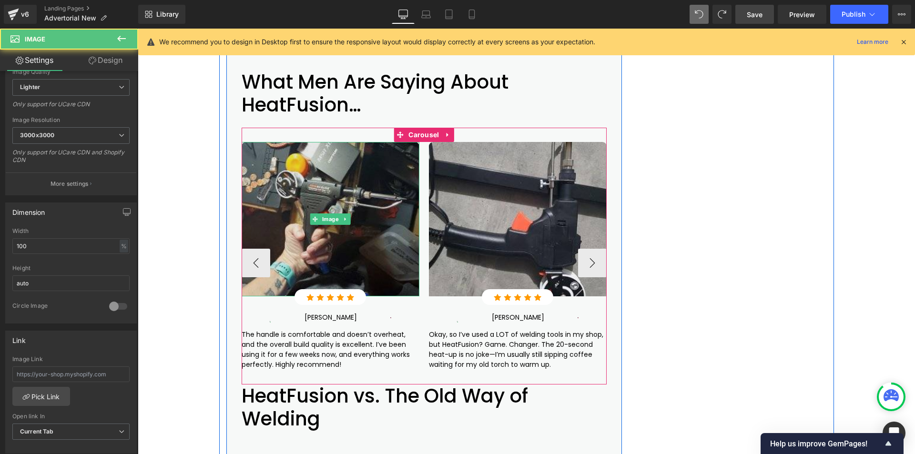
click at [330, 193] on img at bounding box center [331, 219] width 178 height 155
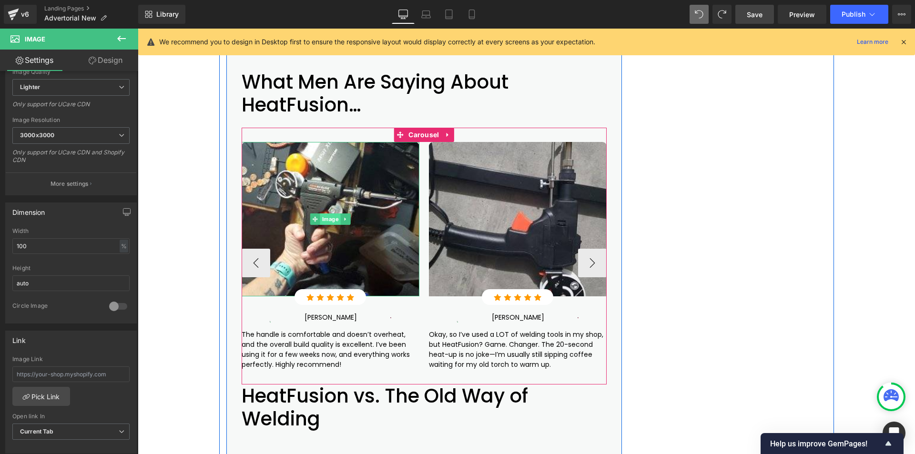
click at [330, 221] on span "Image" at bounding box center [330, 219] width 21 height 11
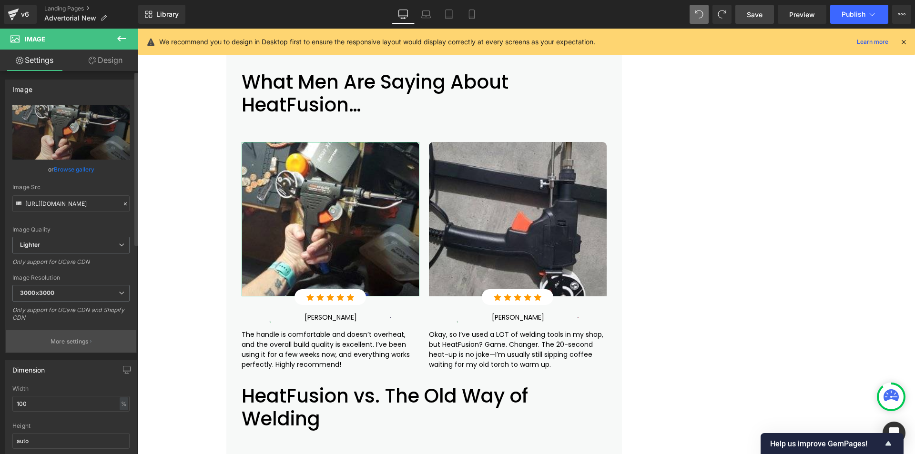
scroll to position [0, 0]
click at [79, 206] on input "[URL][DOMAIN_NAME]" at bounding box center [70, 204] width 117 height 17
click at [83, 345] on p "More settings" at bounding box center [70, 343] width 38 height 9
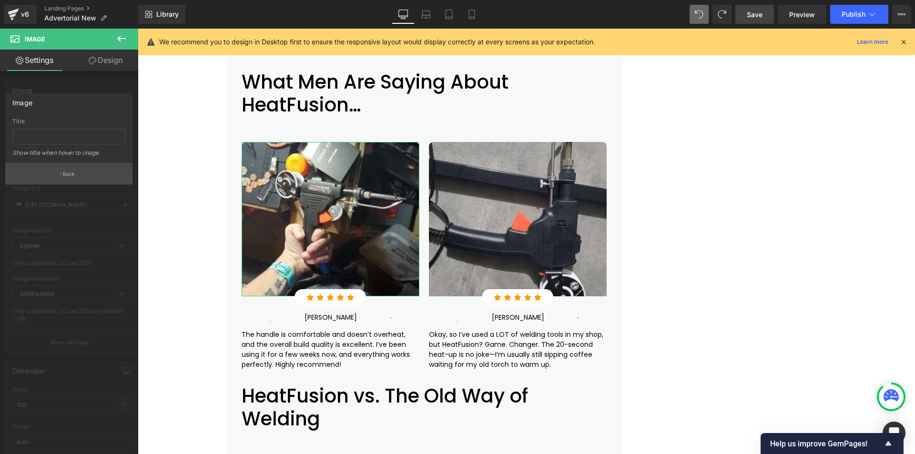
click at [68, 173] on p "Back" at bounding box center [69, 174] width 12 height 7
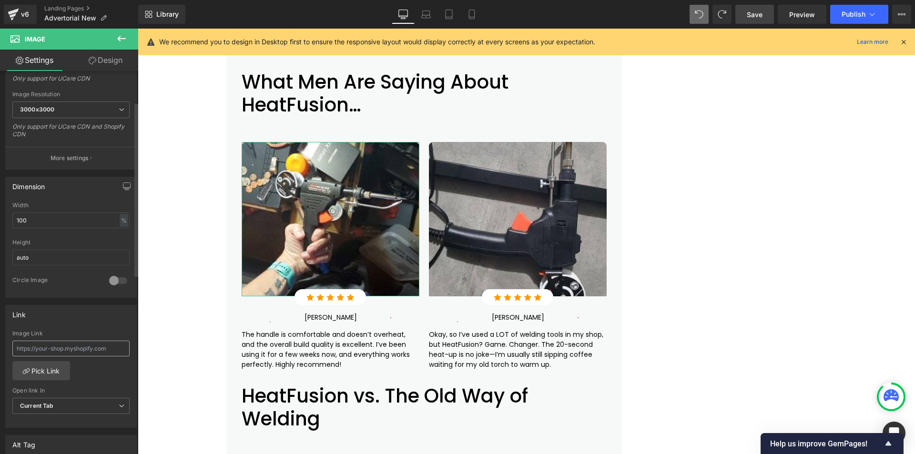
scroll to position [66, 0]
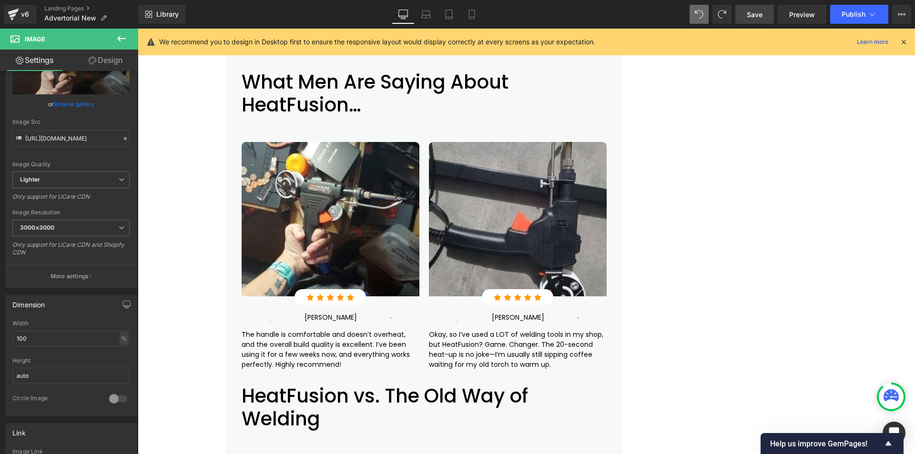
click at [758, 17] on span "Save" at bounding box center [755, 15] width 16 height 10
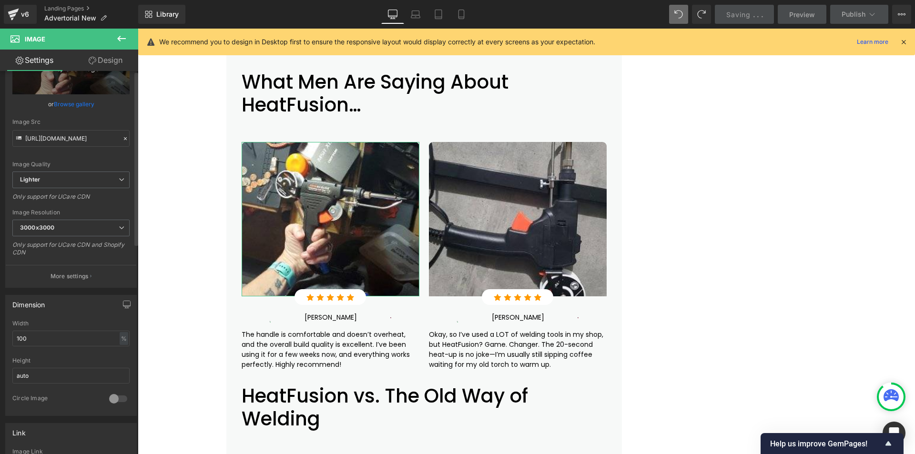
scroll to position [0, 0]
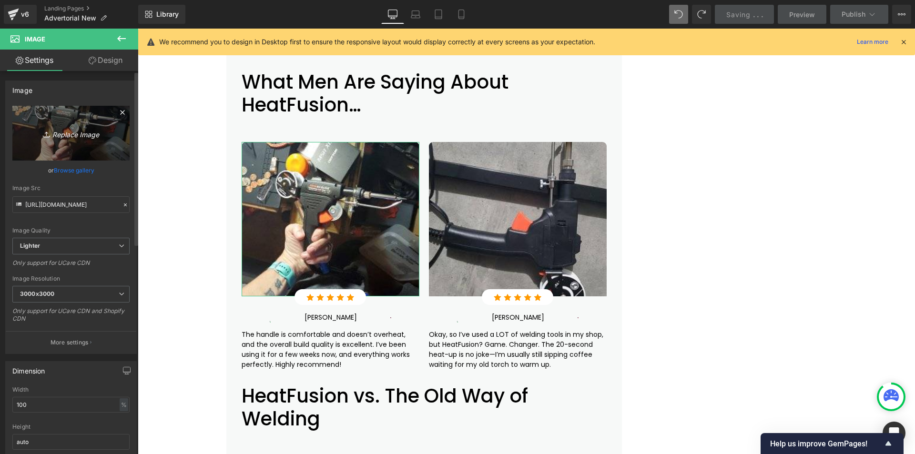
click at [80, 138] on icon "Replace Image" at bounding box center [71, 133] width 76 height 12
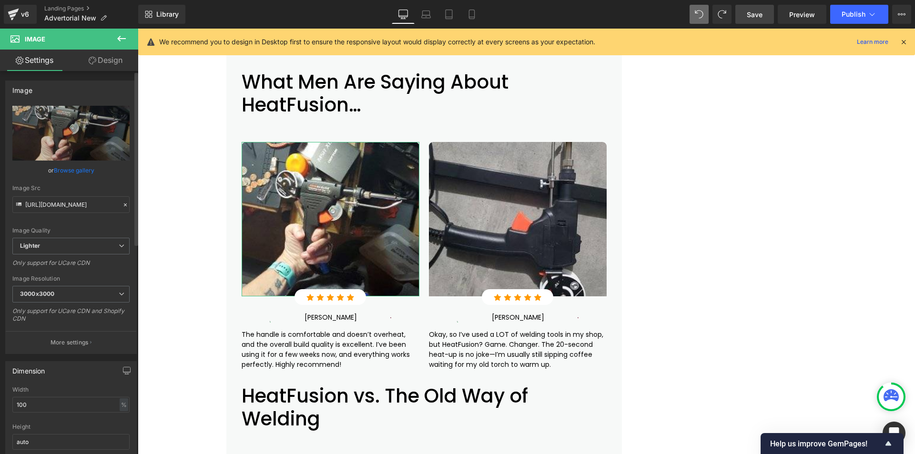
drag, startPoint x: 64, startPoint y: 140, endPoint x: 81, endPoint y: 169, distance: 33.9
click at [81, 169] on div "[URL][DOMAIN_NAME] Replace Image Upload image or Browse gallery Image Src [URL]…" at bounding box center [71, 230] width 131 height 248
click at [81, 169] on link "Browse gallery" at bounding box center [74, 170] width 41 height 17
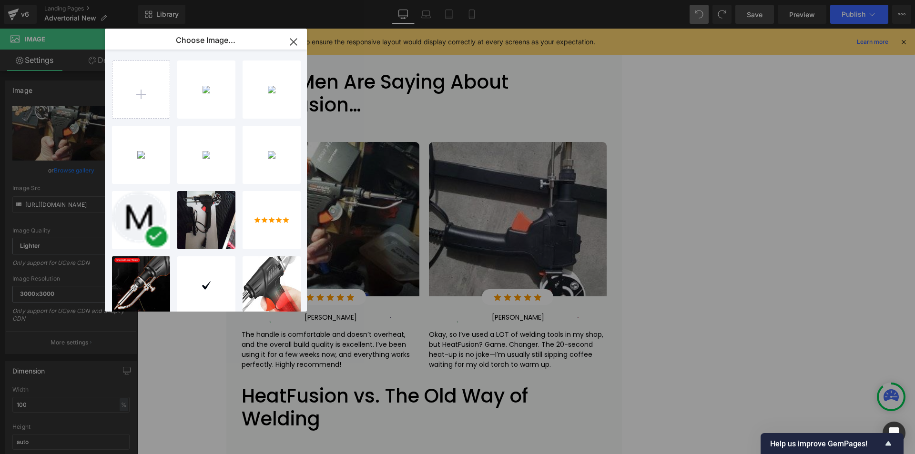
type input "C:\fakepath\review-img-2.jpg"
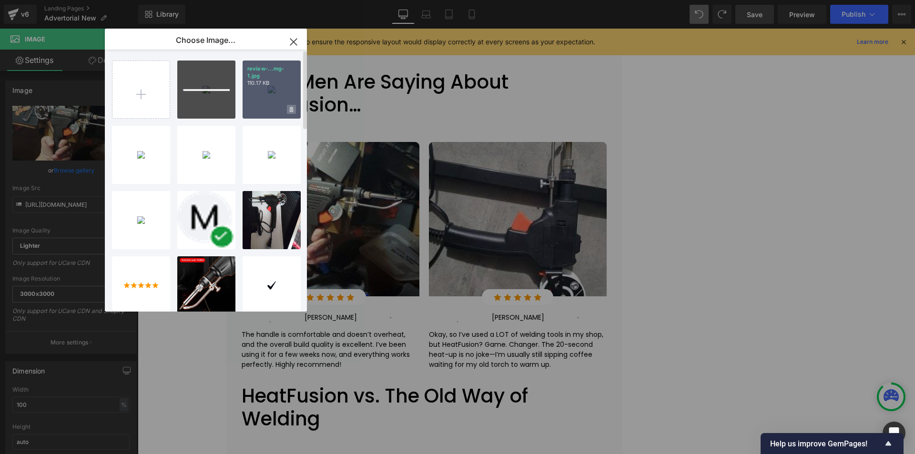
click at [289, 108] on span at bounding box center [291, 109] width 9 height 9
click at [262, 109] on span "Yes" at bounding box center [259, 109] width 24 height 10
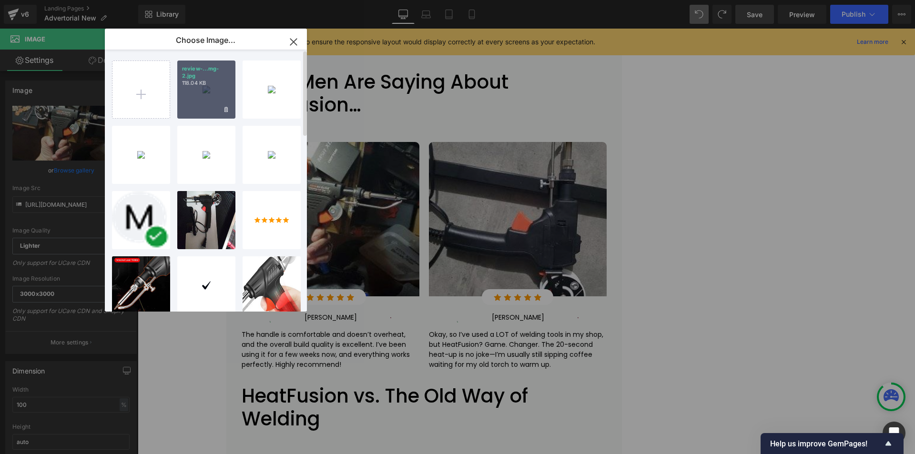
click at [206, 94] on div "review-...mg-2.jpg 118.04 KB" at bounding box center [206, 90] width 58 height 58
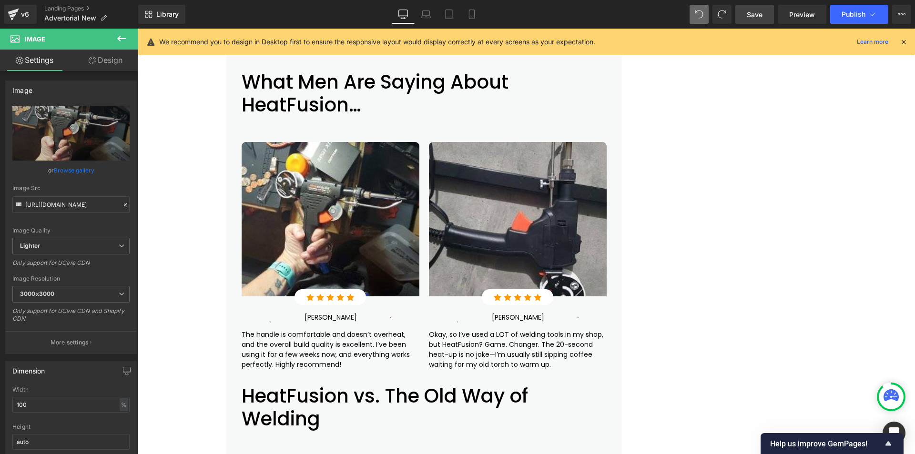
click at [748, 22] on link "Save" at bounding box center [755, 14] width 39 height 19
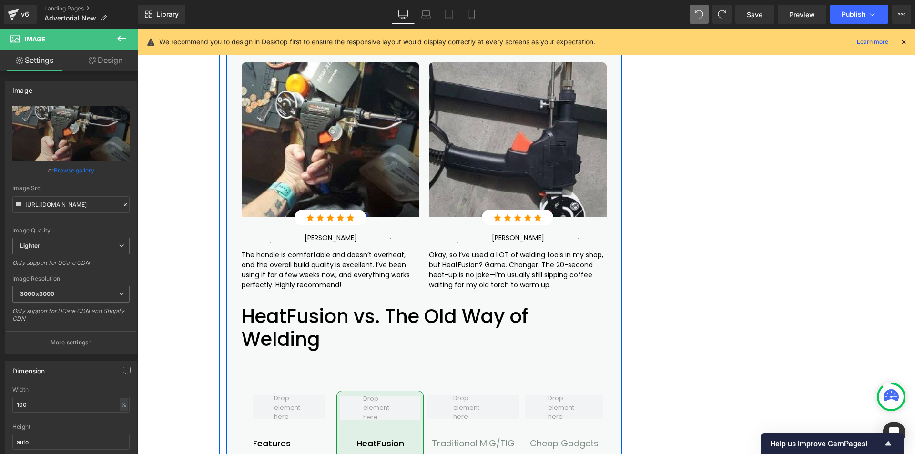
scroll to position [3894, 0]
